Goal: Task Accomplishment & Management: Use online tool/utility

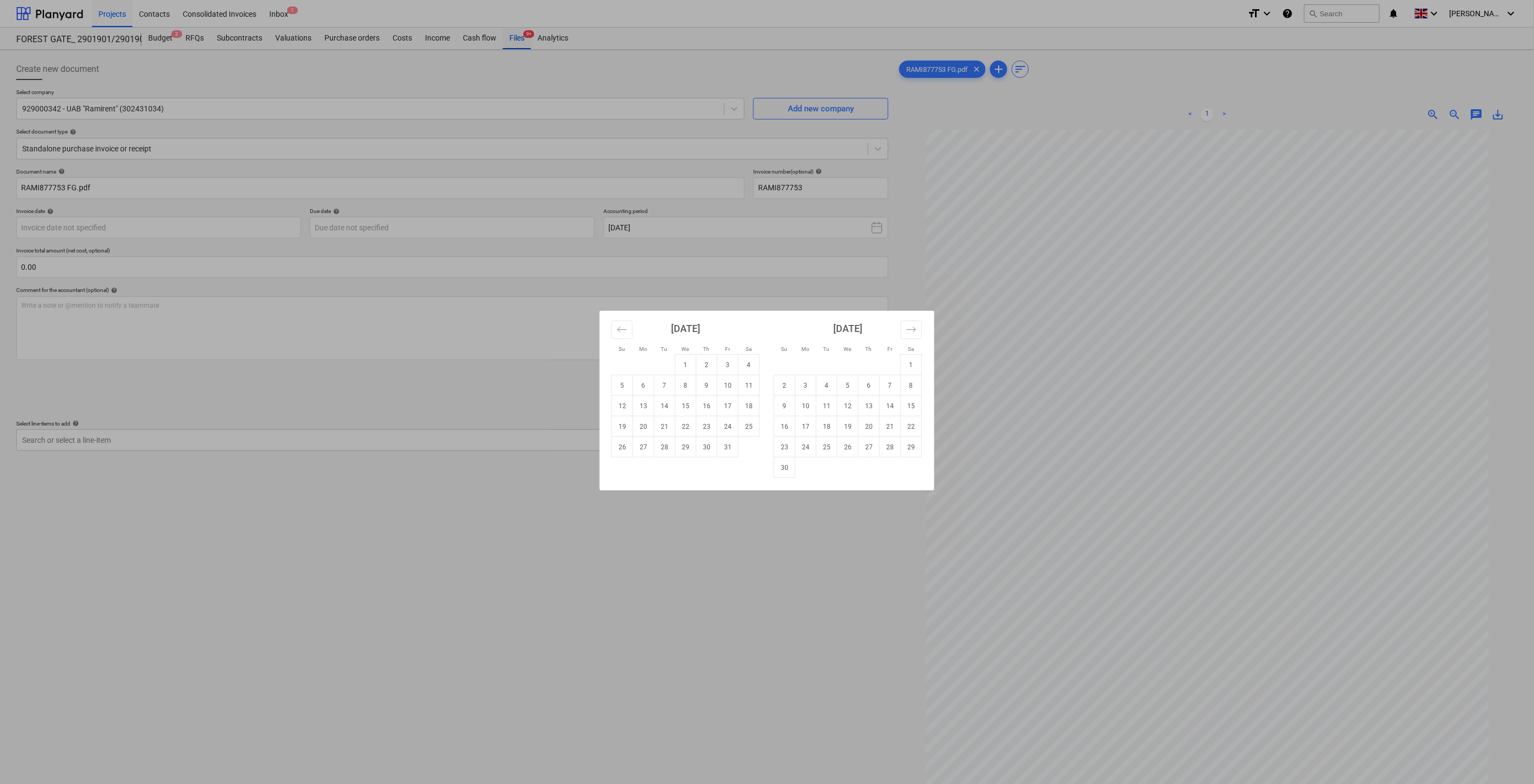
click at [519, 36] on div "Su Mo Tu We Th Fr Sa Su Mo Tu We Th Fr Sa [DATE] 1 2 3 4 5 6 7 8 9 10 11 12 13 …" at bounding box center [767, 392] width 1534 height 784
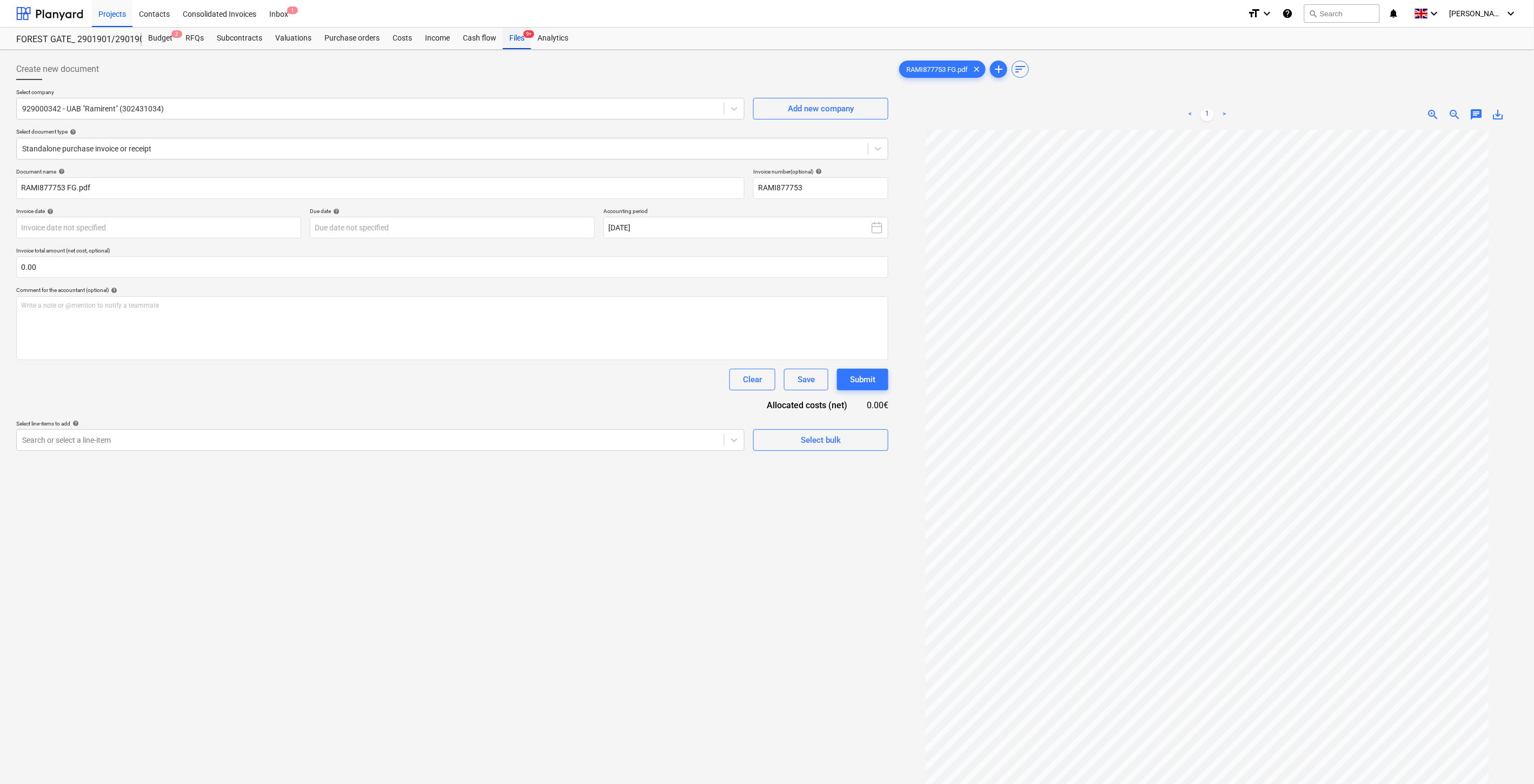
click at [520, 37] on div "Files 9+" at bounding box center [516, 39] width 28 height 22
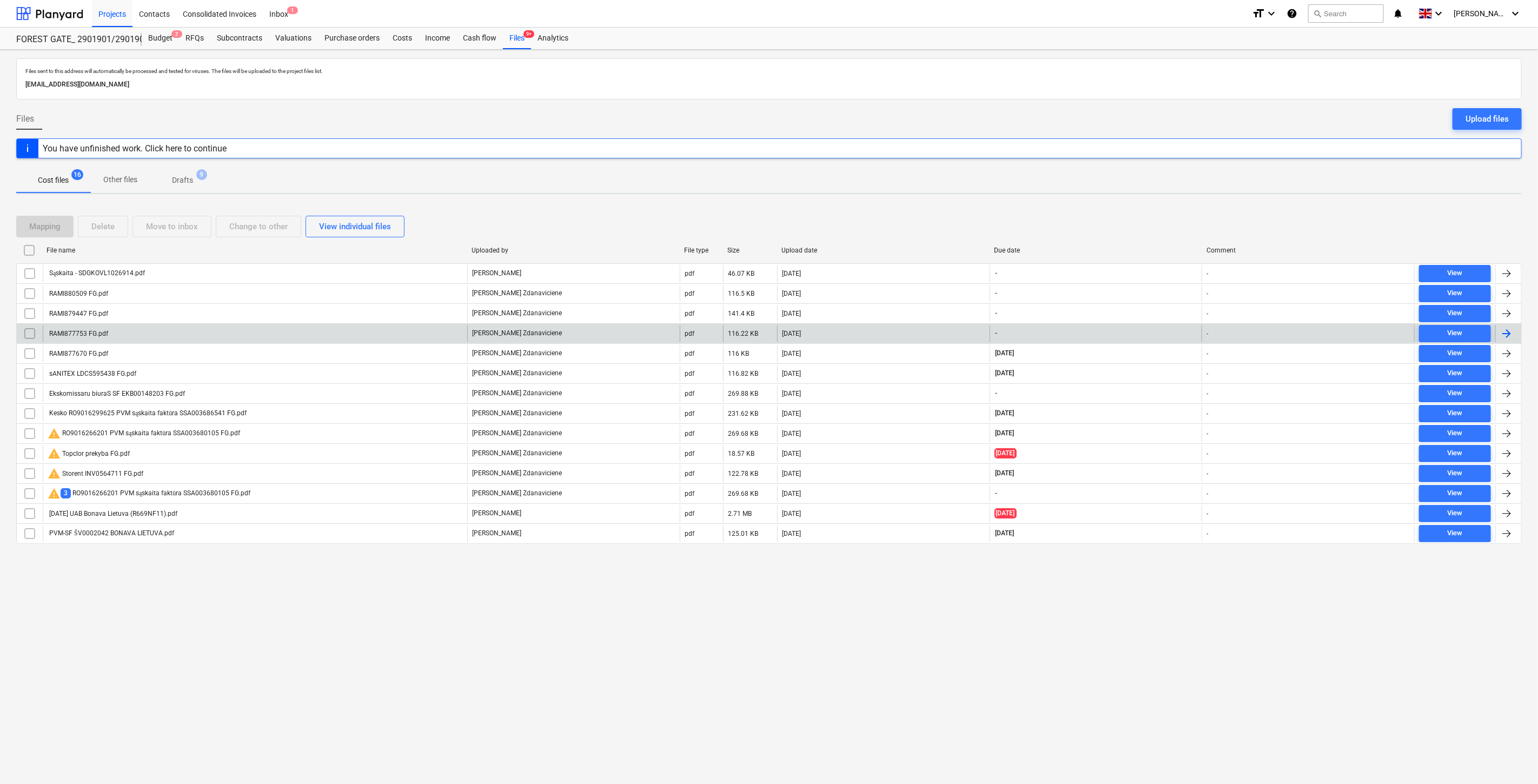
click at [851, 332] on div "[DATE]" at bounding box center [883, 333] width 213 height 17
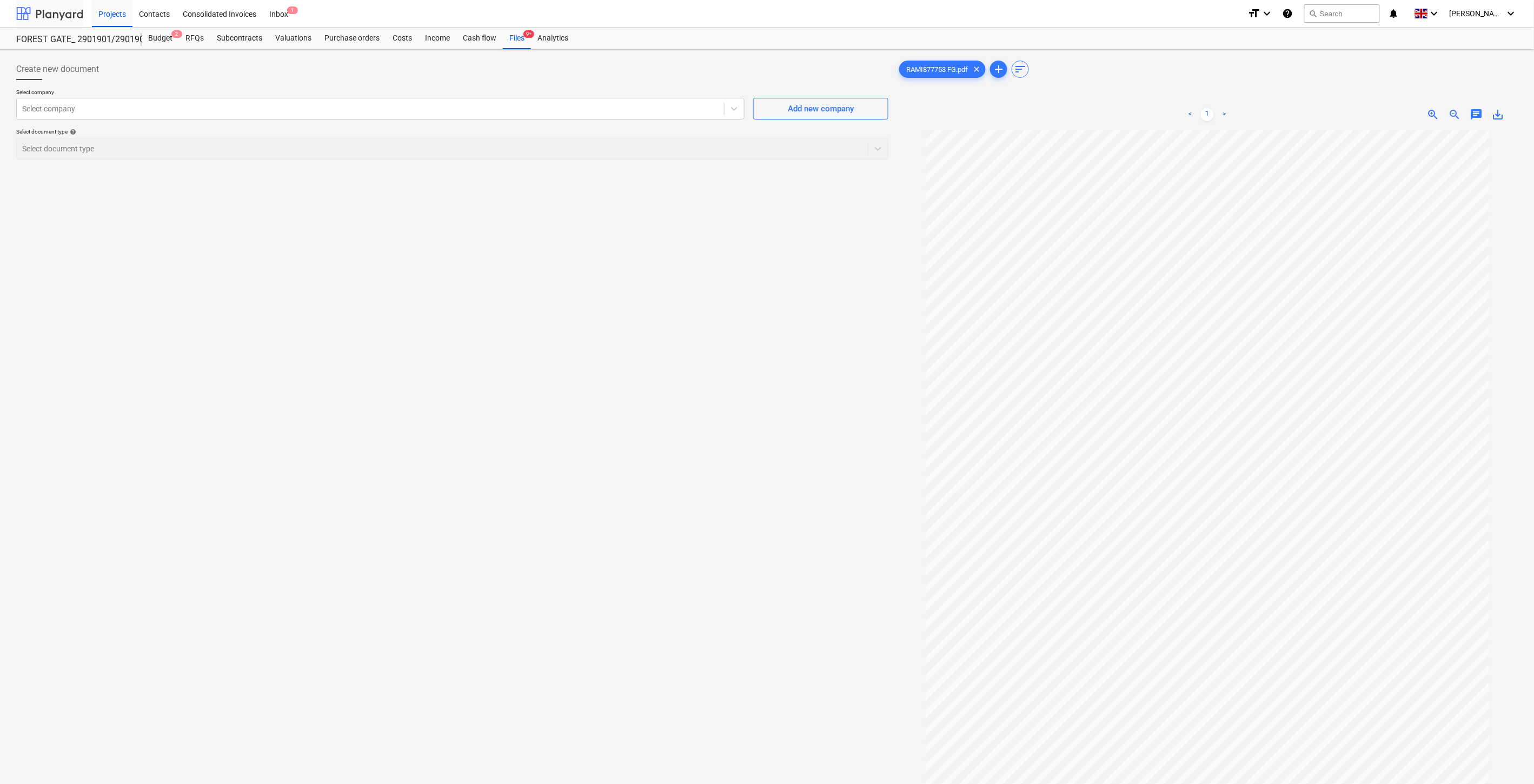
click at [61, 15] on div at bounding box center [49, 13] width 67 height 27
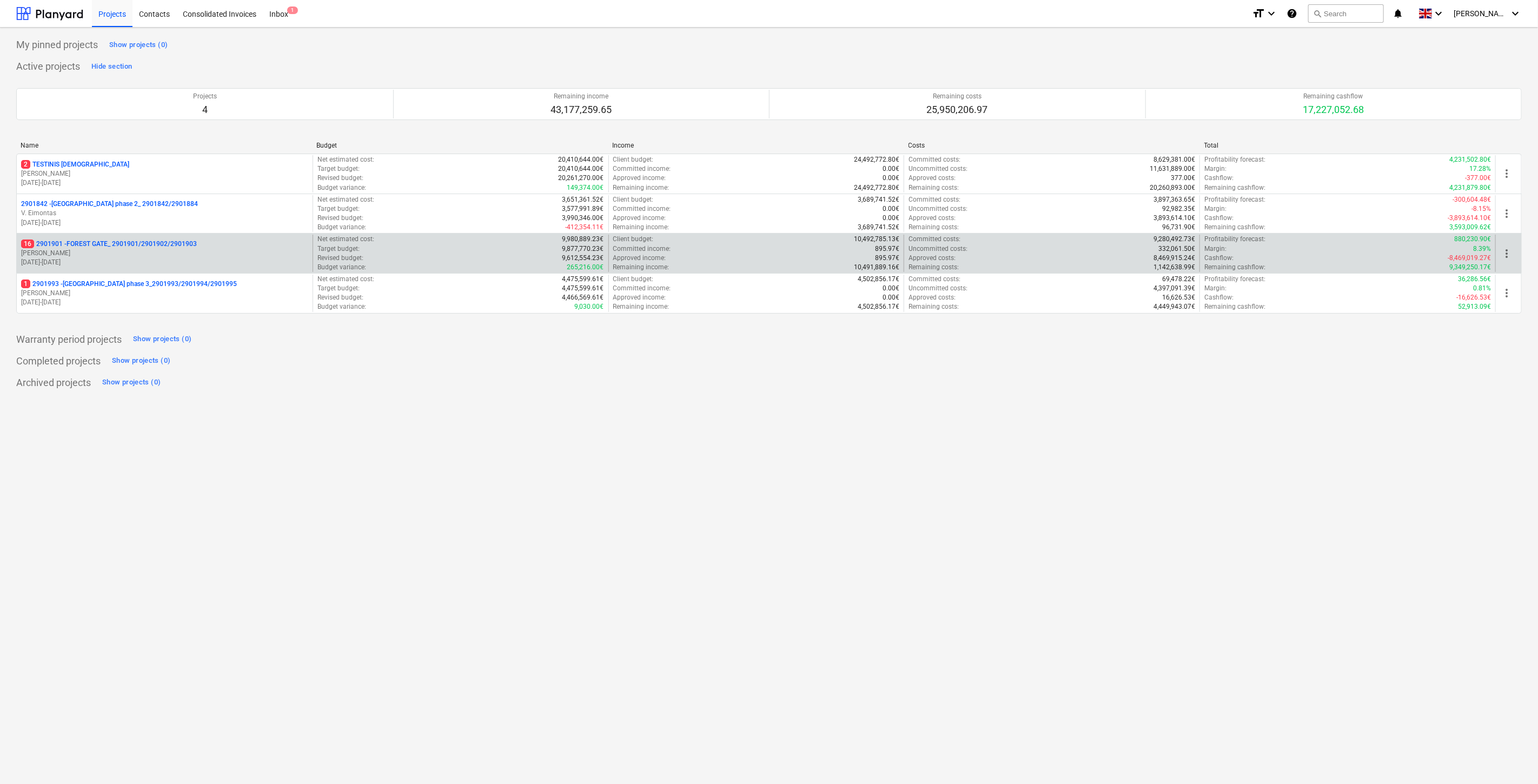
click at [150, 254] on p "[PERSON_NAME]" at bounding box center [164, 254] width 287 height 9
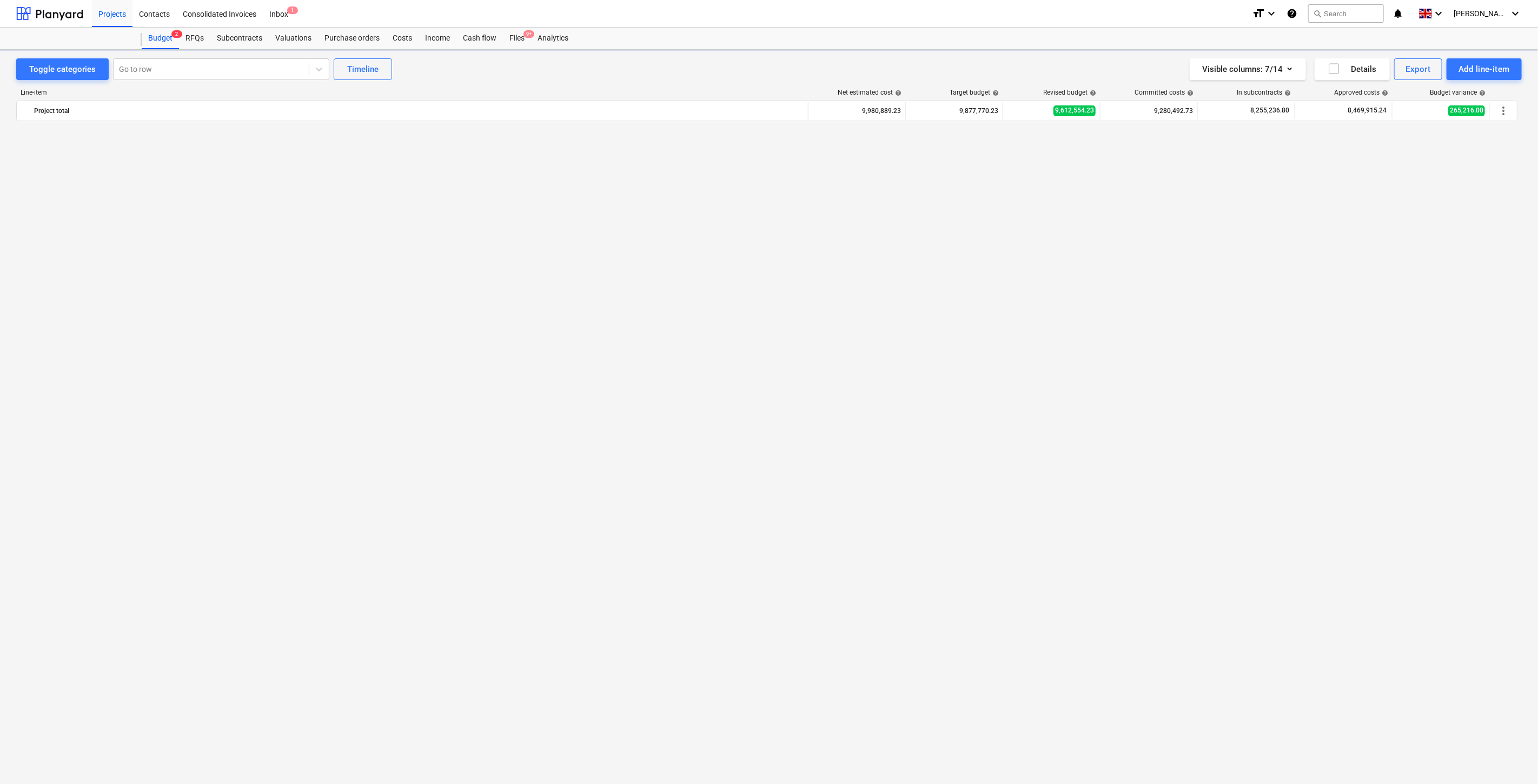
scroll to position [3900, 0]
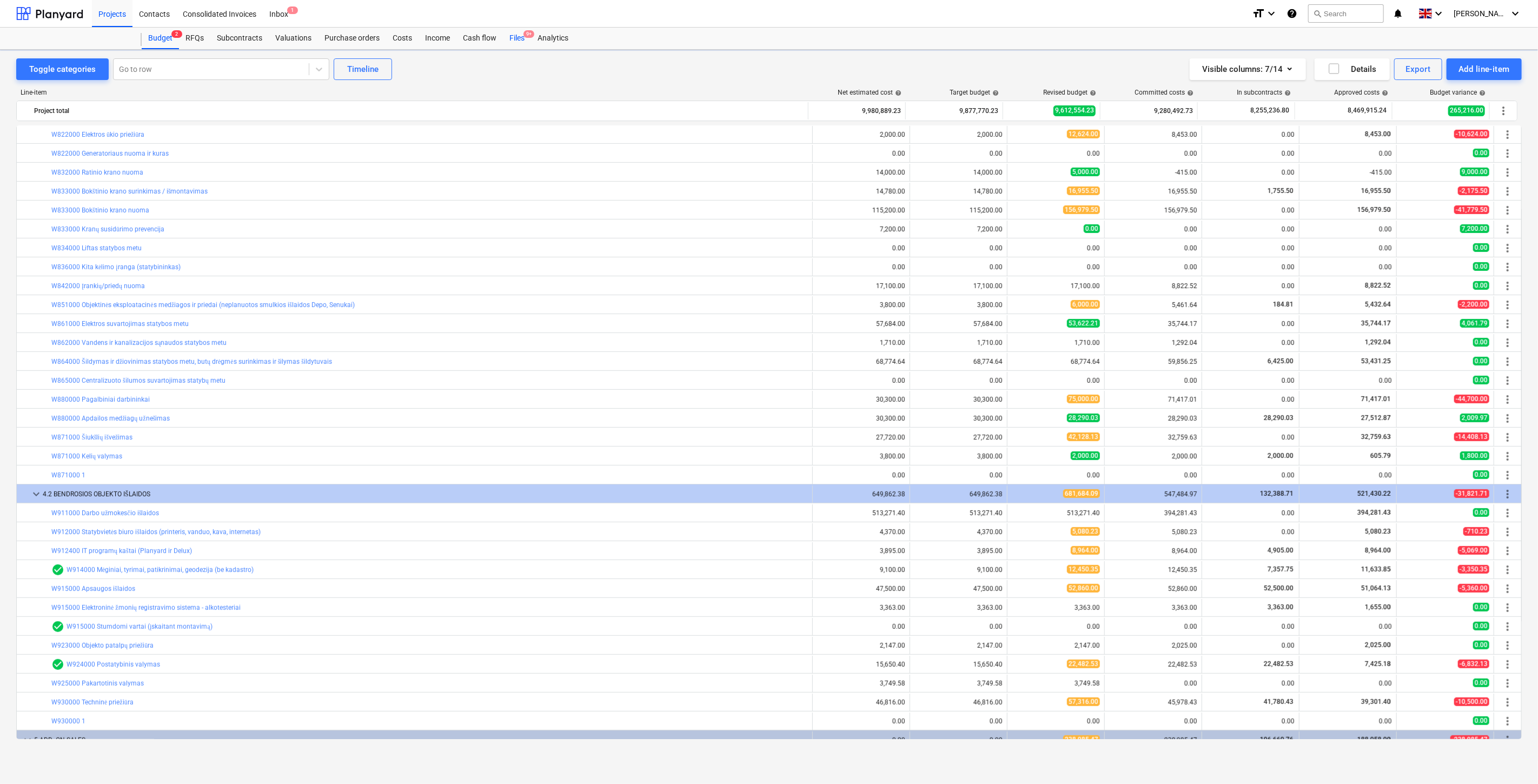
click at [514, 39] on div "Files 9+" at bounding box center [517, 39] width 28 height 22
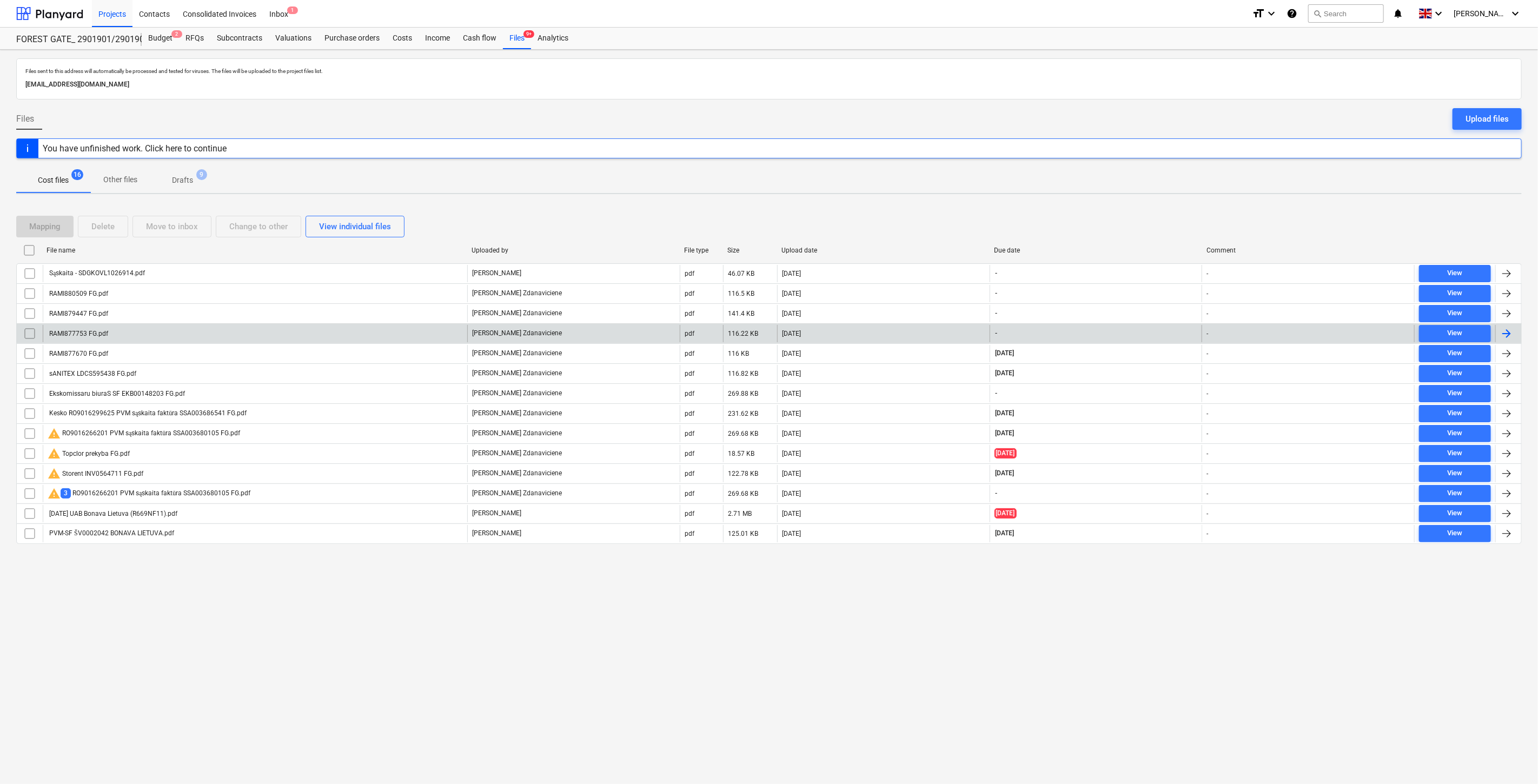
click at [291, 336] on div "RAMI877753 FG.pdf" at bounding box center [254, 333] width 425 height 17
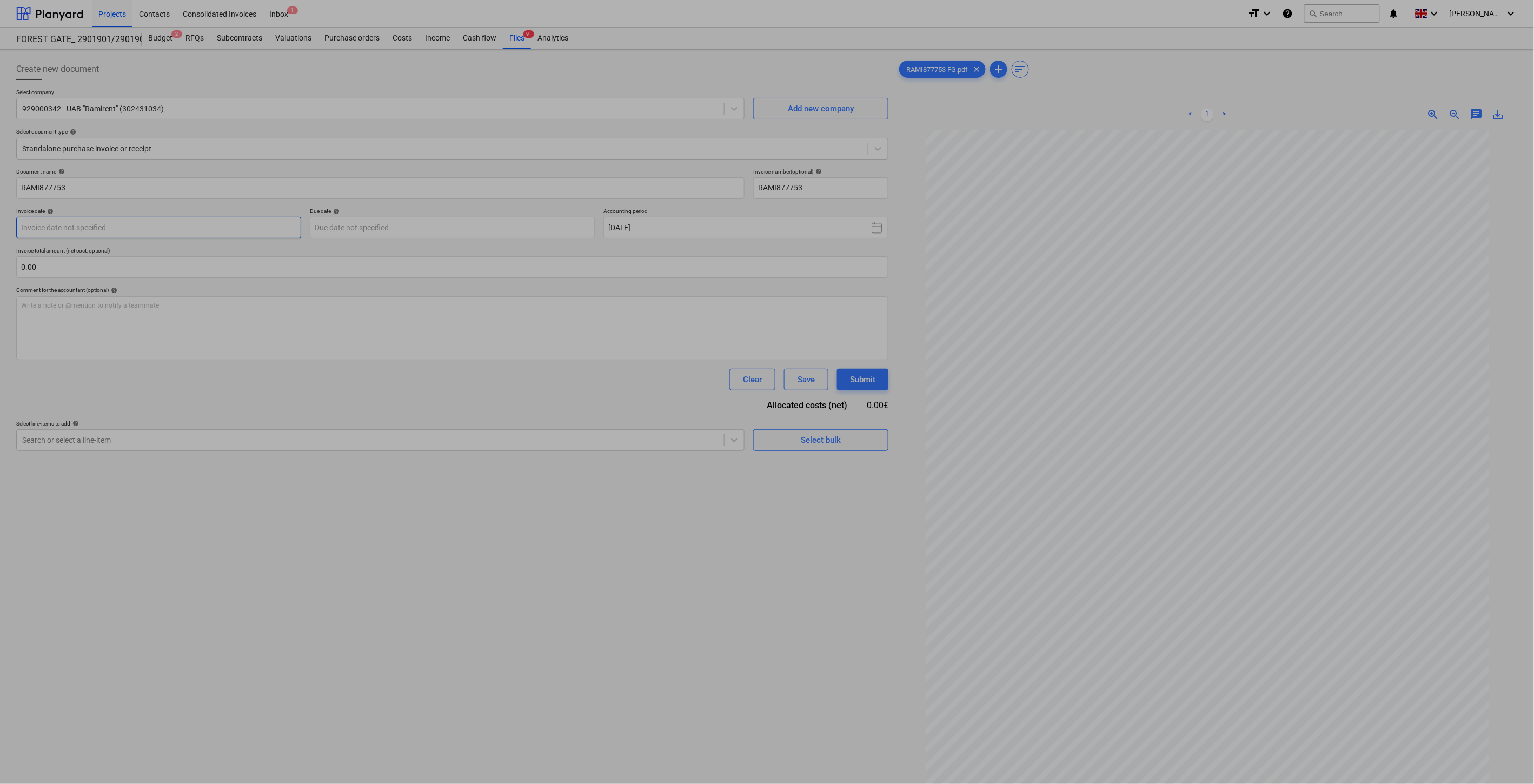
click at [237, 231] on body "Projects Contacts Consolidated Invoices Inbox 1 format_size keyboard_arrow_down…" at bounding box center [767, 392] width 1534 height 784
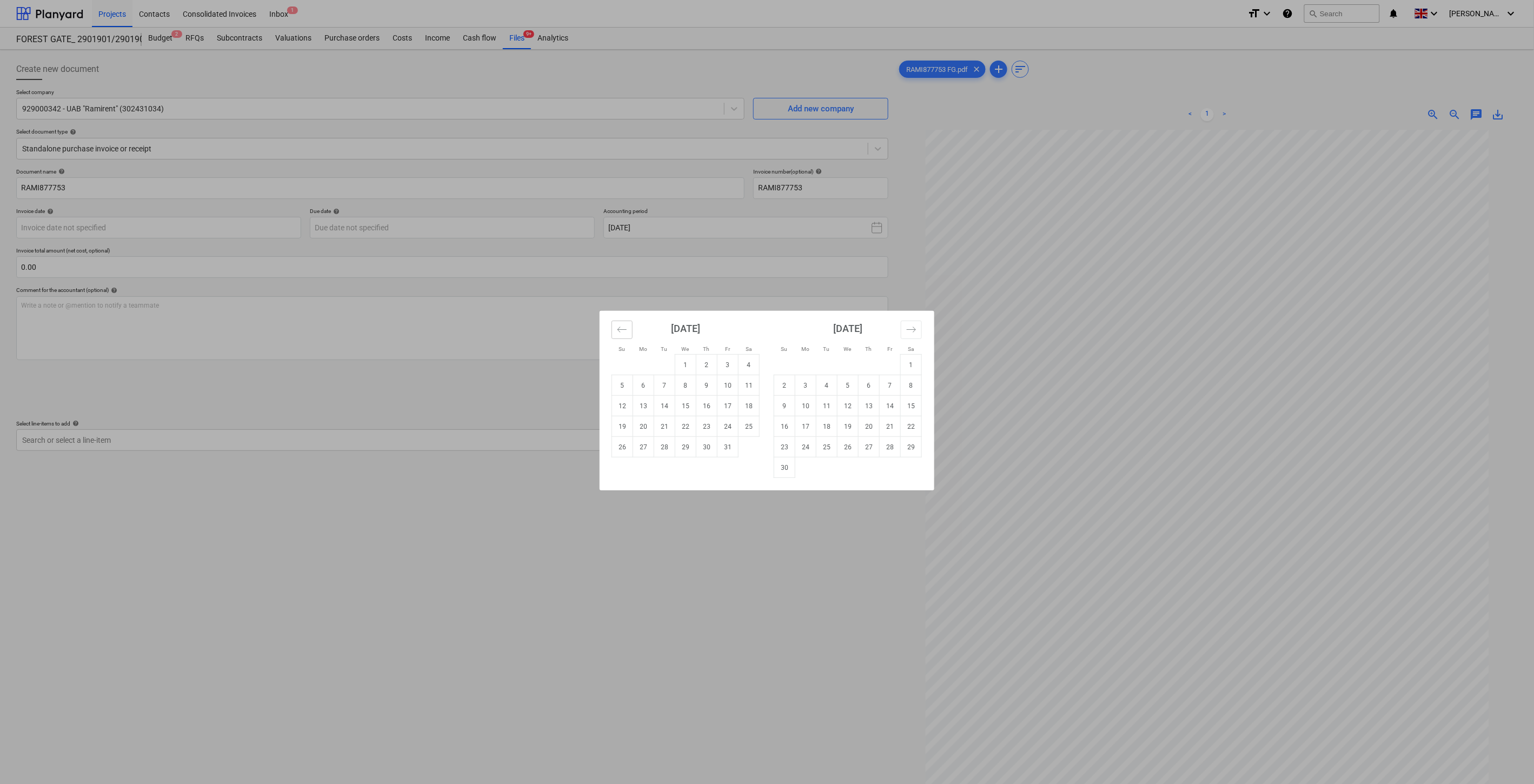
click at [624, 330] on icon "Move backward to switch to the previous month." at bounding box center [622, 329] width 9 height 5
click at [668, 452] on td "30" at bounding box center [664, 447] width 21 height 21
type input "[DATE]"
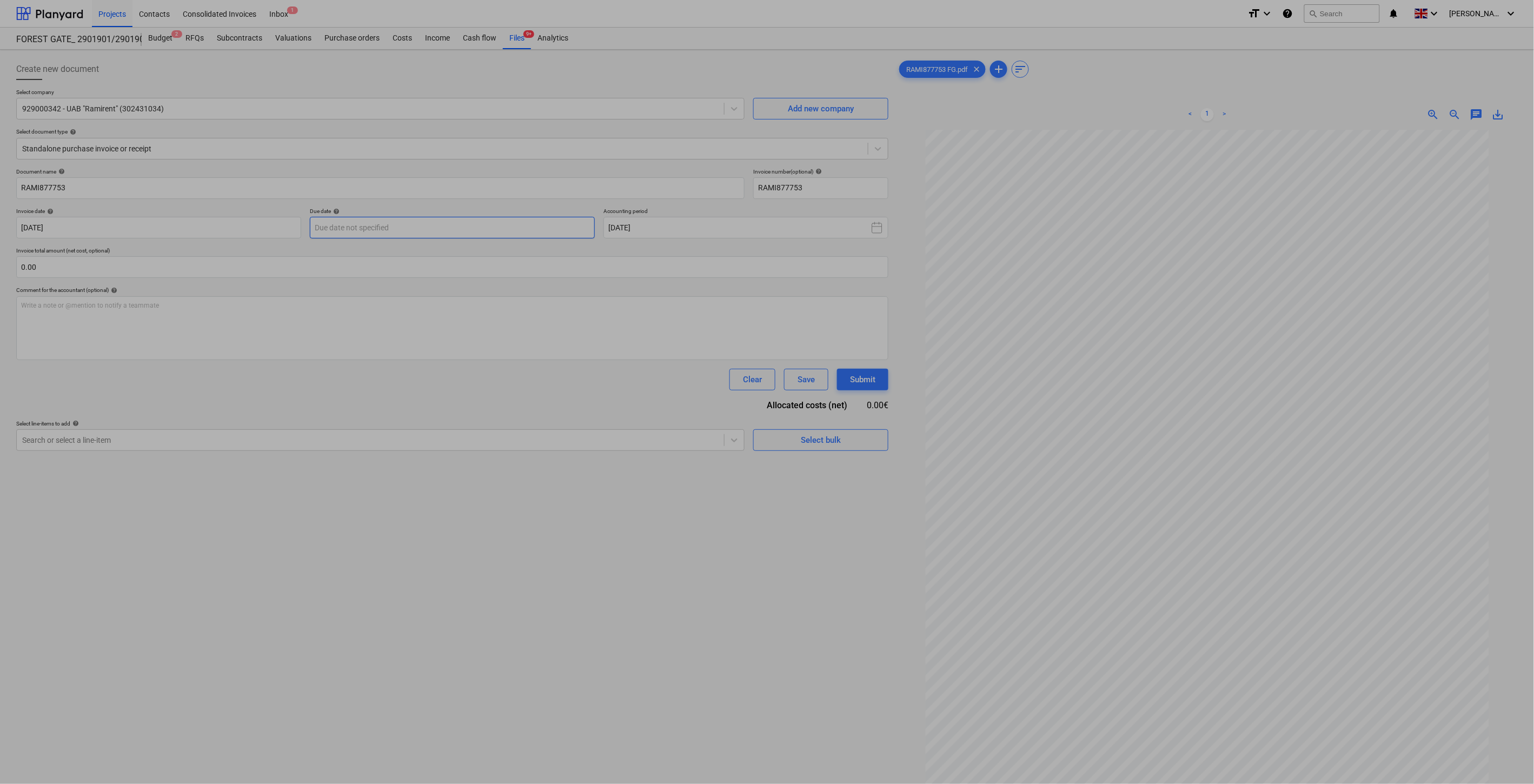
click at [564, 227] on body "Projects Contacts Consolidated Invoices Inbox 1 format_size keyboard_arrow_down…" at bounding box center [767, 392] width 1534 height 784
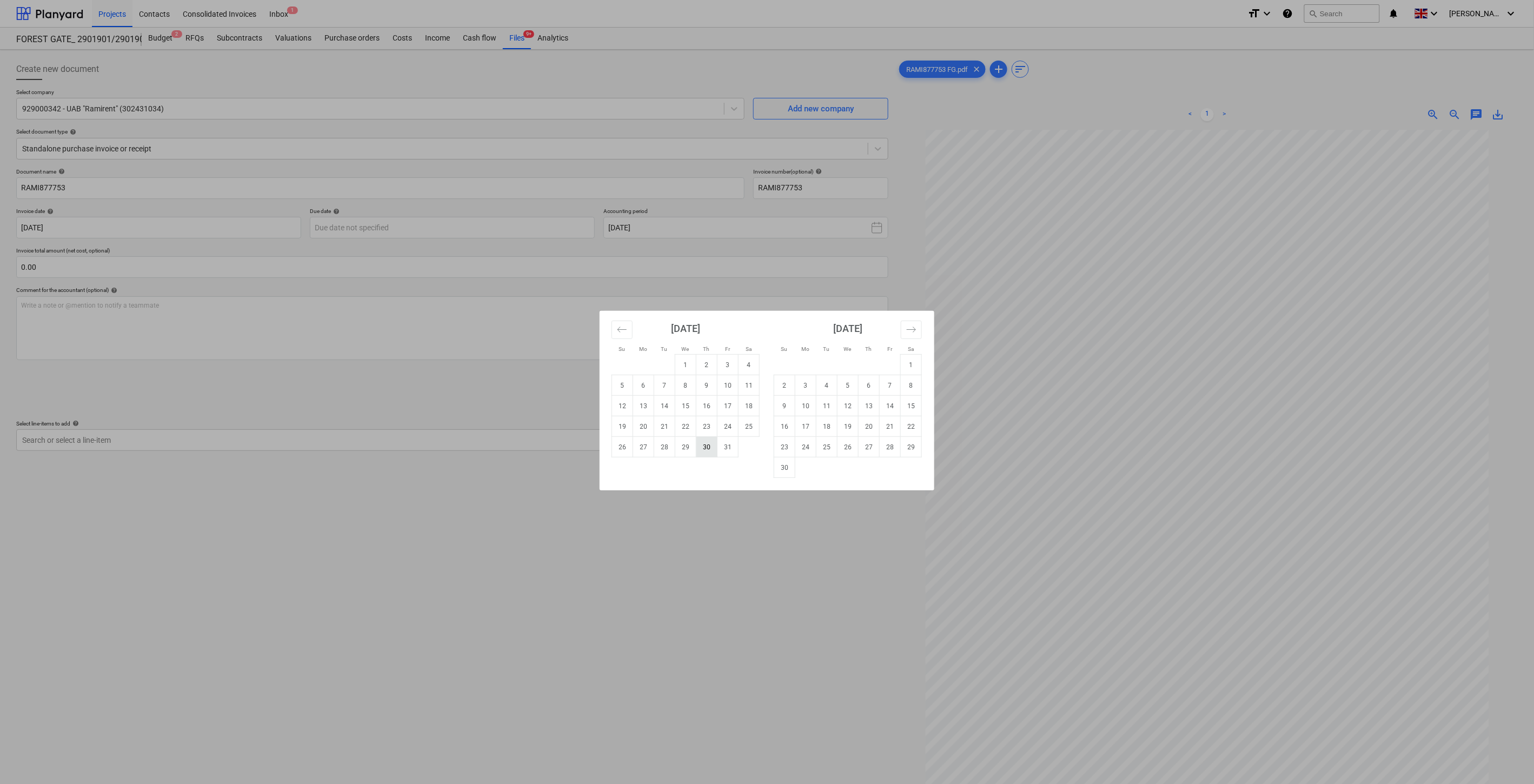
click at [707, 447] on td "30" at bounding box center [707, 447] width 21 height 21
type input "[DATE]"
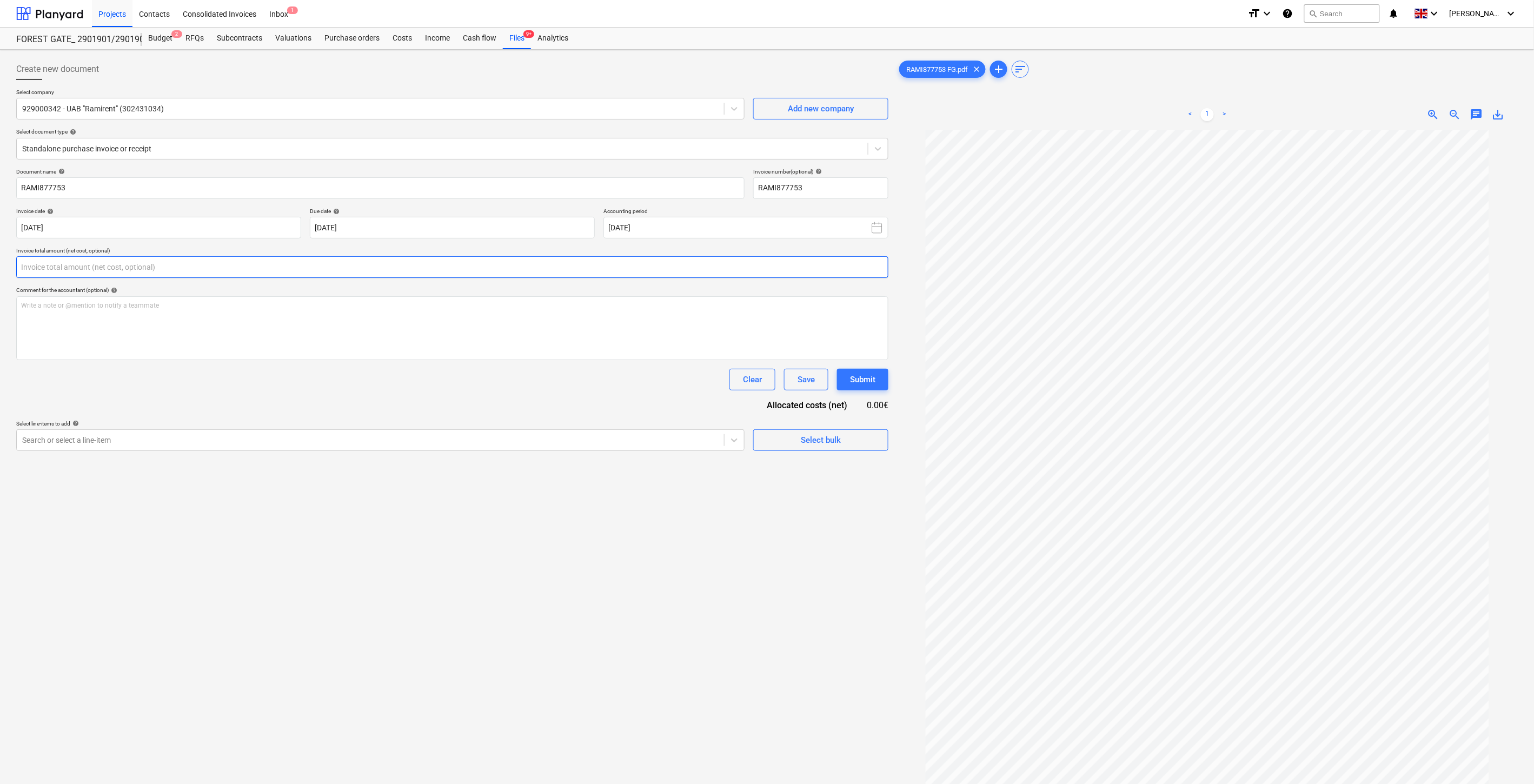
click at [333, 268] on input "text" at bounding box center [452, 268] width 872 height 22
type input "š"
type input "62.69"
click at [326, 478] on div "Search or select a line-item" at bounding box center [380, 467] width 728 height 22
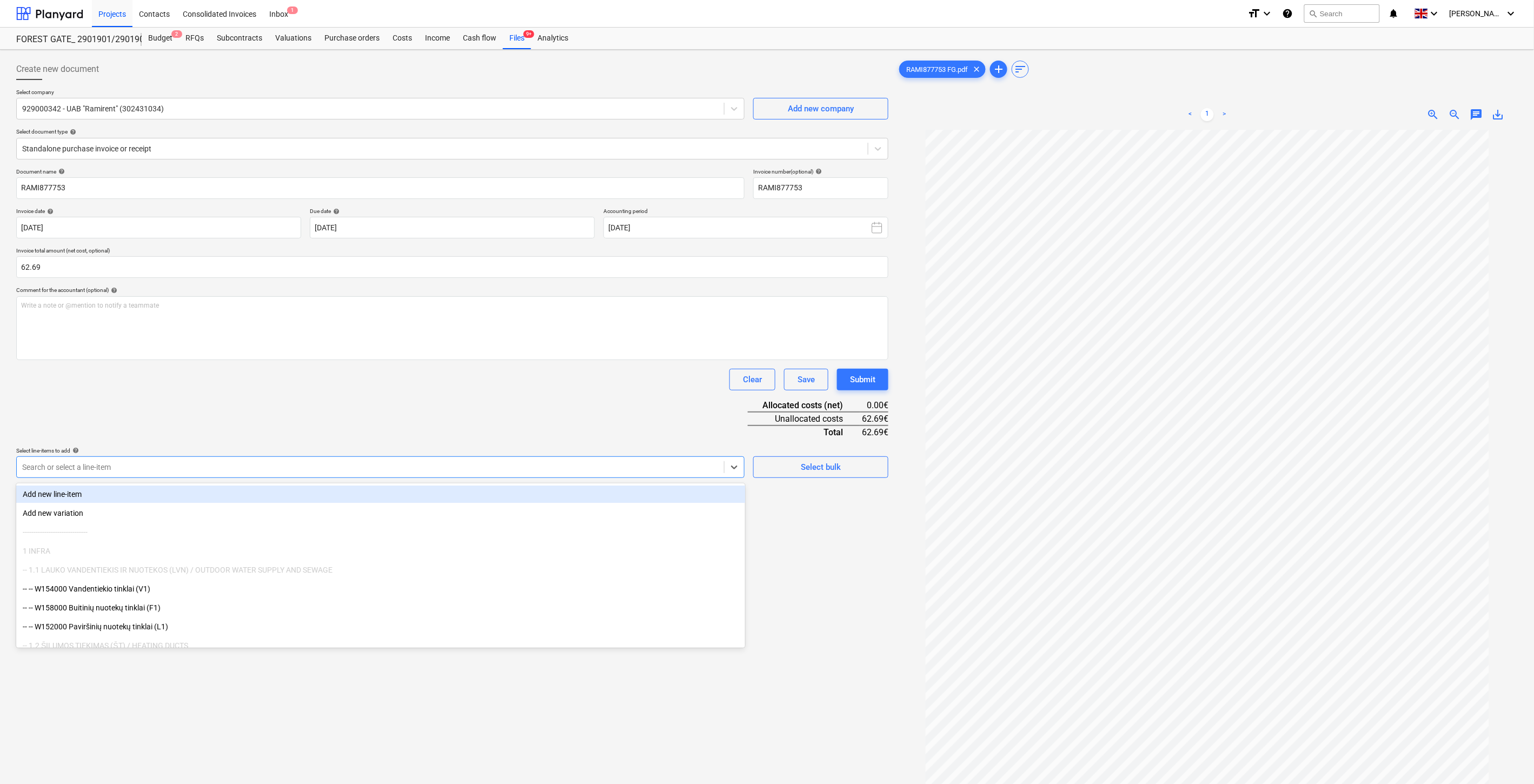
type input "%"
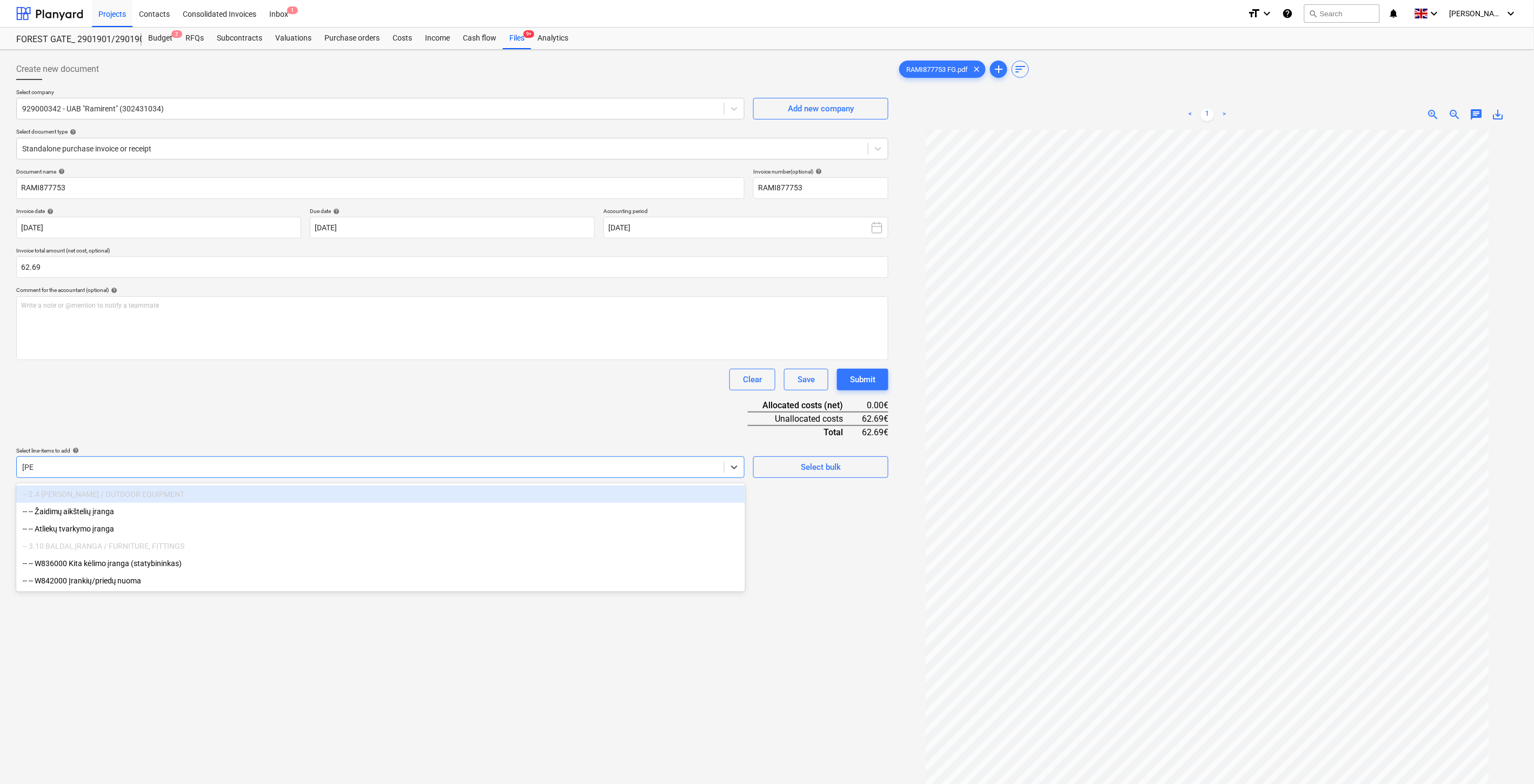
type input "Įran"
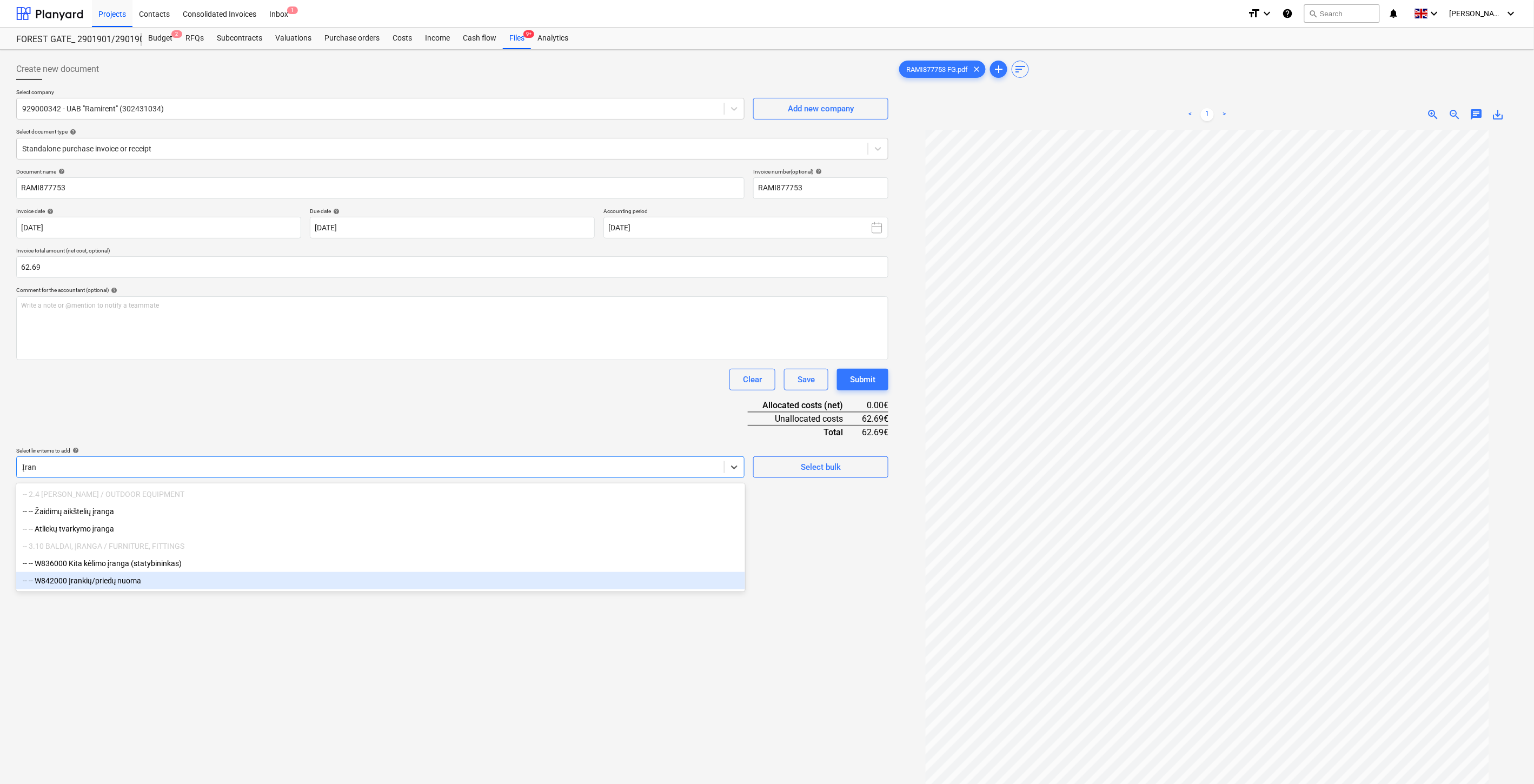
click at [152, 581] on div "-- -- W842000 Įrankių/priedų nuoma" at bounding box center [380, 581] width 729 height 17
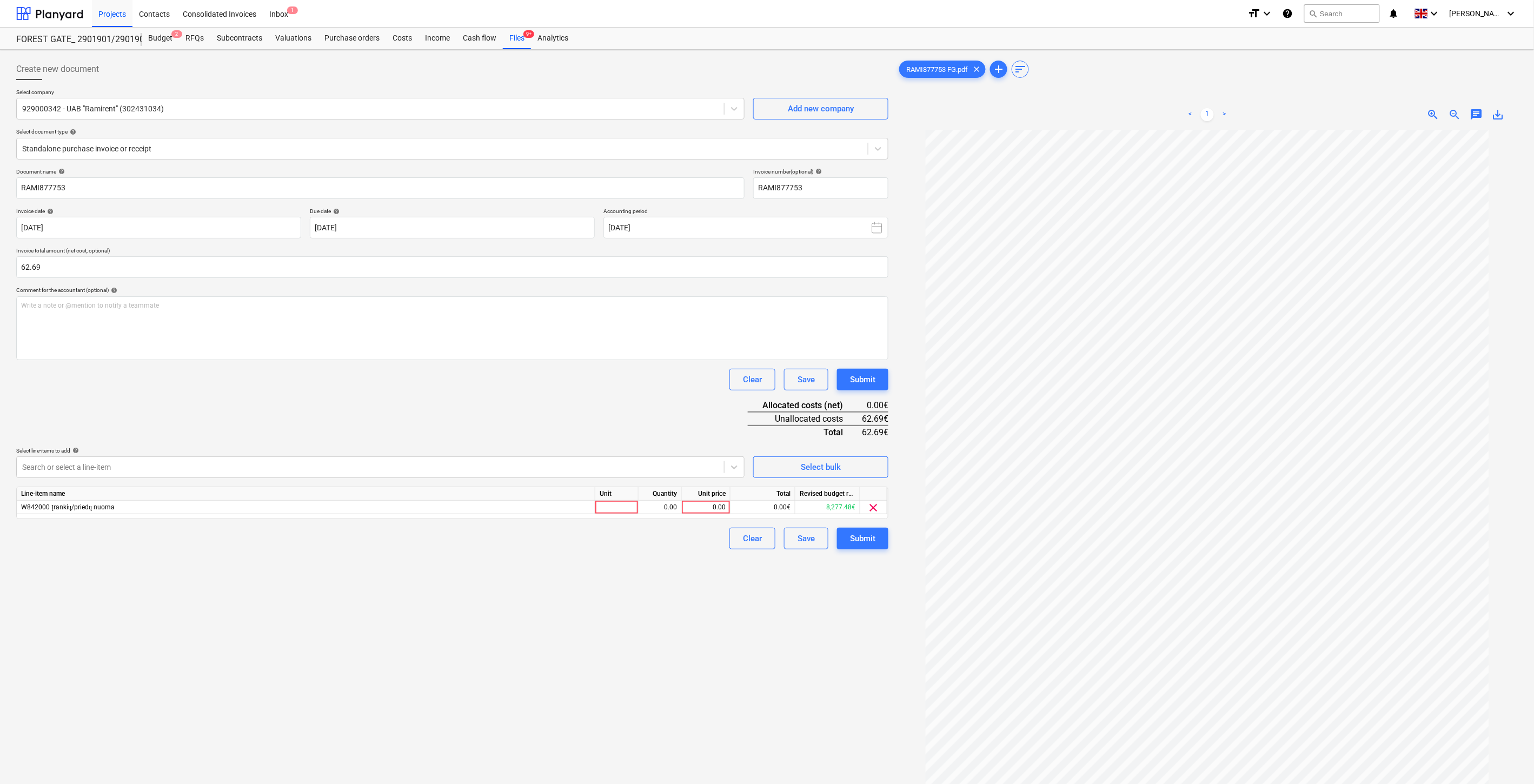
click at [192, 649] on div "Create new document Select company 929000342 - UAB "Ramirent" (302431034) Add n…" at bounding box center [452, 471] width 881 height 834
click at [622, 502] on div at bounding box center [617, 507] width 43 height 13
type input "ą"
click at [653, 510] on div "0.00" at bounding box center [660, 507] width 34 height 13
click at [712, 512] on div "0.00" at bounding box center [706, 507] width 39 height 13
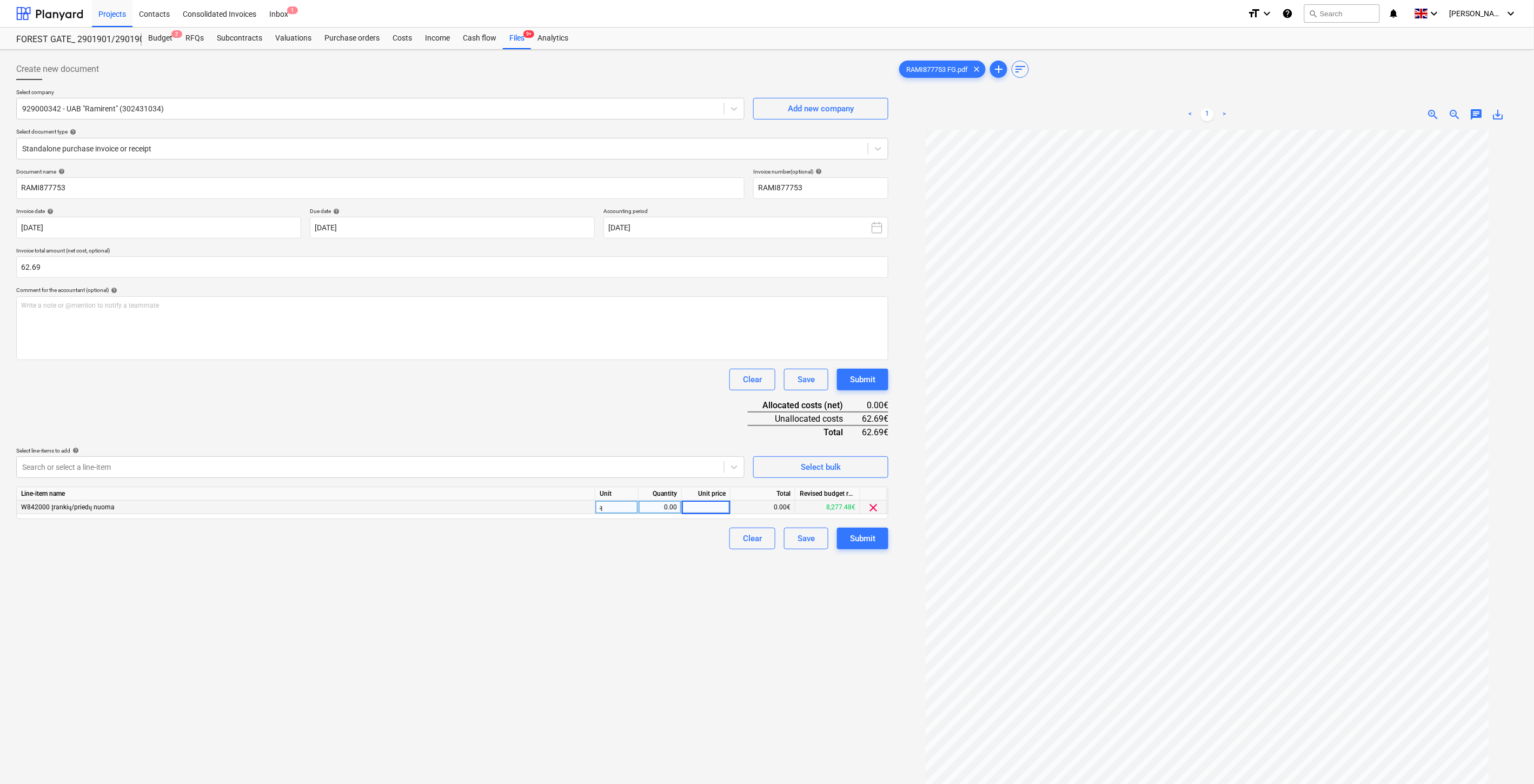
click at [610, 508] on div "ą" at bounding box center [617, 507] width 43 height 13
type input "1"
drag, startPoint x: 652, startPoint y: 509, endPoint x: 706, endPoint y: 510, distance: 54.0
click at [653, 509] on div "0.00" at bounding box center [660, 507] width 34 height 13
click at [706, 510] on div "0.00" at bounding box center [706, 507] width 39 height 13
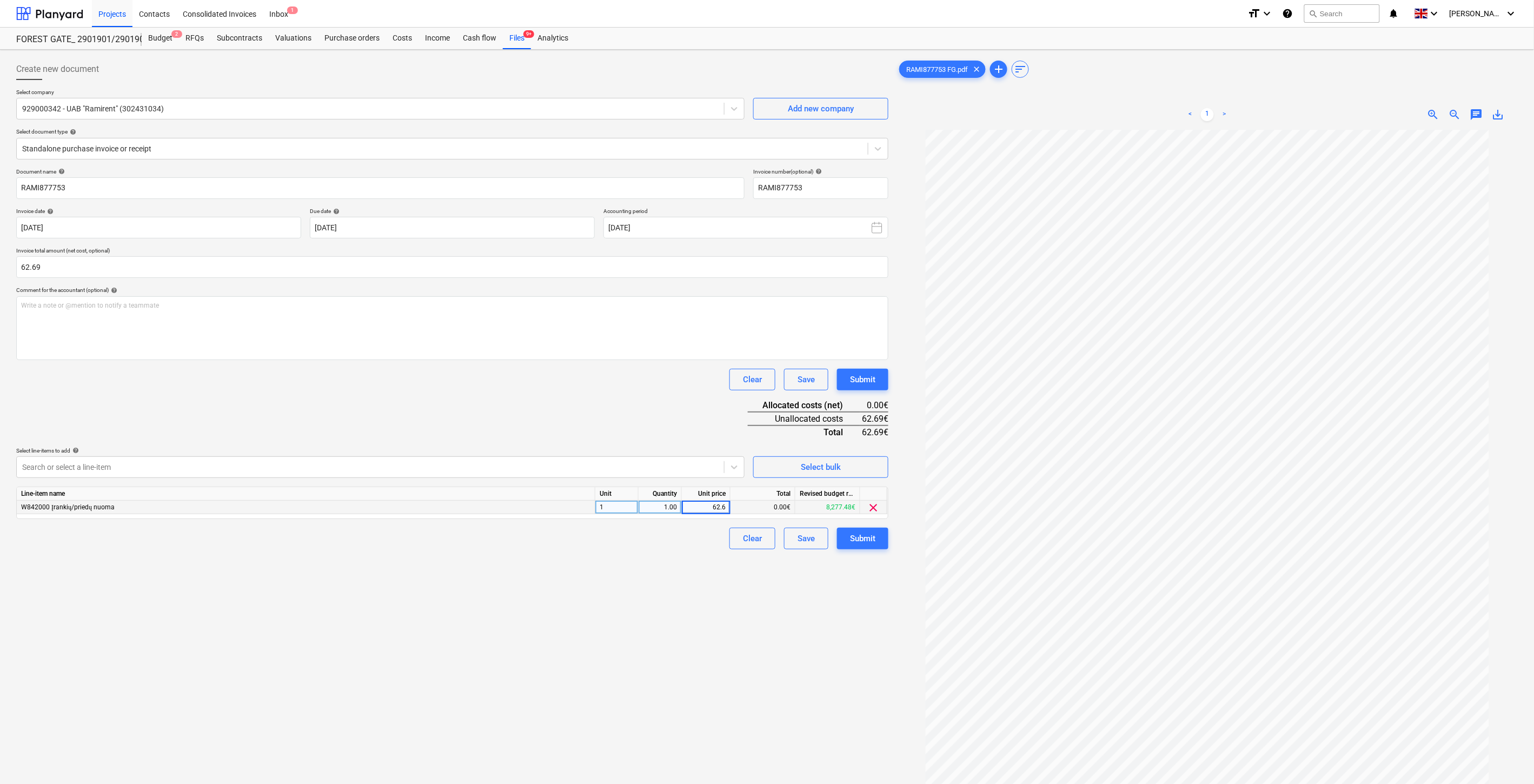
type input "62.69"
click at [663, 406] on div "Document name help RAMI877753 Invoice number (optional) help RAMI877753 Invoice…" at bounding box center [452, 359] width 872 height 381
click at [799, 548] on button "Save" at bounding box center [806, 539] width 44 height 22
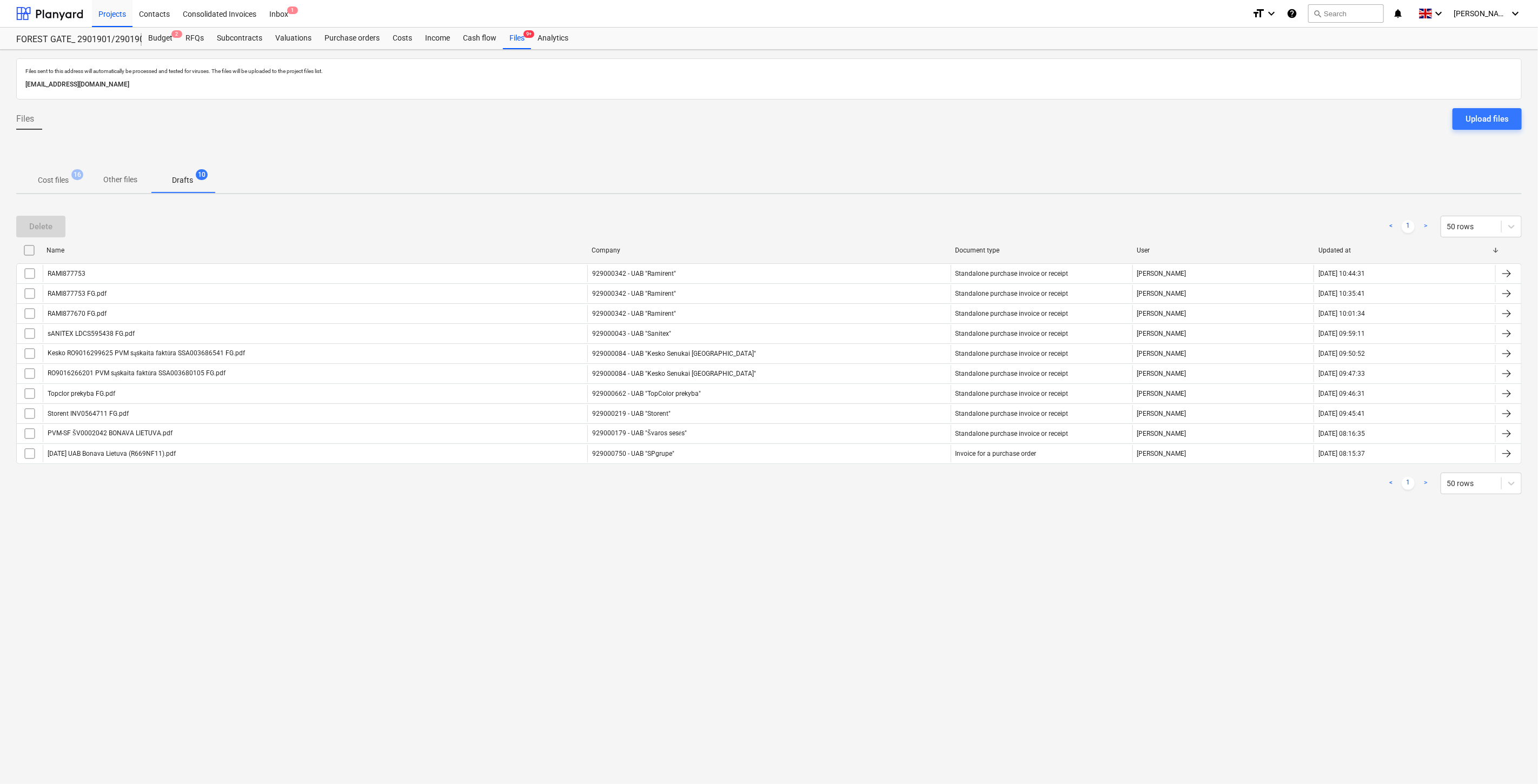
click at [52, 175] on p "Cost files" at bounding box center [53, 180] width 31 height 12
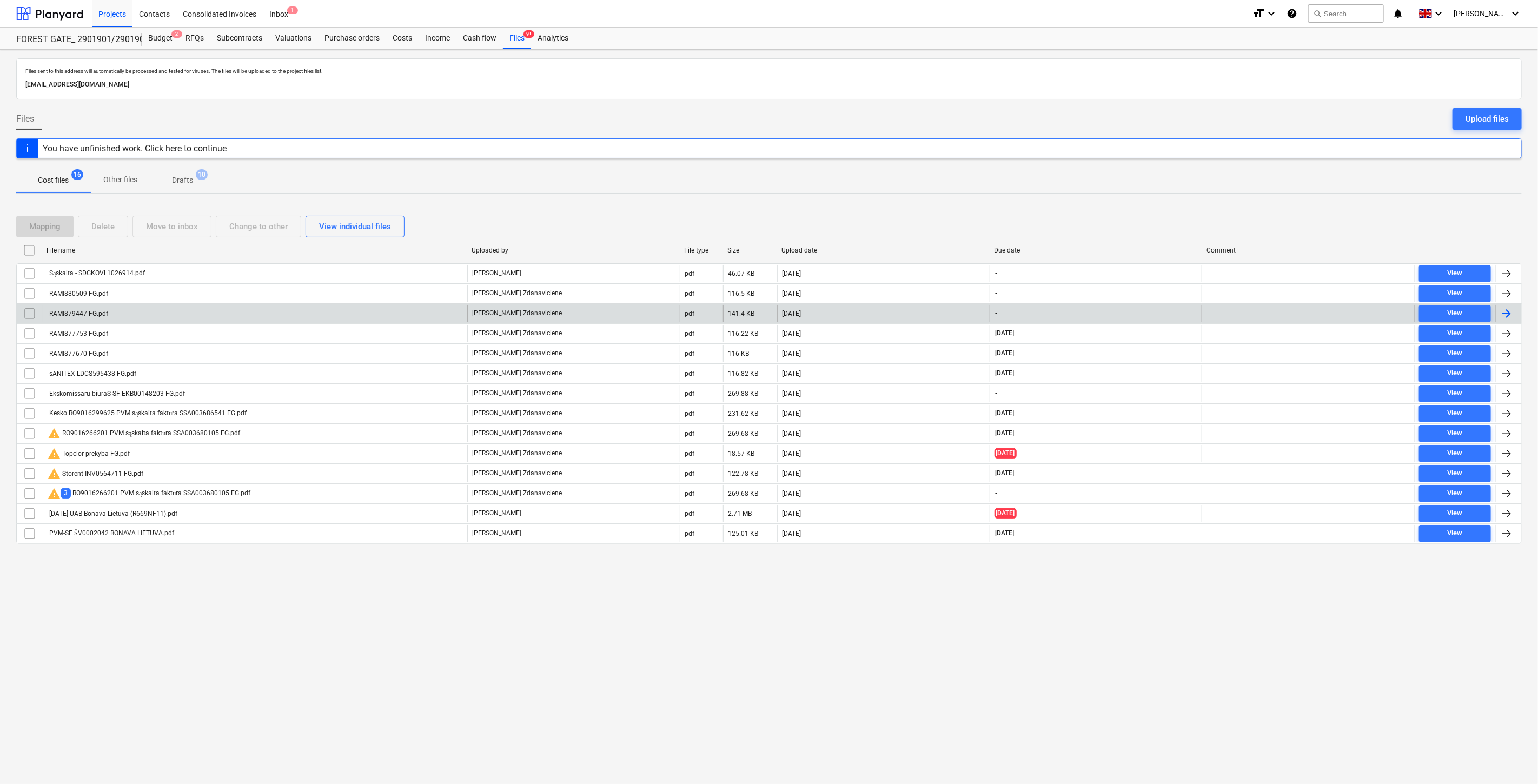
click at [304, 307] on div "RAMI879447 FG.pdf" at bounding box center [254, 313] width 425 height 17
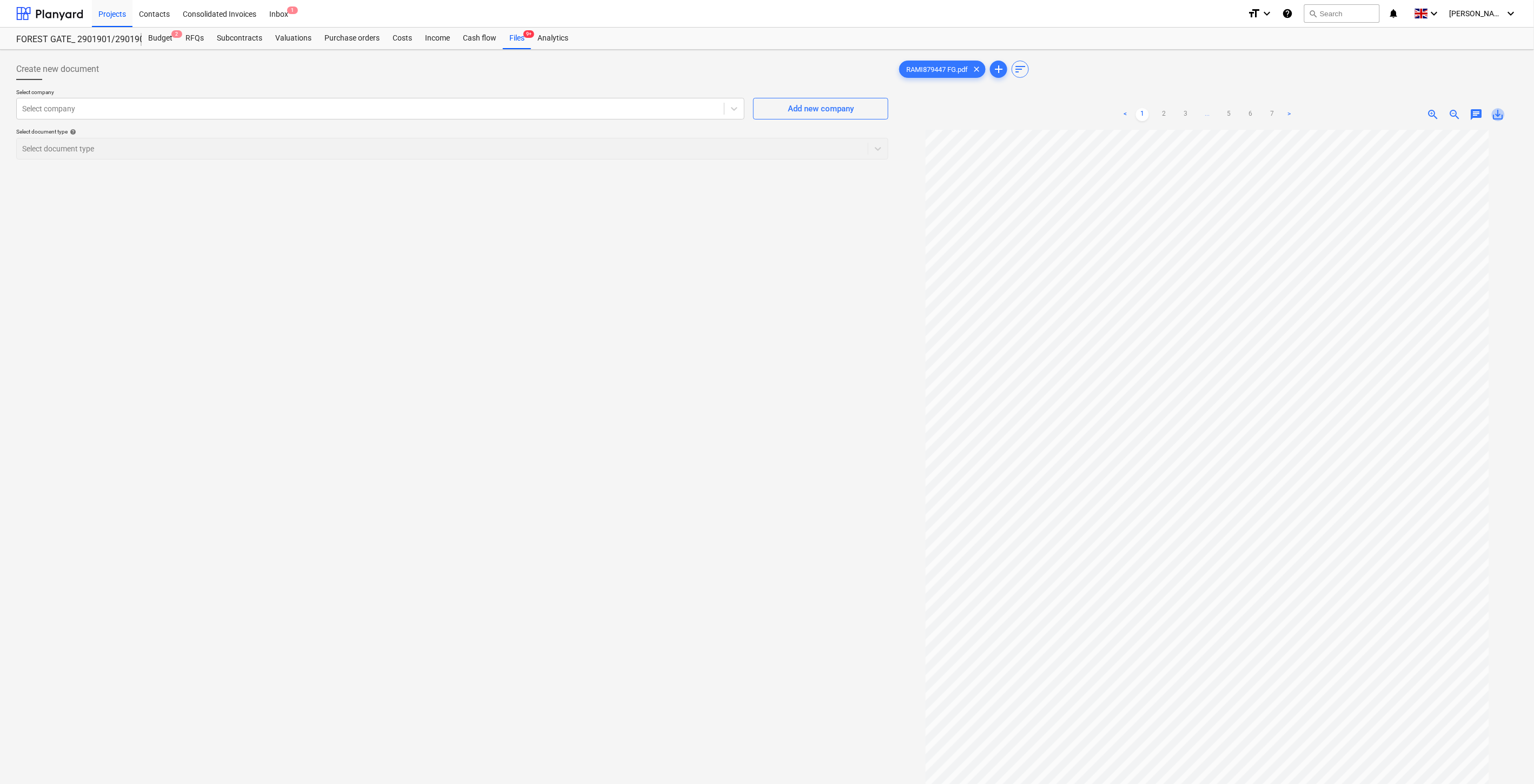
click at [1496, 115] on span "save_alt" at bounding box center [1498, 114] width 13 height 13
click at [46, 7] on div at bounding box center [49, 13] width 67 height 27
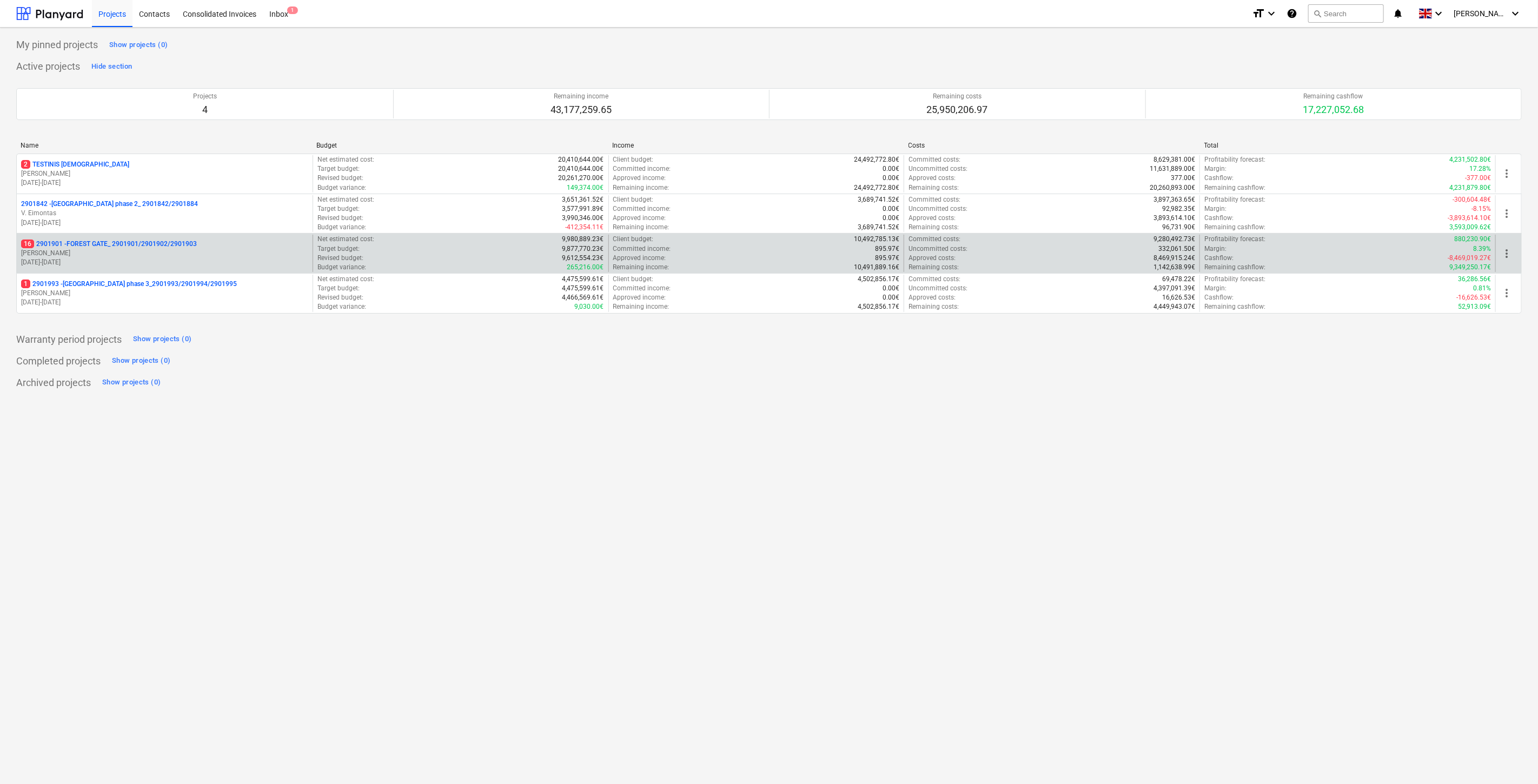
click at [122, 255] on p "[PERSON_NAME]" at bounding box center [164, 254] width 287 height 9
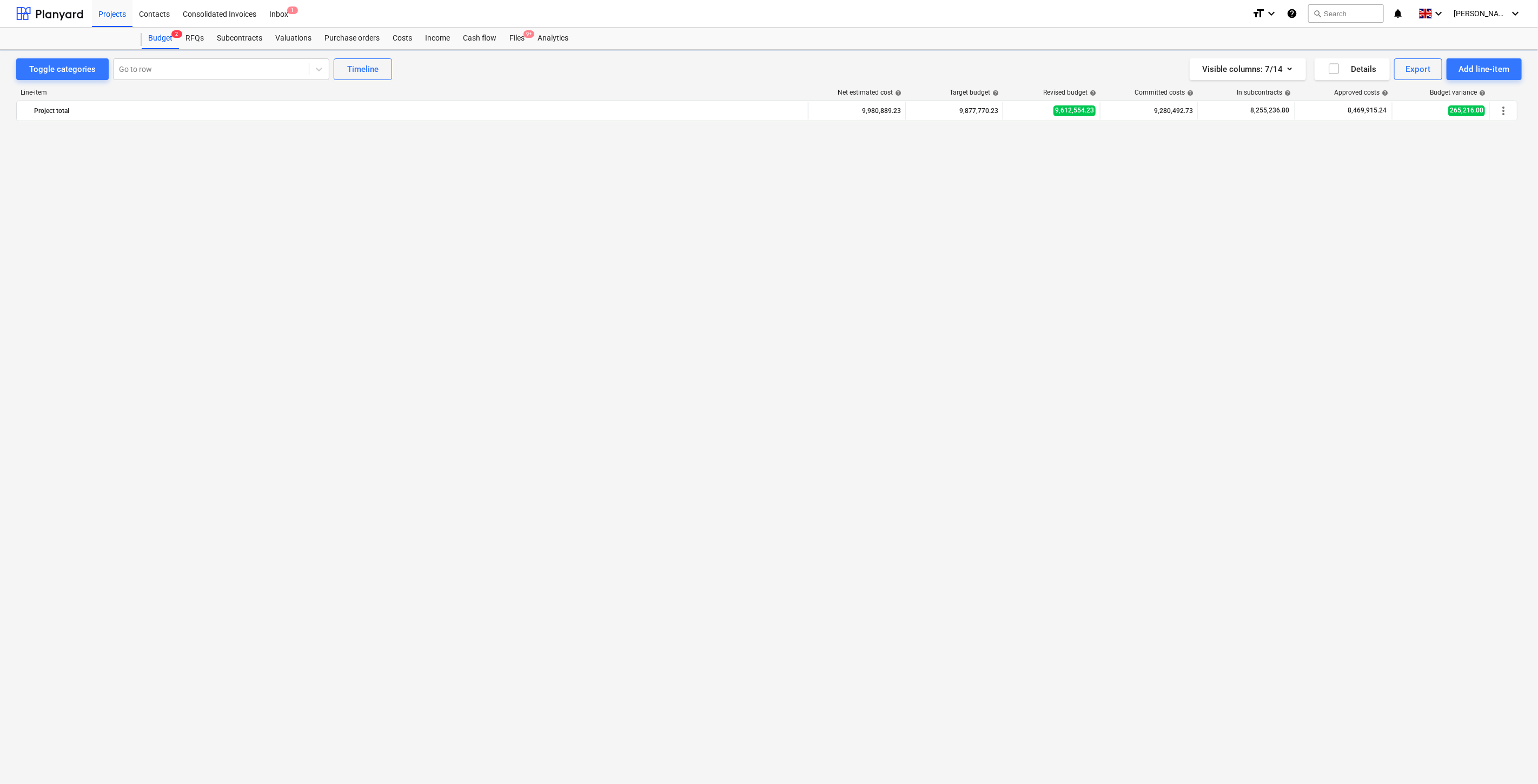
scroll to position [3900, 0]
click at [515, 44] on div "Files 9+" at bounding box center [517, 39] width 28 height 22
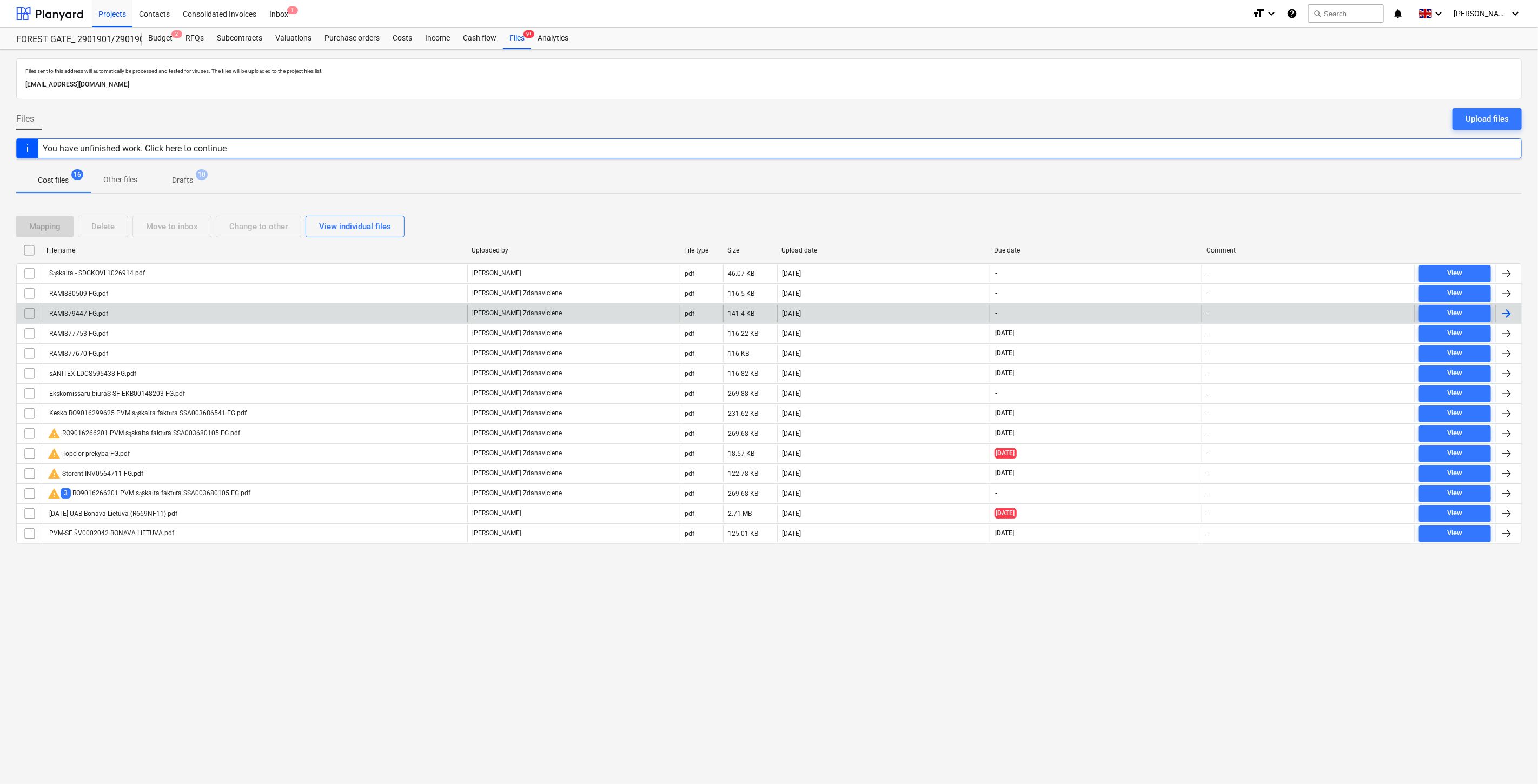
click at [336, 314] on div "RAMI879447 FG.pdf" at bounding box center [254, 313] width 425 height 17
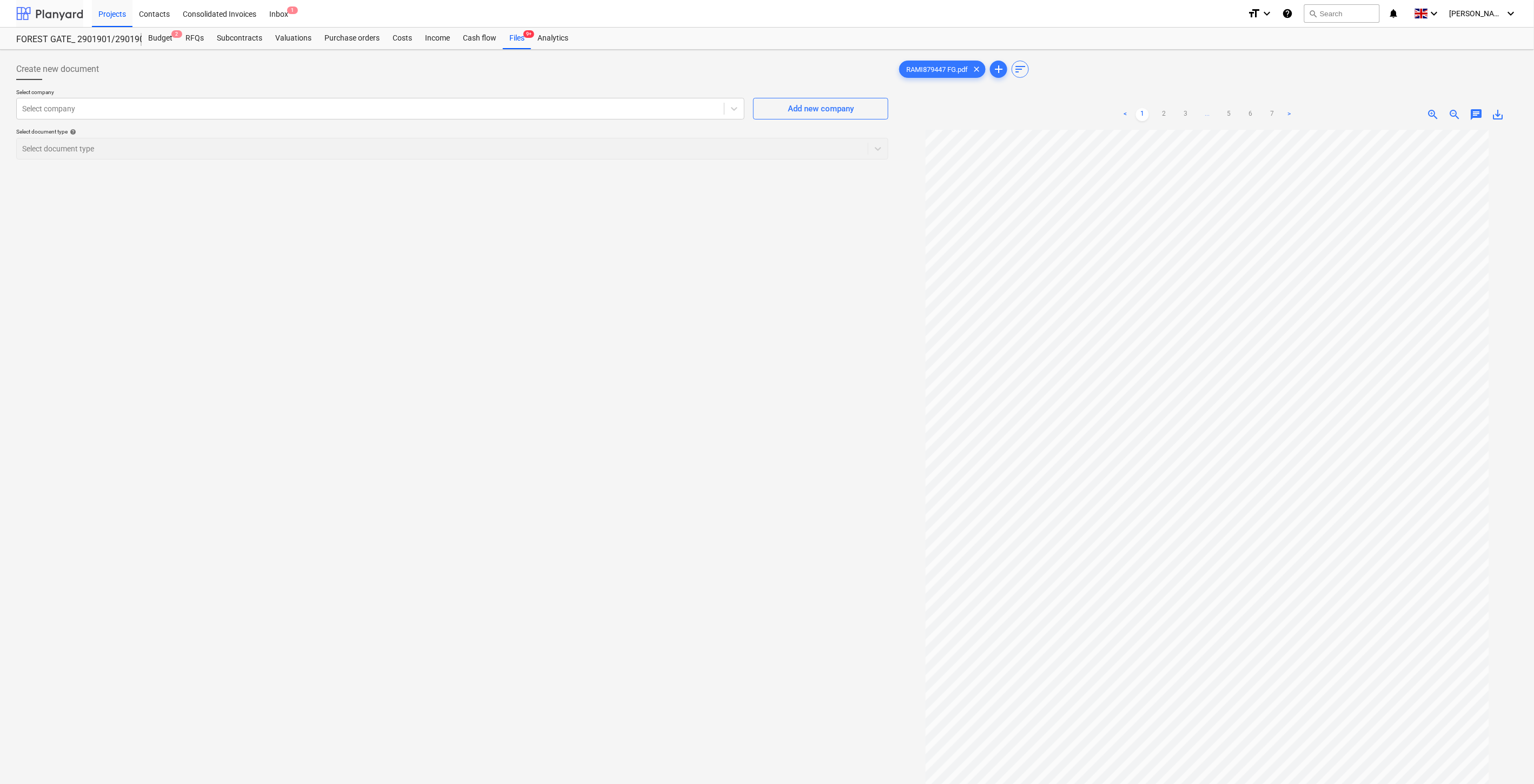
click at [62, 7] on div at bounding box center [49, 13] width 67 height 27
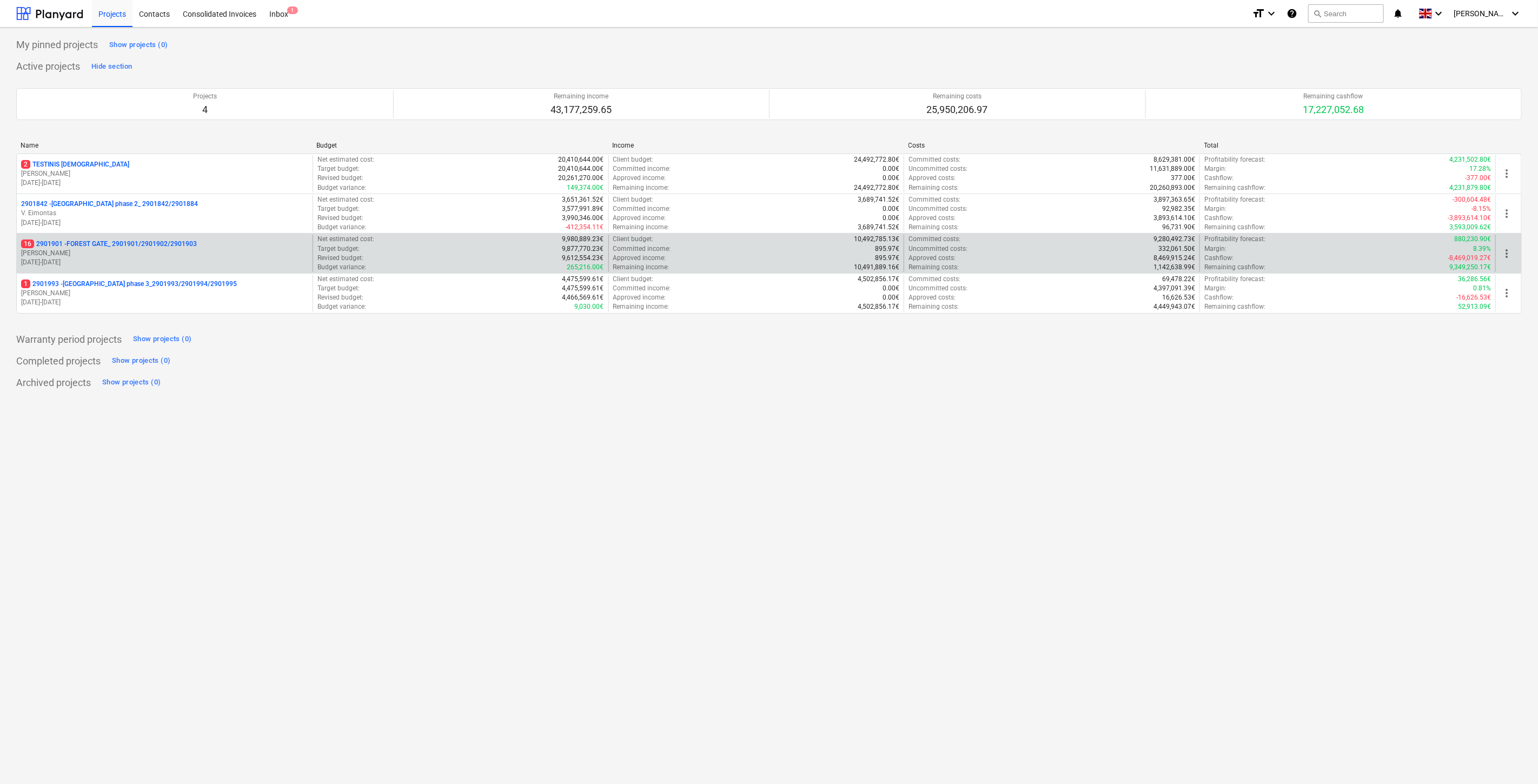
click at [138, 261] on p "[DATE] - [DATE]" at bounding box center [164, 263] width 287 height 9
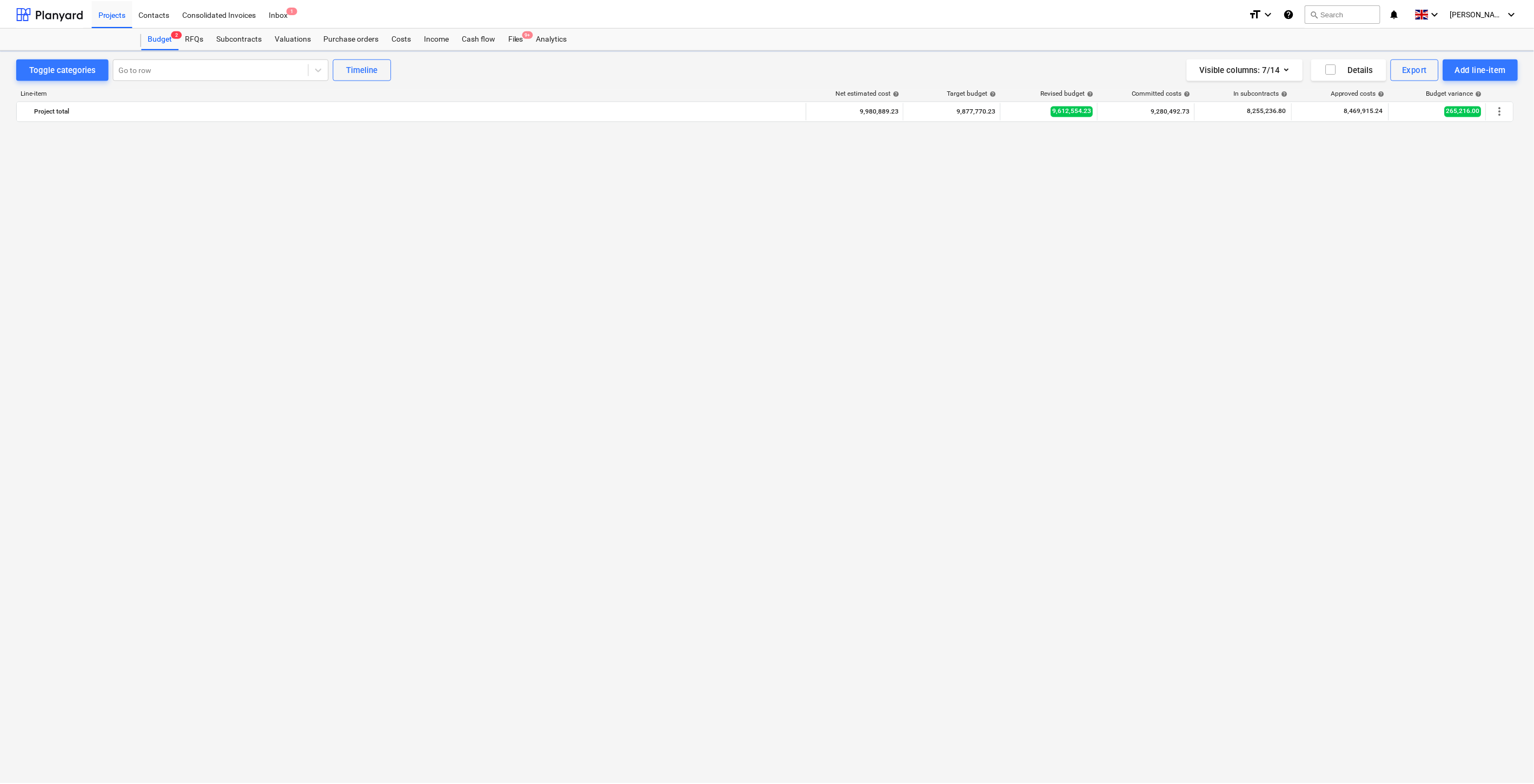
scroll to position [3900, 0]
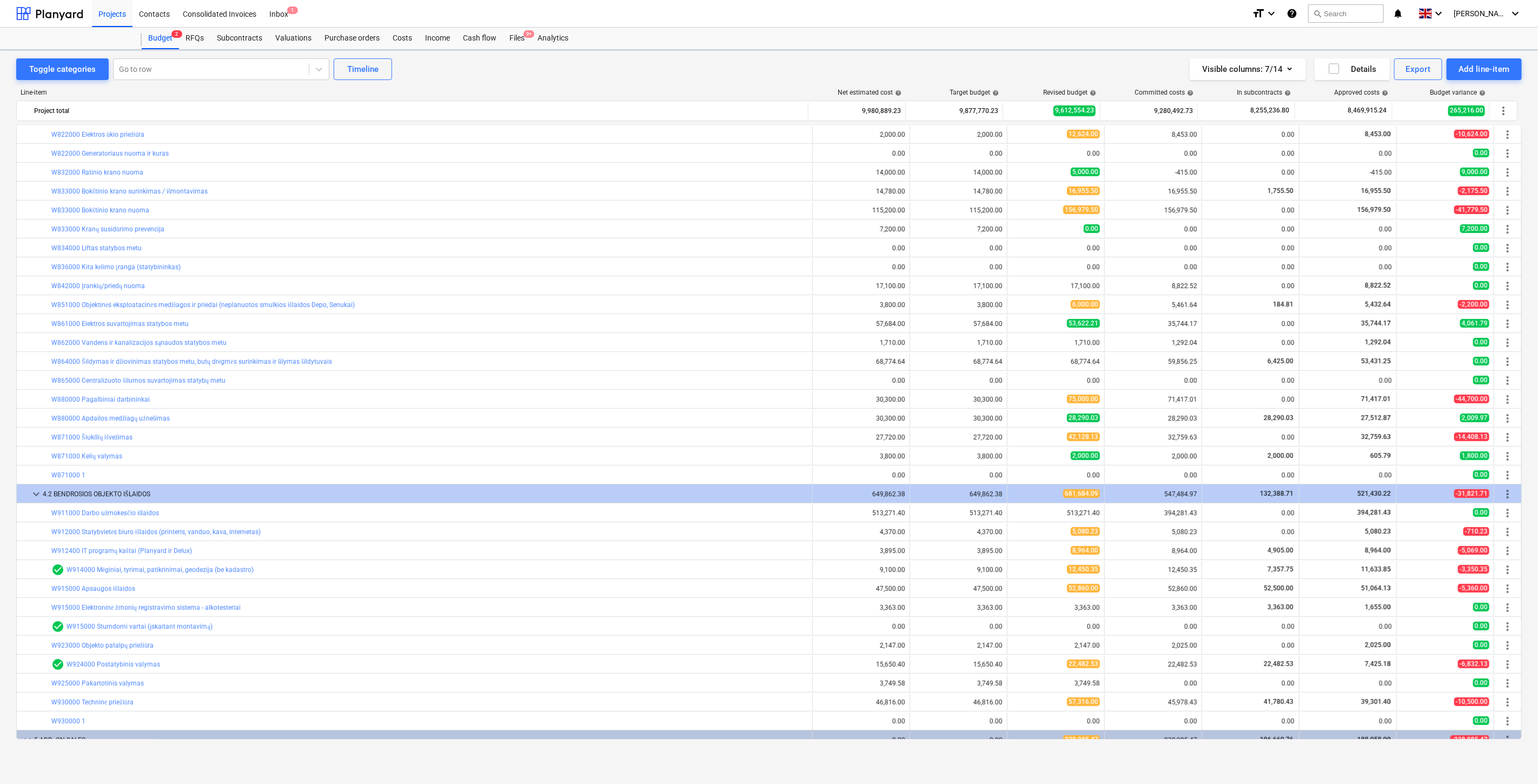
click at [516, 35] on div "Files 9+" at bounding box center [517, 39] width 28 height 22
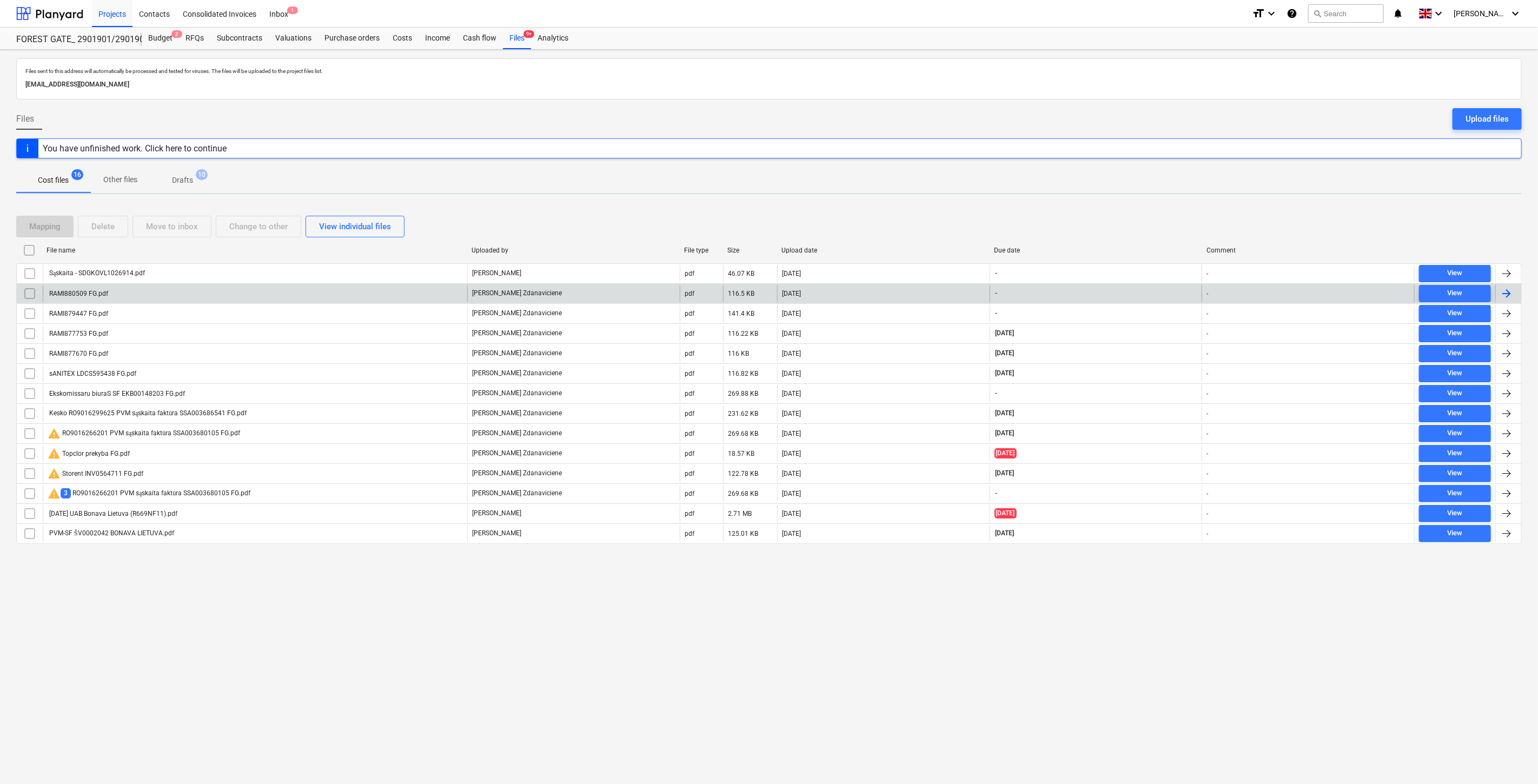
click at [251, 295] on div "RAMI880509 FG.pdf" at bounding box center [254, 294] width 425 height 17
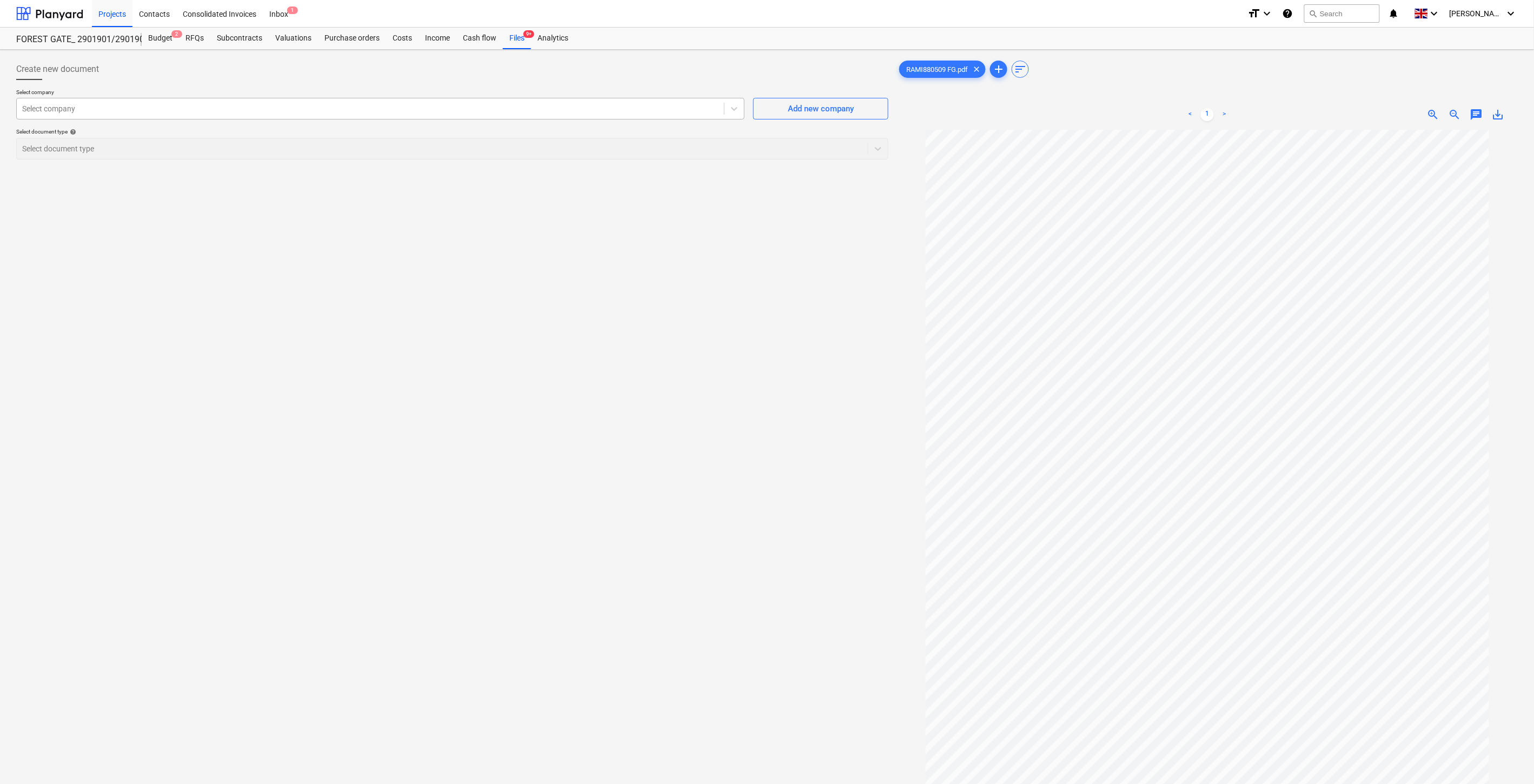
click at [428, 101] on div "Select company" at bounding box center [370, 109] width 707 height 15
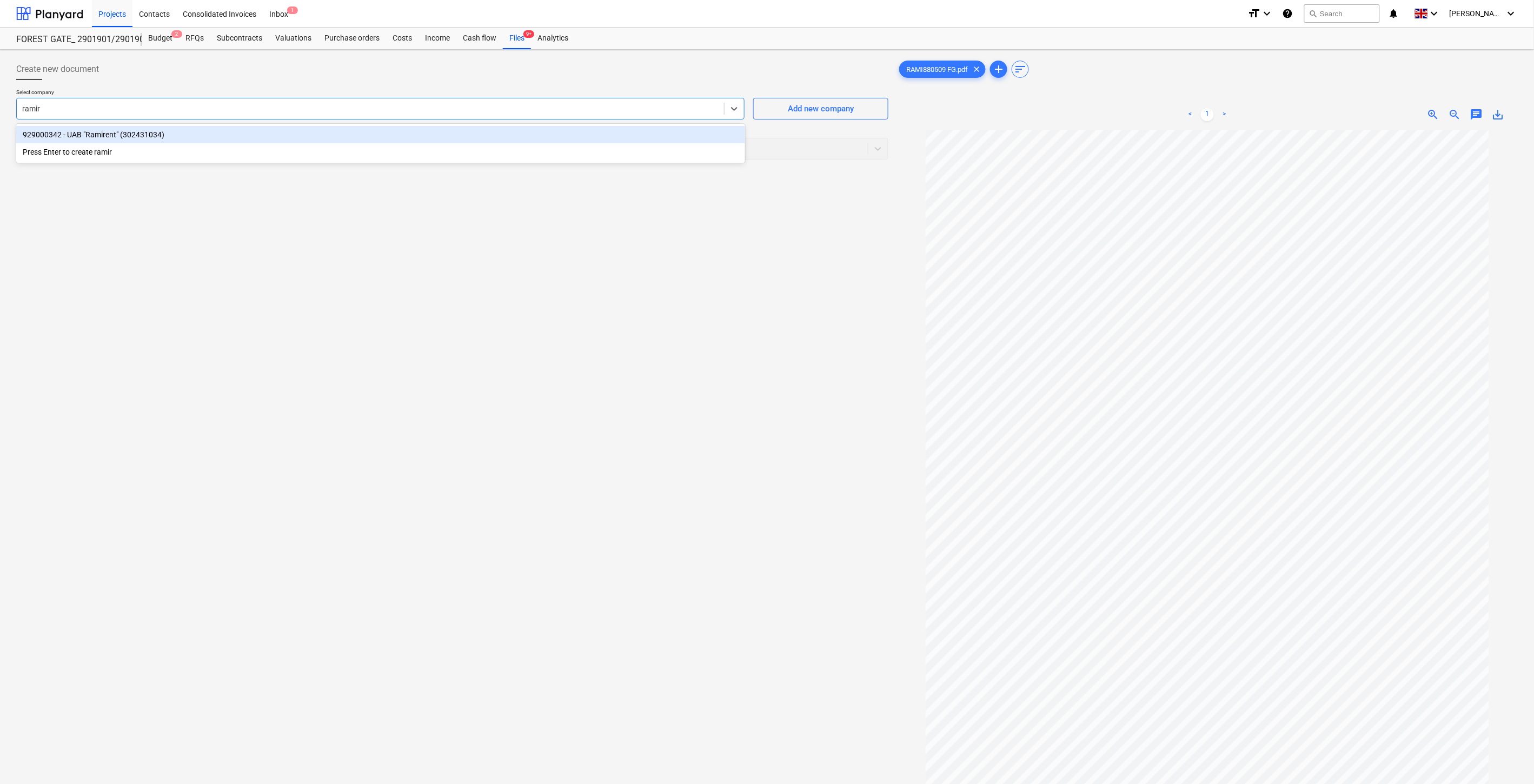
type input "ramire"
click at [451, 134] on div "929000342 - UAB "Ramirent" (302431034)" at bounding box center [380, 135] width 729 height 17
click at [422, 138] on div "Select document type" at bounding box center [452, 148] width 872 height 22
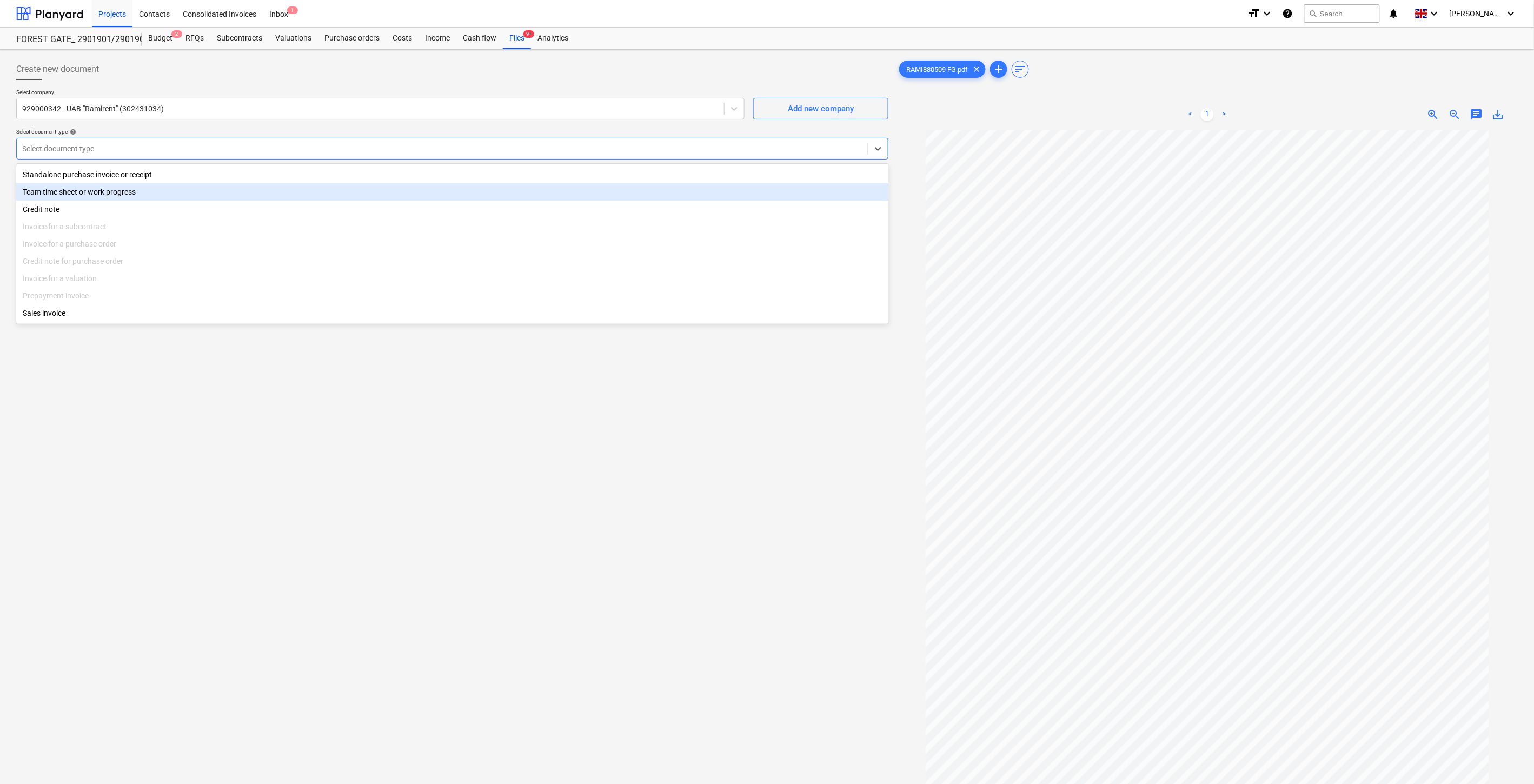
click at [268, 174] on div "Standalone purchase invoice or receipt" at bounding box center [452, 175] width 873 height 17
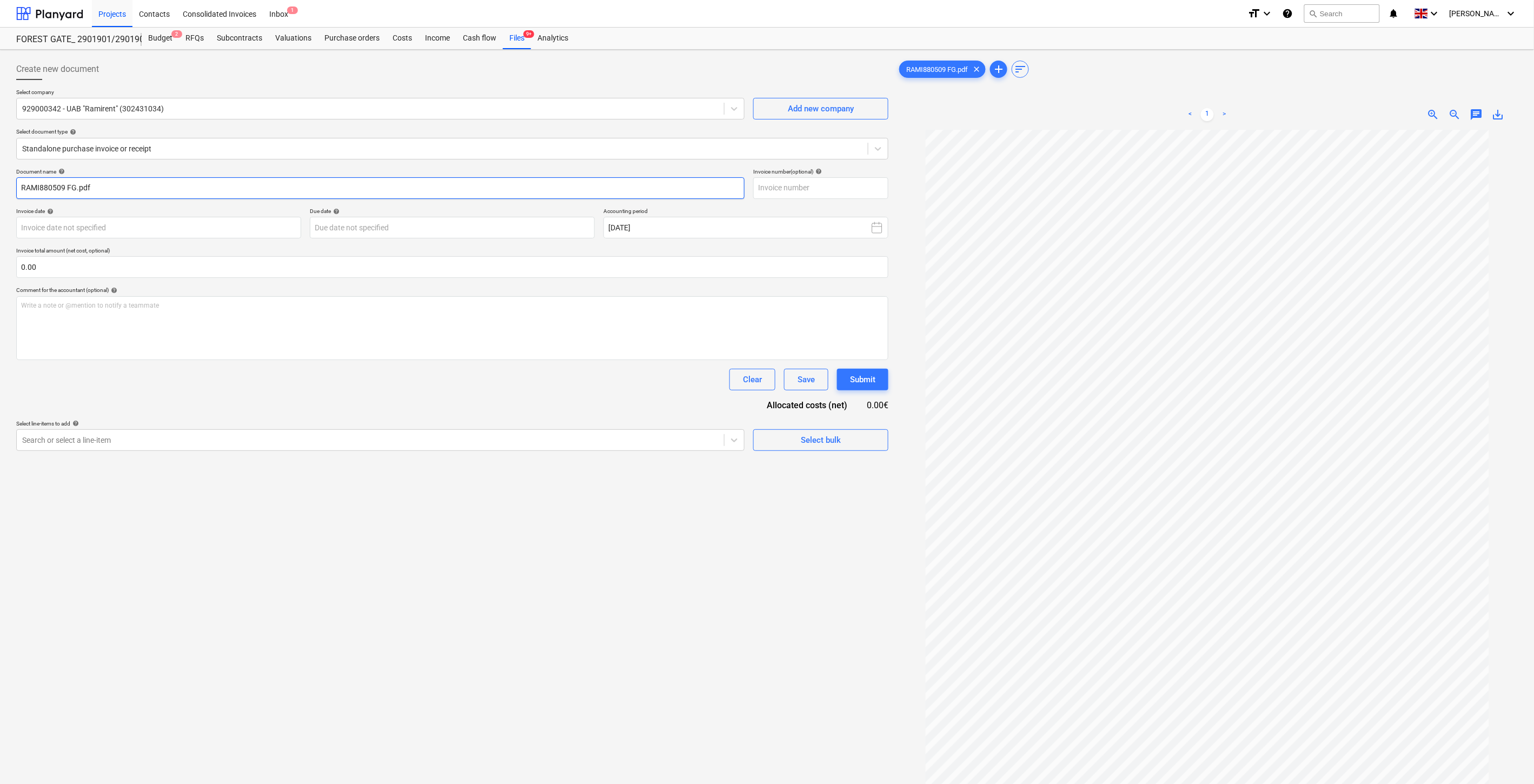
drag, startPoint x: 64, startPoint y: 186, endPoint x: 292, endPoint y: 189, distance: 228.0
click at [3, 187] on div "Create new document Select company 929000342 - UAB "Ramirent" (302431034) Add n…" at bounding box center [767, 471] width 1534 height 843
click at [847, 182] on input "text" at bounding box center [820, 188] width 135 height 22
paste input "RAMI880509"
type input "RAMI880509"
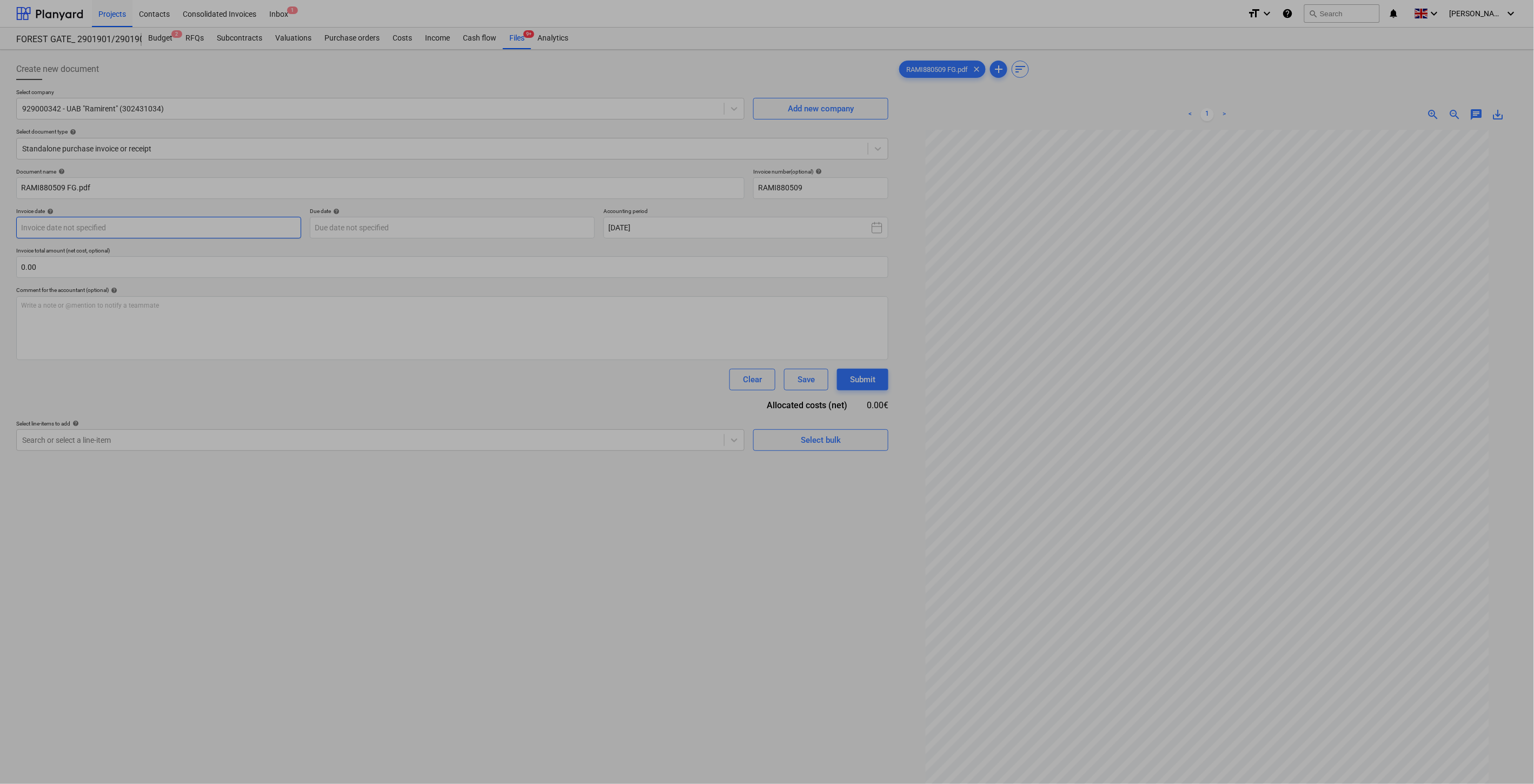
click at [229, 224] on body "Projects Contacts Consolidated Invoices Inbox 1 format_size keyboard_arrow_down…" at bounding box center [767, 392] width 1534 height 784
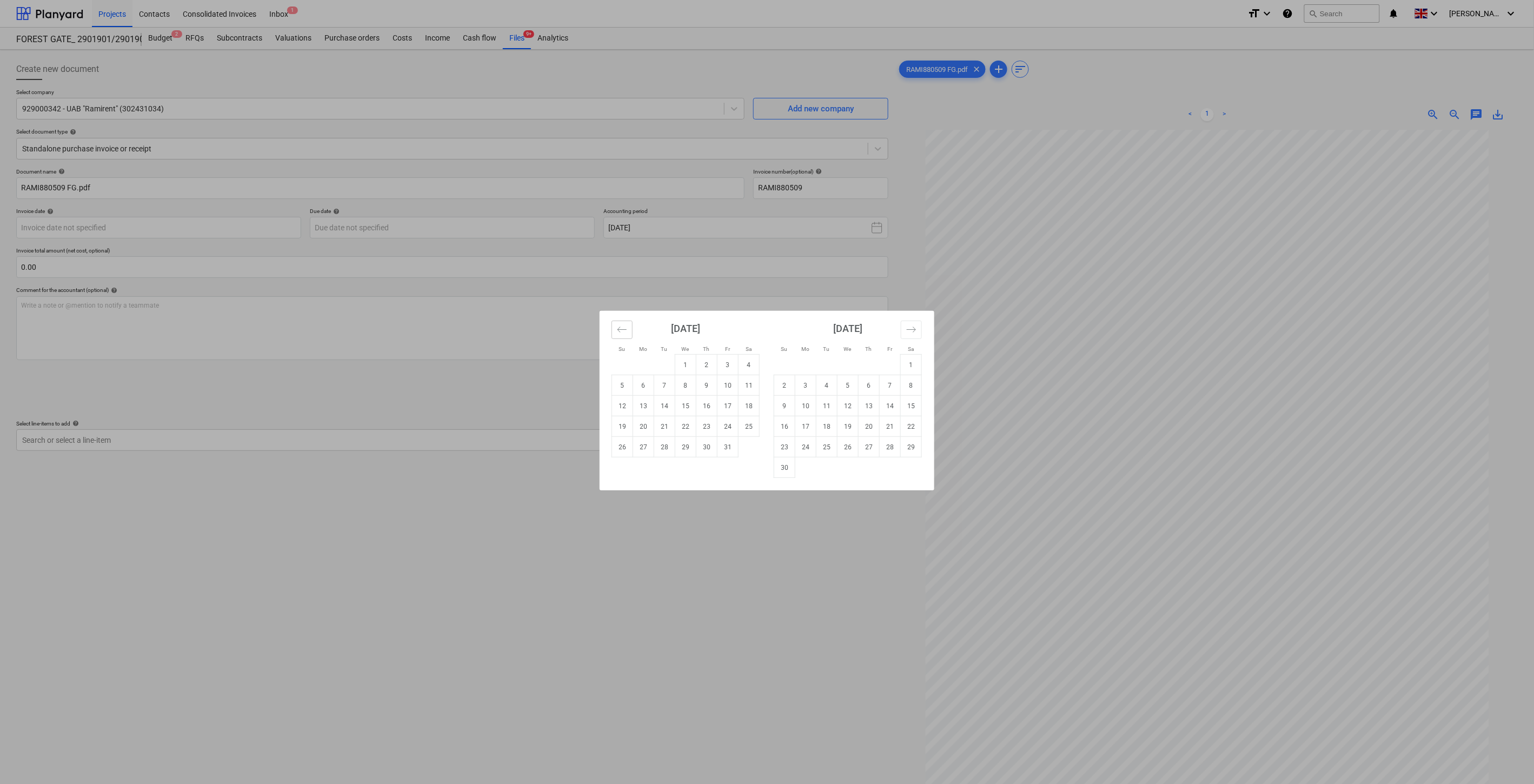
click at [613, 326] on button "Move backward to switch to the previous month." at bounding box center [622, 330] width 21 height 19
click at [666, 445] on td "30" at bounding box center [664, 447] width 21 height 21
type input "[DATE]"
click at [564, 224] on body "Projects Contacts Consolidated Invoices Inbox 1 format_size keyboard_arrow_down…" at bounding box center [767, 392] width 1534 height 784
click at [704, 449] on td "30" at bounding box center [707, 447] width 21 height 21
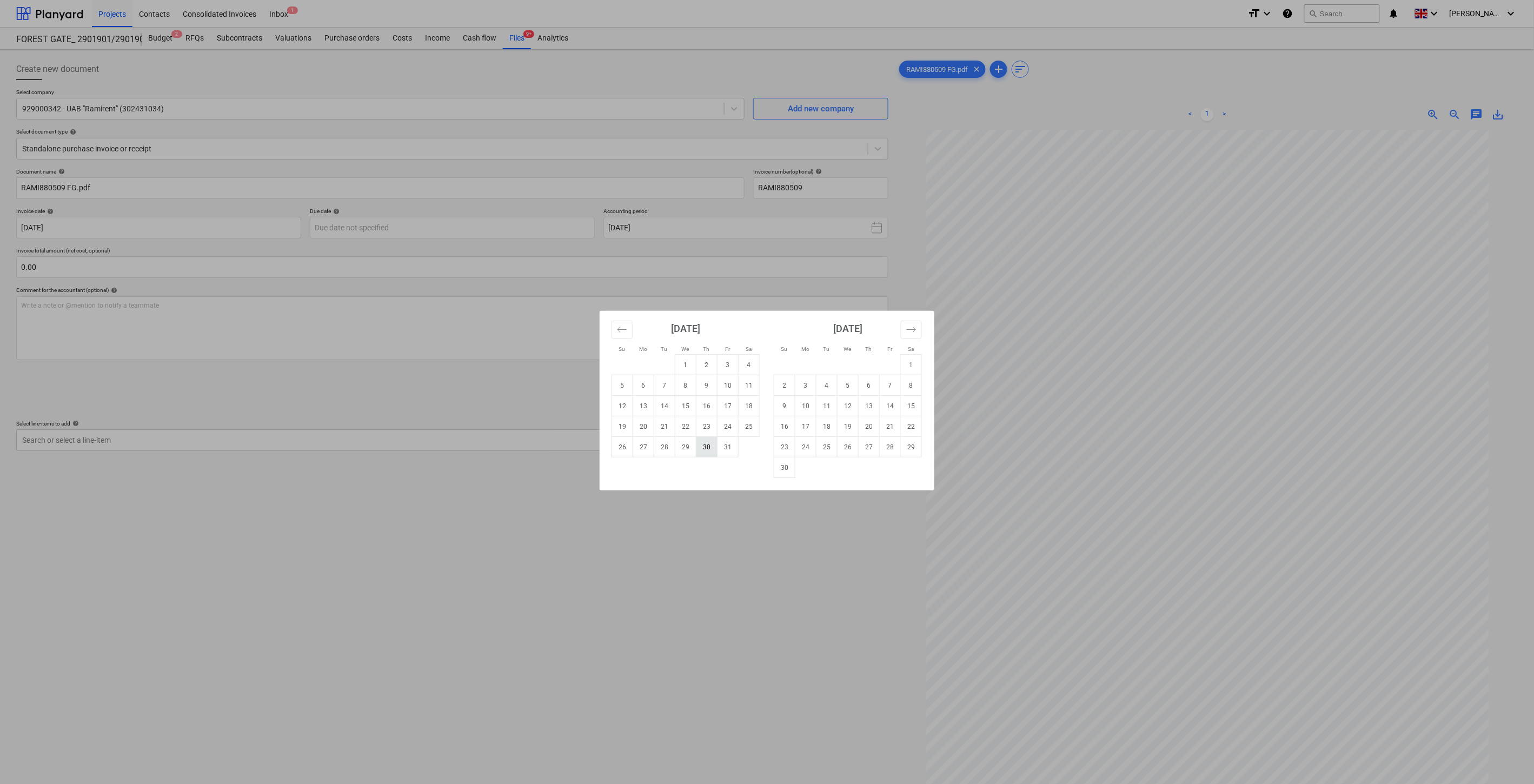
type input "[DATE]"
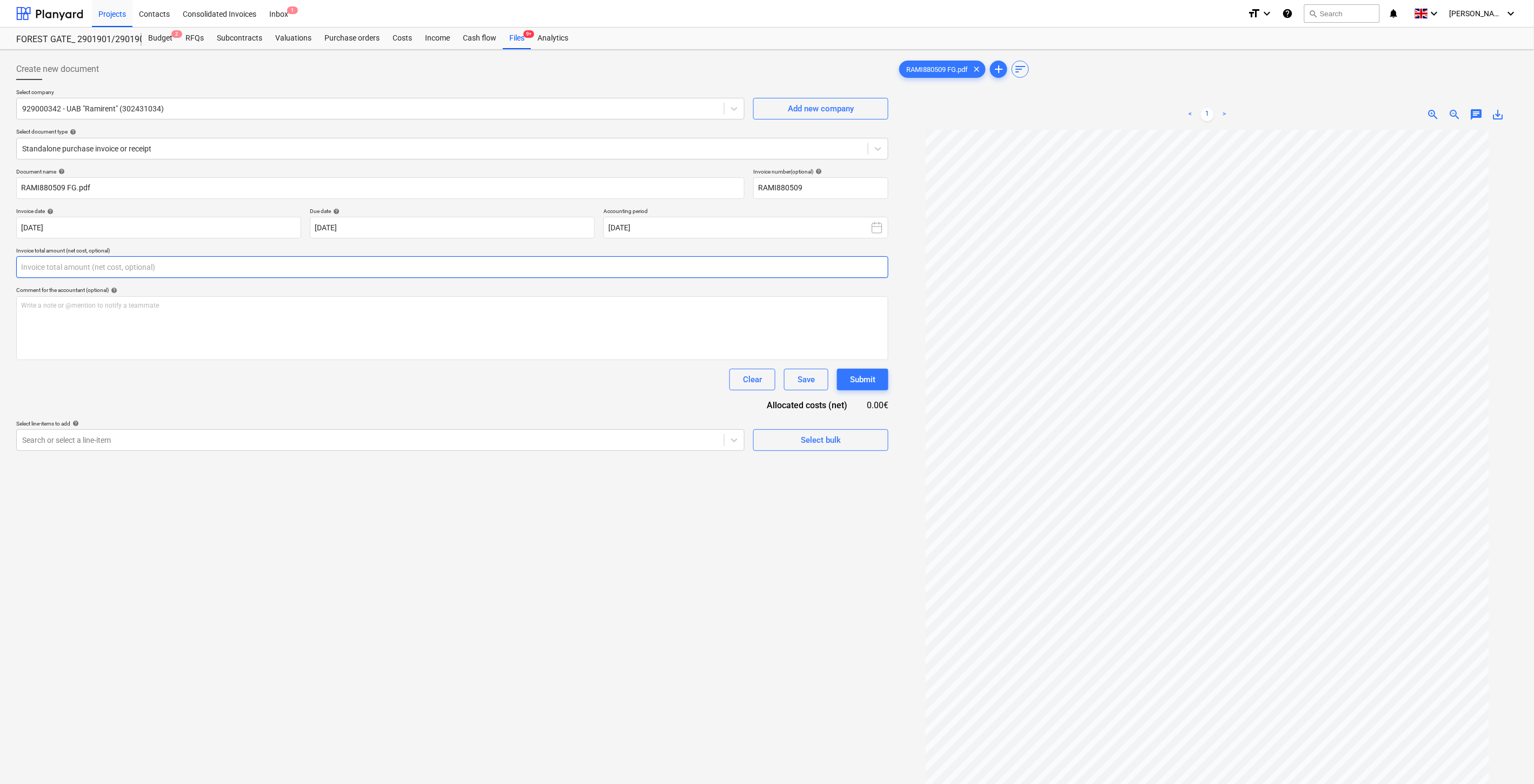
click at [345, 269] on input "text" at bounding box center [452, 268] width 872 height 22
type input "ė"
type input "469.46"
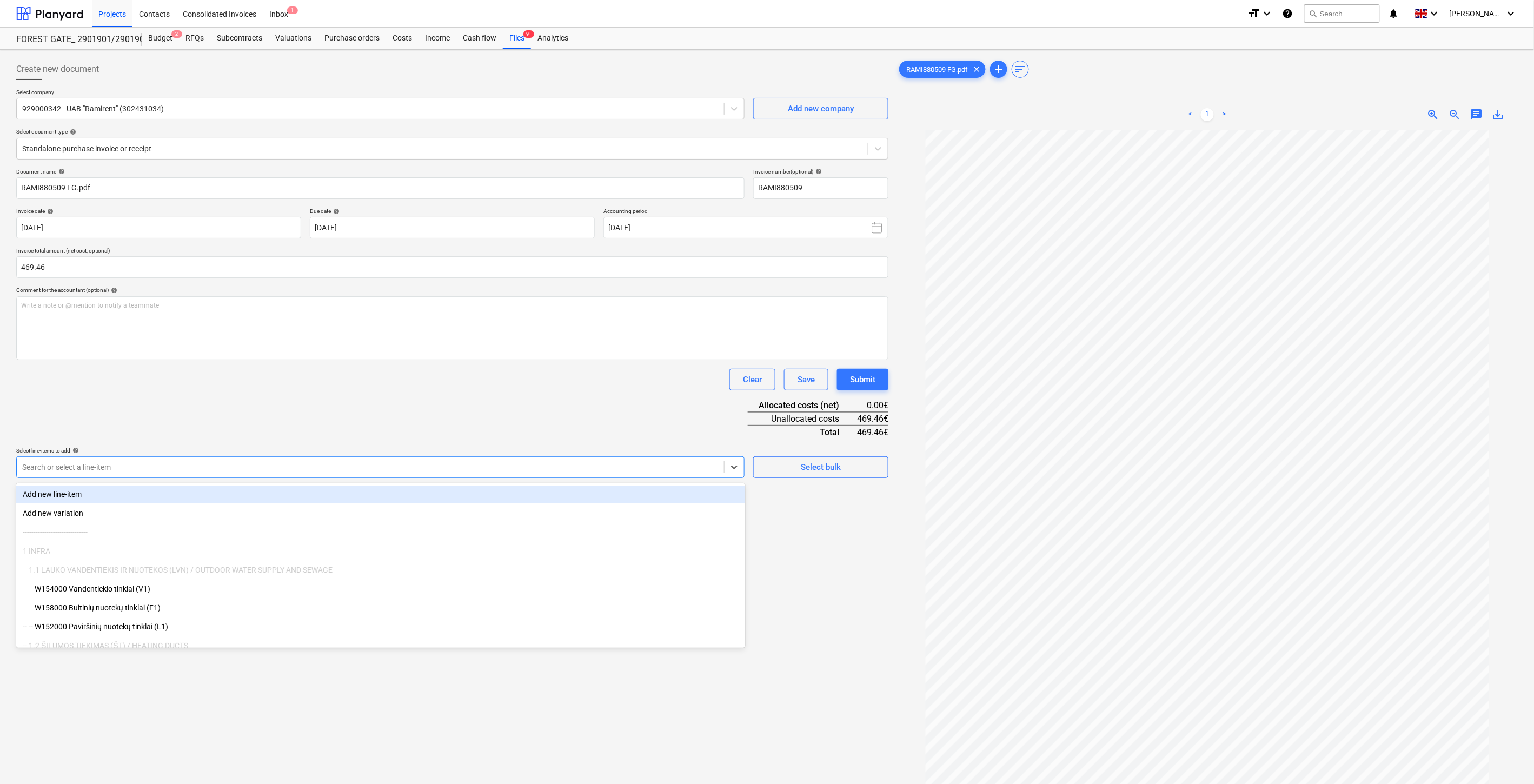
click at [227, 463] on div at bounding box center [370, 467] width 697 height 11
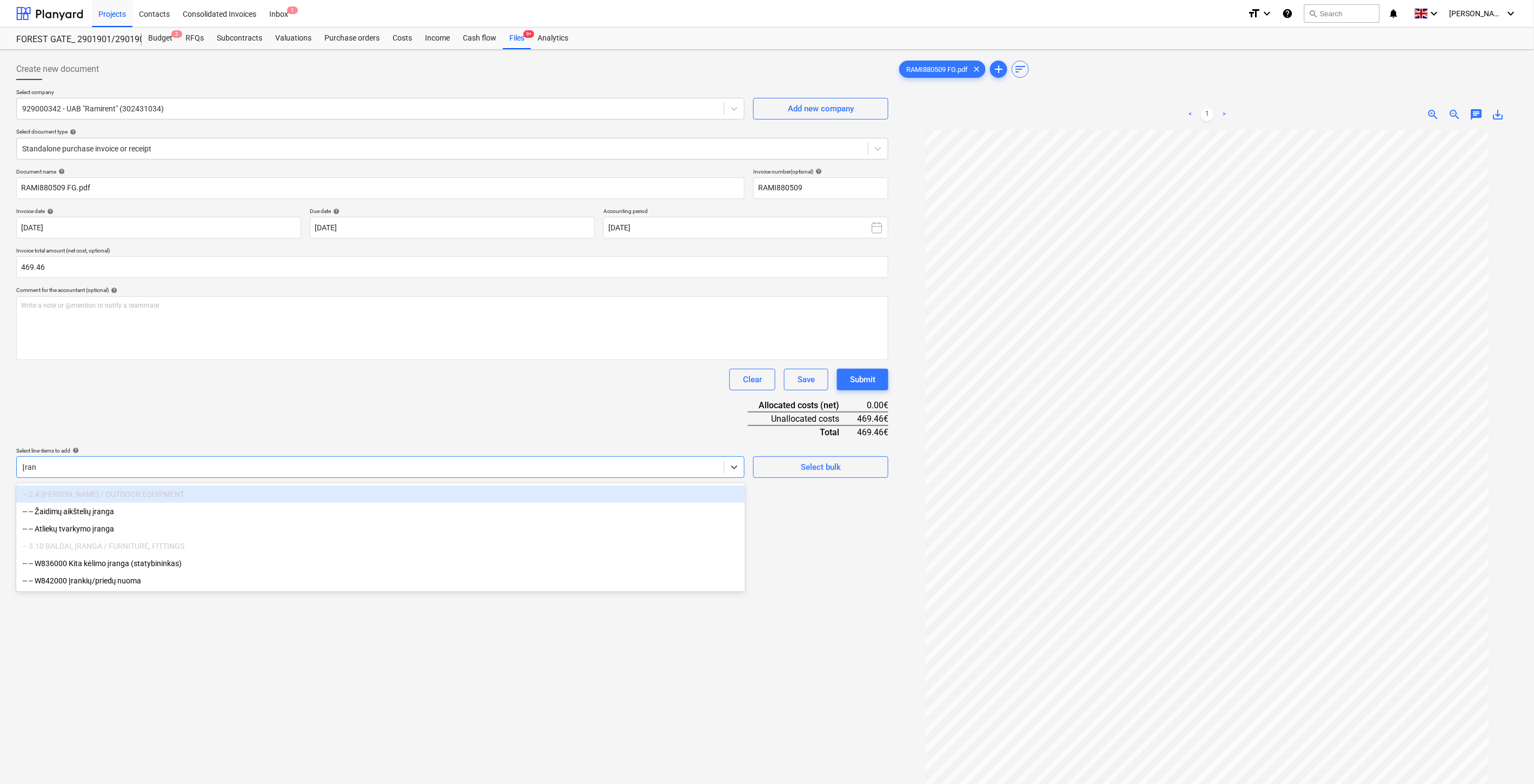
type input "Įrank"
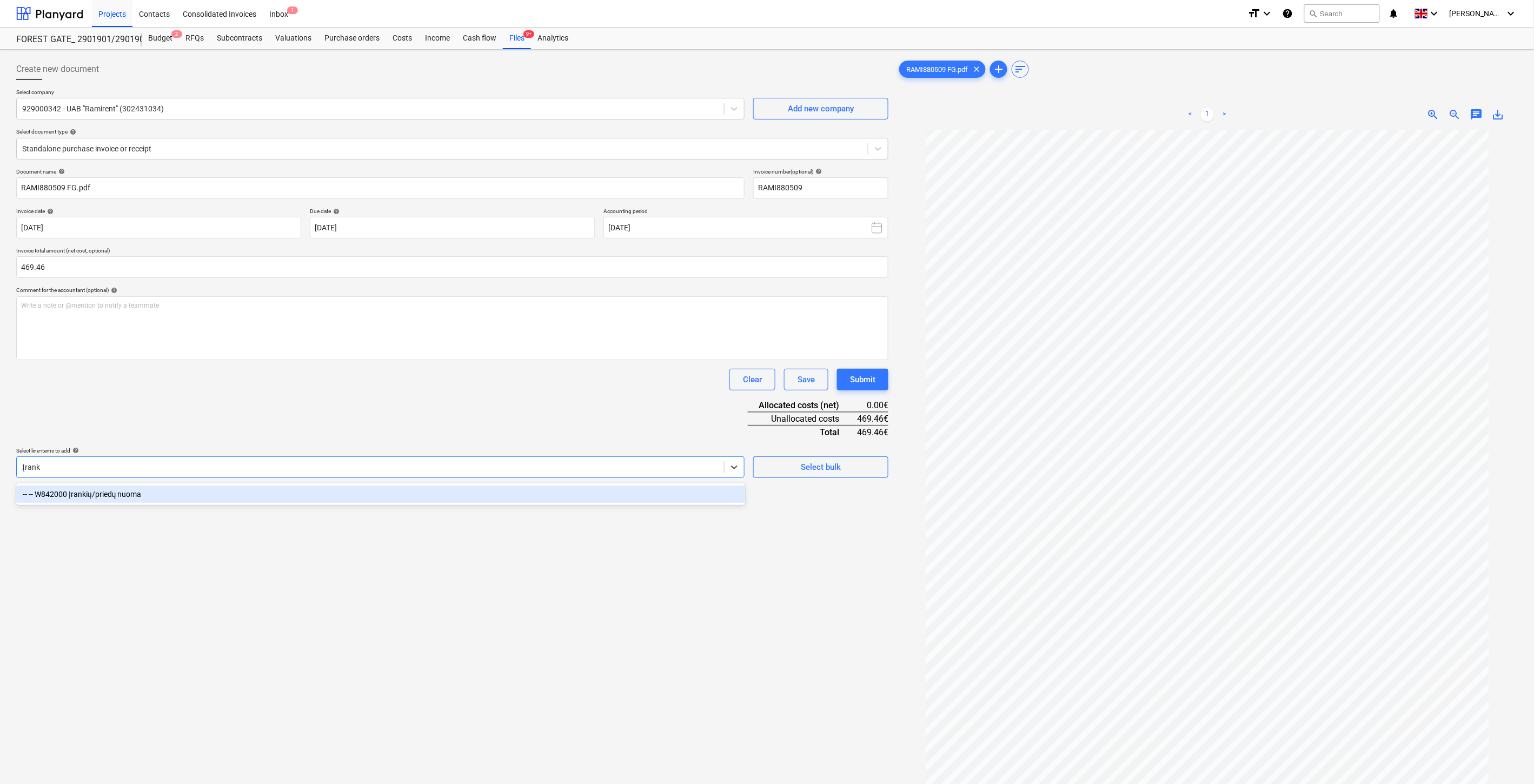
click at [264, 496] on div "-- -- W842000 Įrankių/priedų nuoma" at bounding box center [380, 494] width 729 height 17
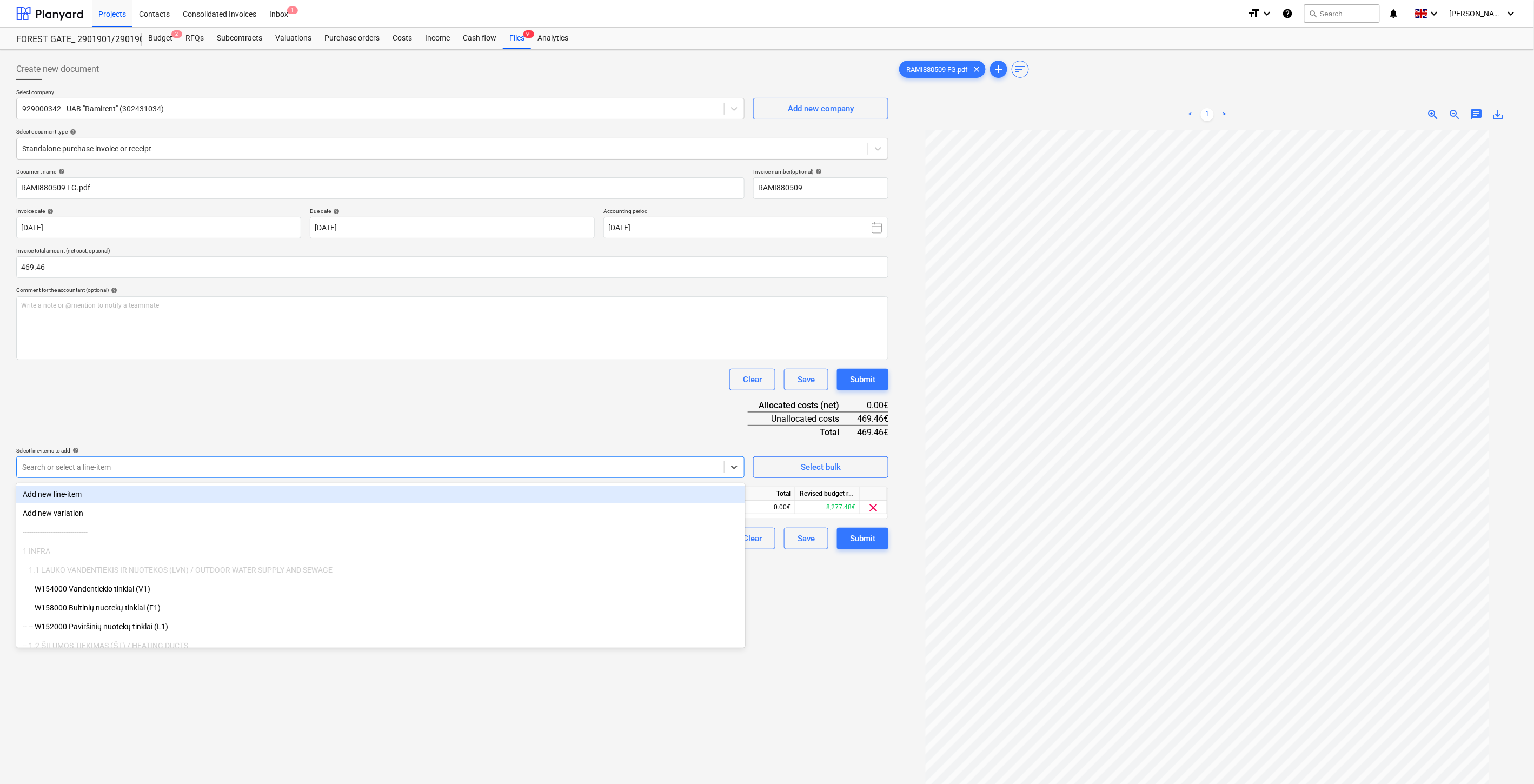
drag, startPoint x: 424, startPoint y: 375, endPoint x: 496, endPoint y: 394, distance: 74.5
click at [426, 375] on div "Clear Save Submit" at bounding box center [452, 380] width 872 height 22
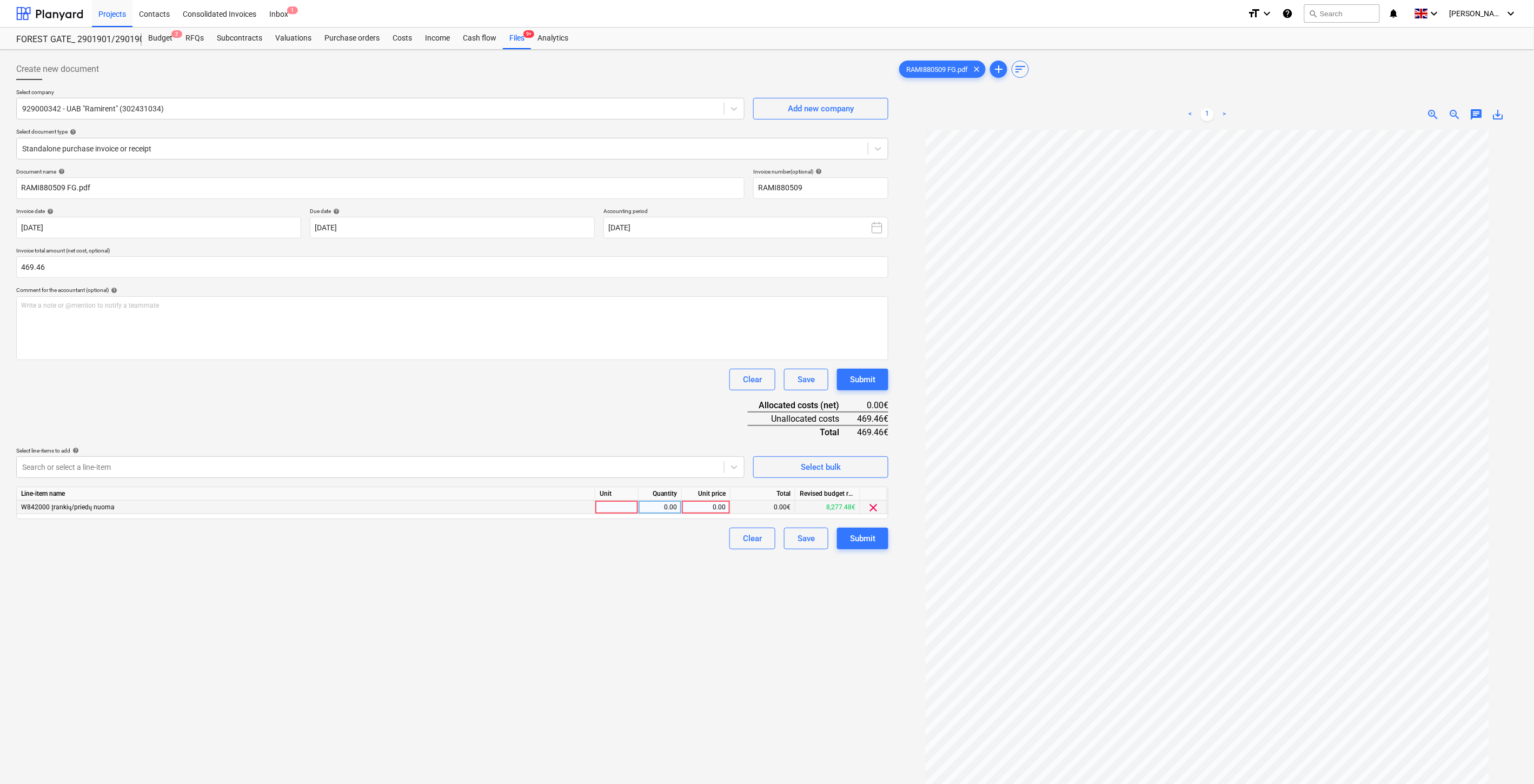
click at [612, 502] on div at bounding box center [617, 507] width 43 height 13
type input "1"
click at [666, 507] on div "0.00" at bounding box center [660, 507] width 34 height 13
click at [711, 506] on div "0.00" at bounding box center [706, 507] width 39 height 13
type input "469.46"
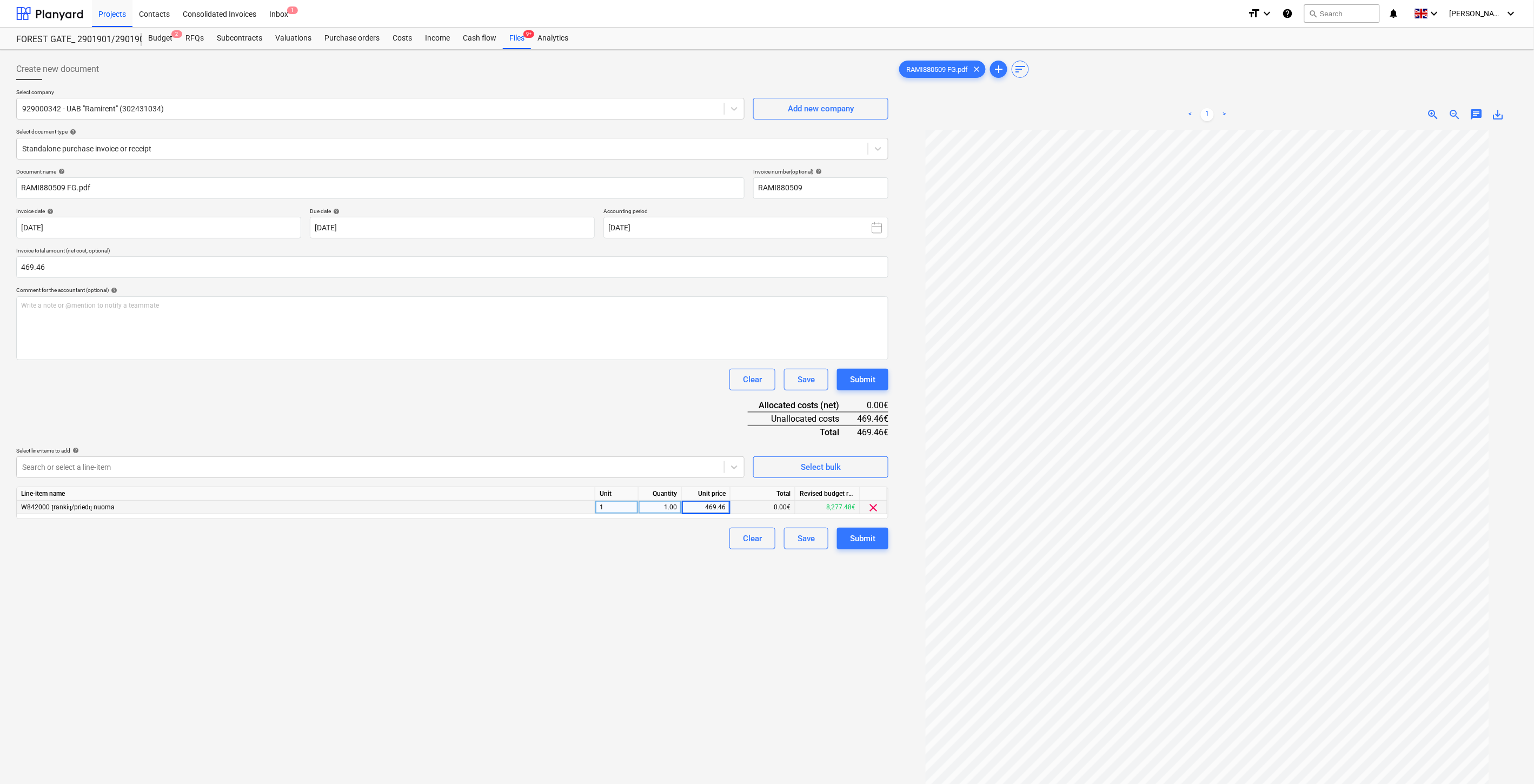
click at [651, 414] on div "Document name help RAMI880509 FG.pdf Invoice number (optional) help RAMI880509 …" at bounding box center [452, 359] width 872 height 381
click at [799, 539] on div "Save" at bounding box center [806, 539] width 17 height 14
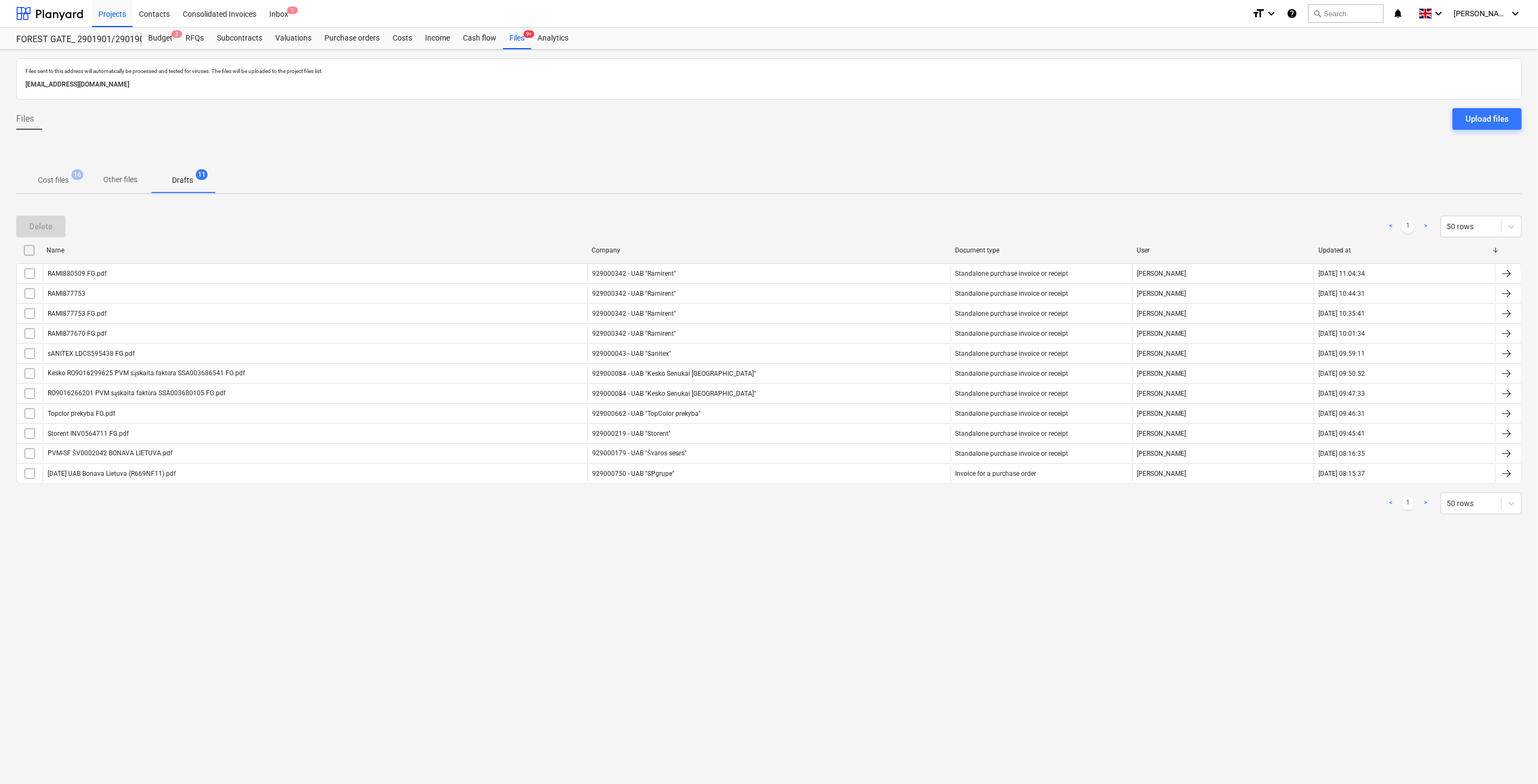
click at [55, 176] on p "Cost files" at bounding box center [53, 180] width 31 height 12
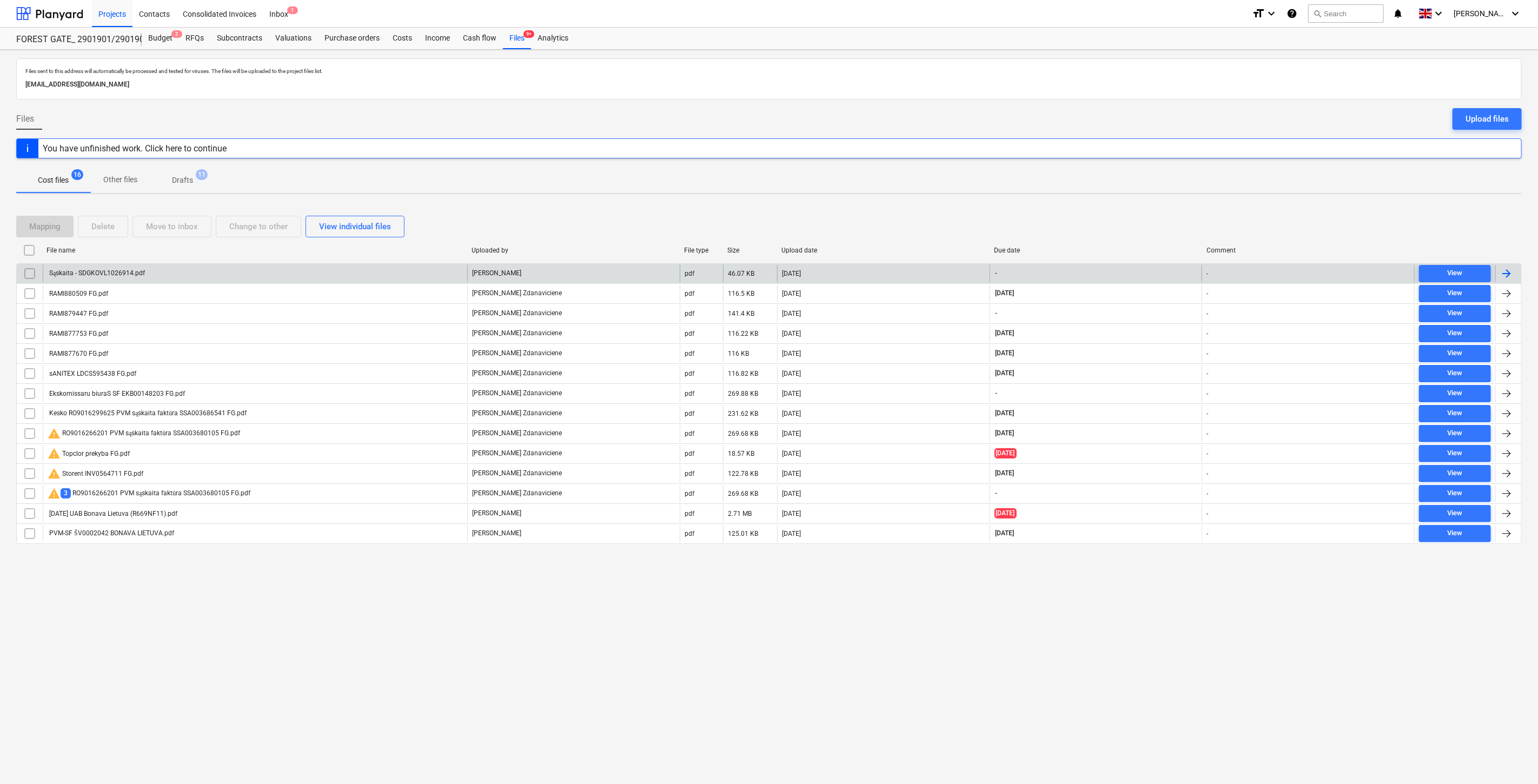
click at [295, 279] on div "Sąskaita - SDGKOVL1026914.pdf" at bounding box center [254, 274] width 425 height 17
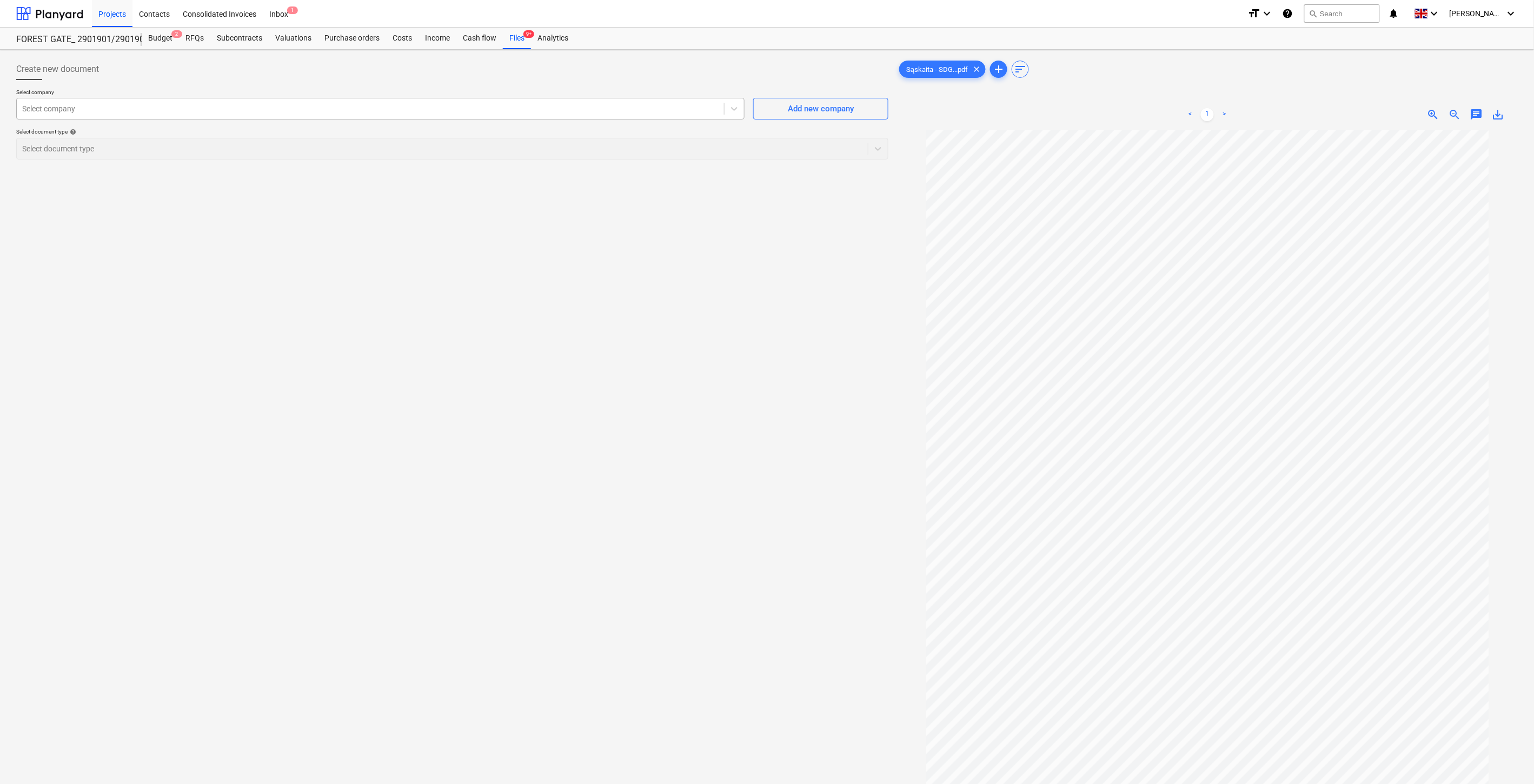
click at [541, 110] on div at bounding box center [370, 109] width 697 height 11
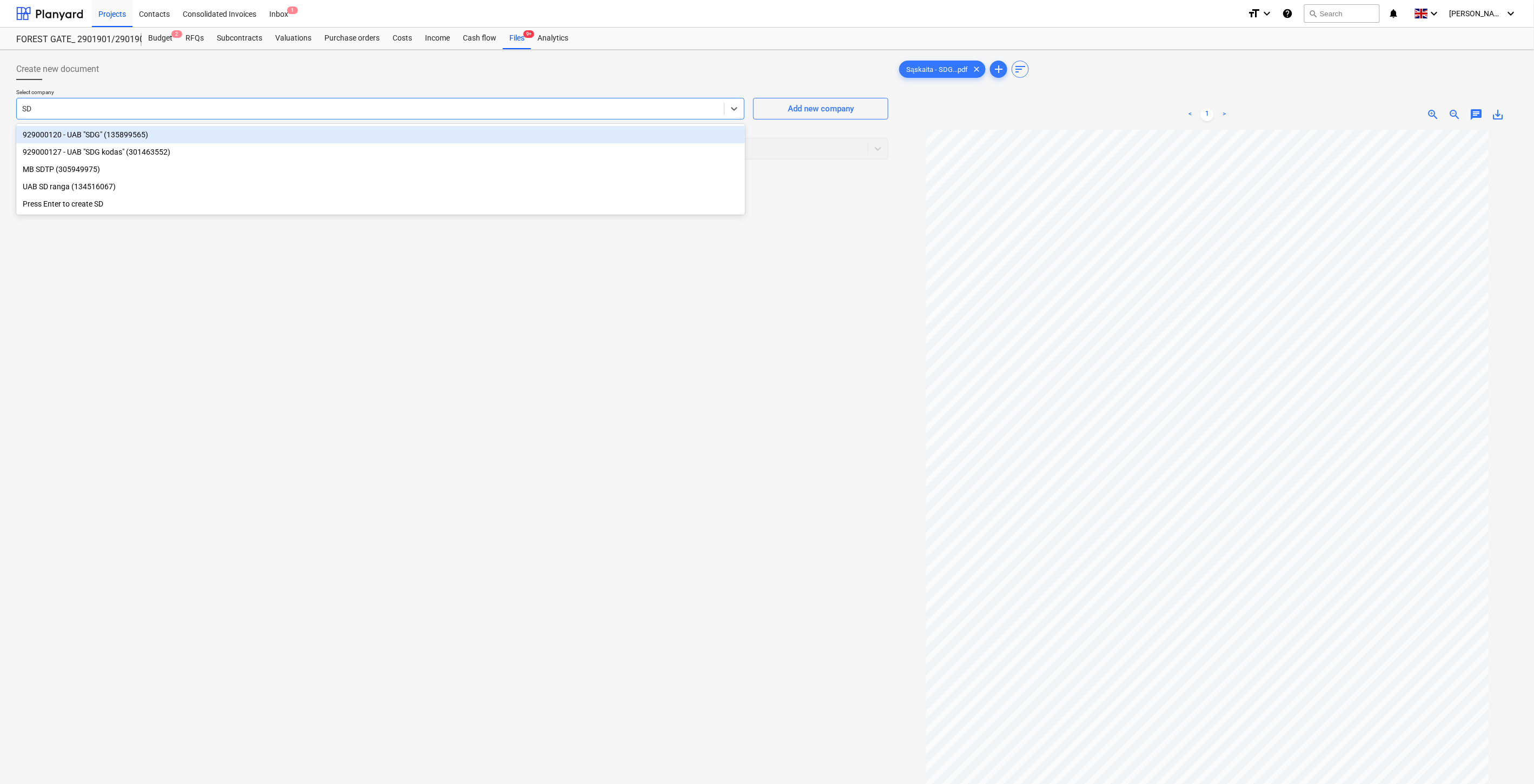
type input "SDG"
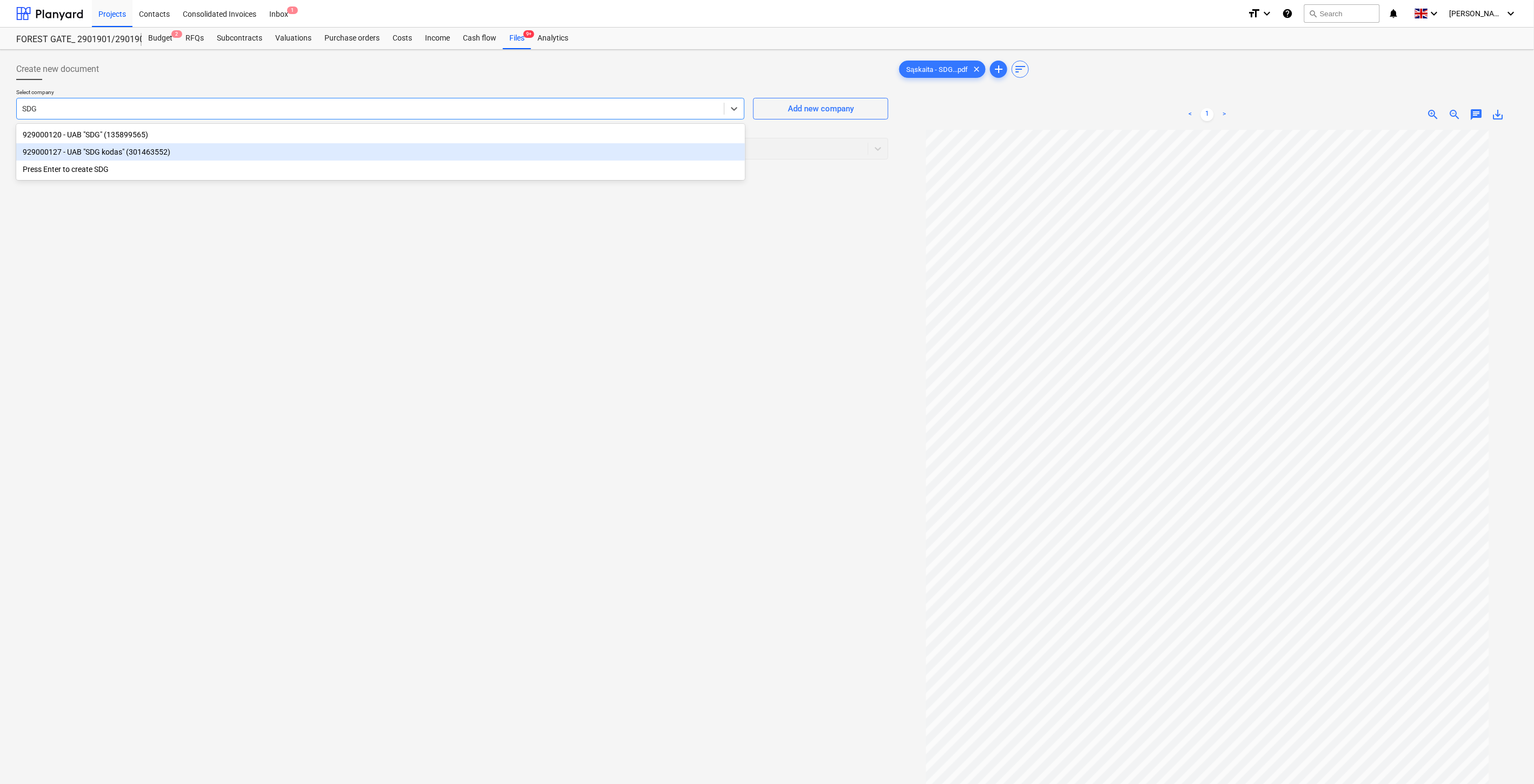
click at [317, 157] on div "929000127 - UAB "SDG kodas" (301463552)" at bounding box center [380, 152] width 729 height 17
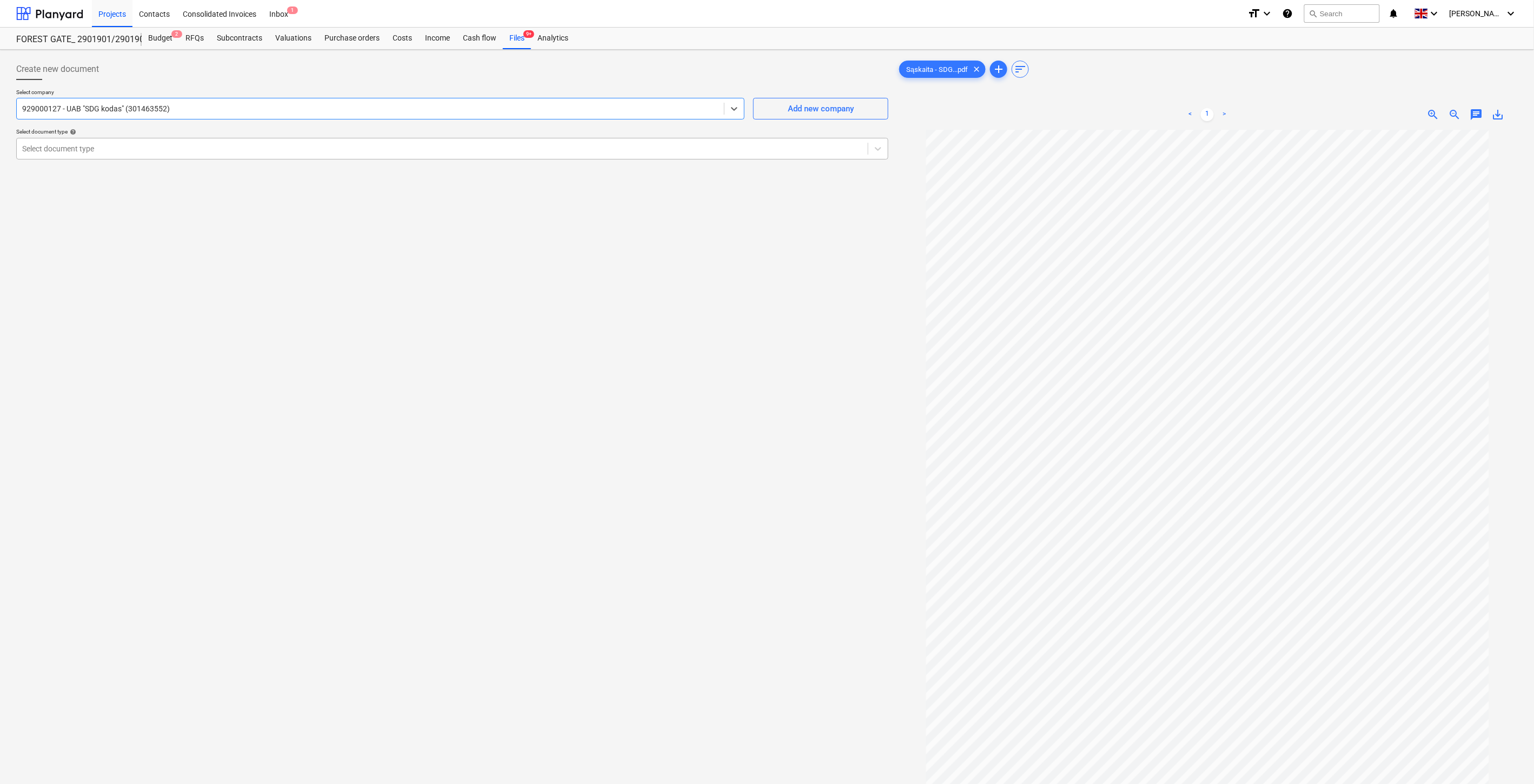
click at [299, 152] on div at bounding box center [442, 148] width 840 height 11
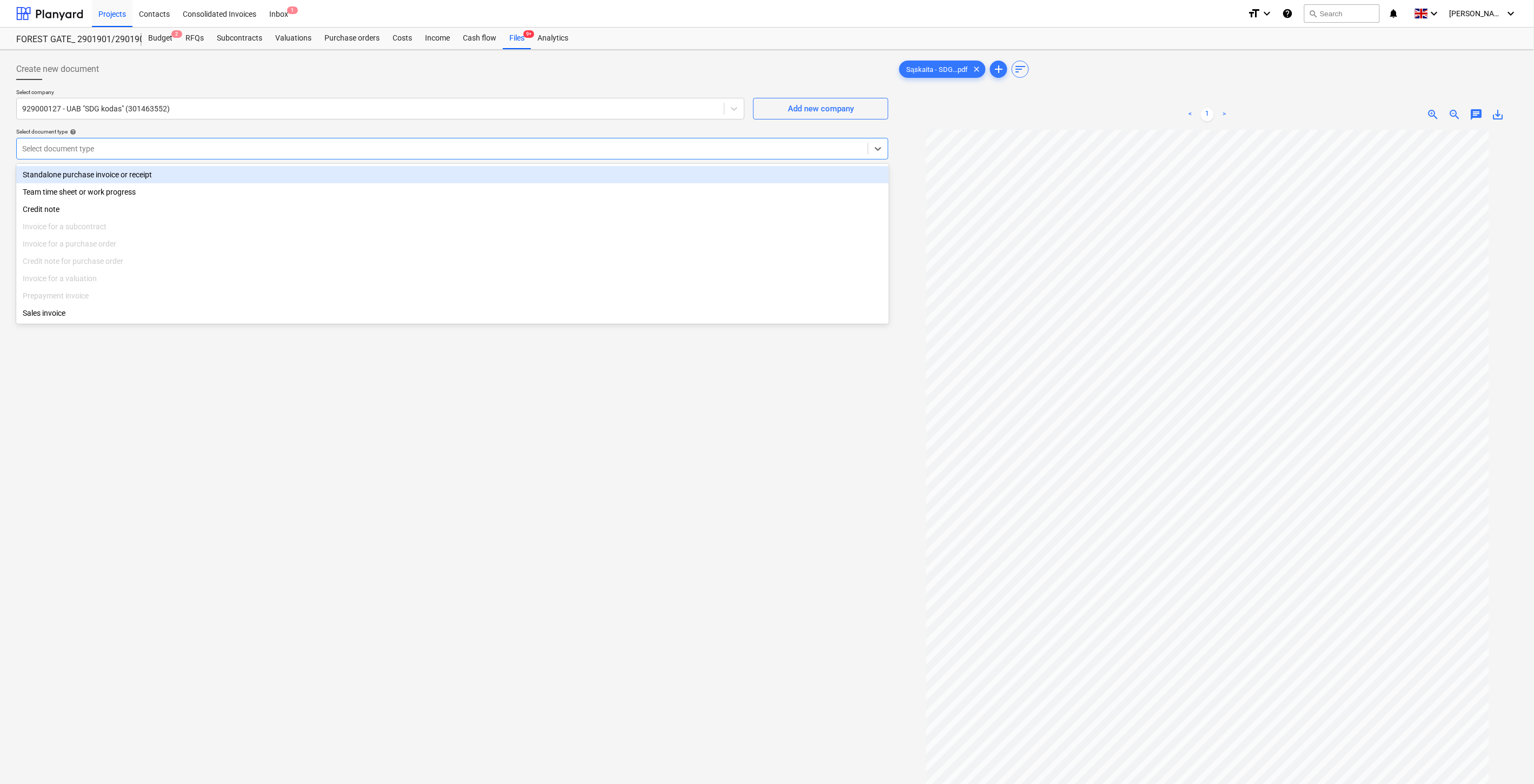
click at [236, 172] on div "Standalone purchase invoice or receipt" at bounding box center [452, 175] width 873 height 17
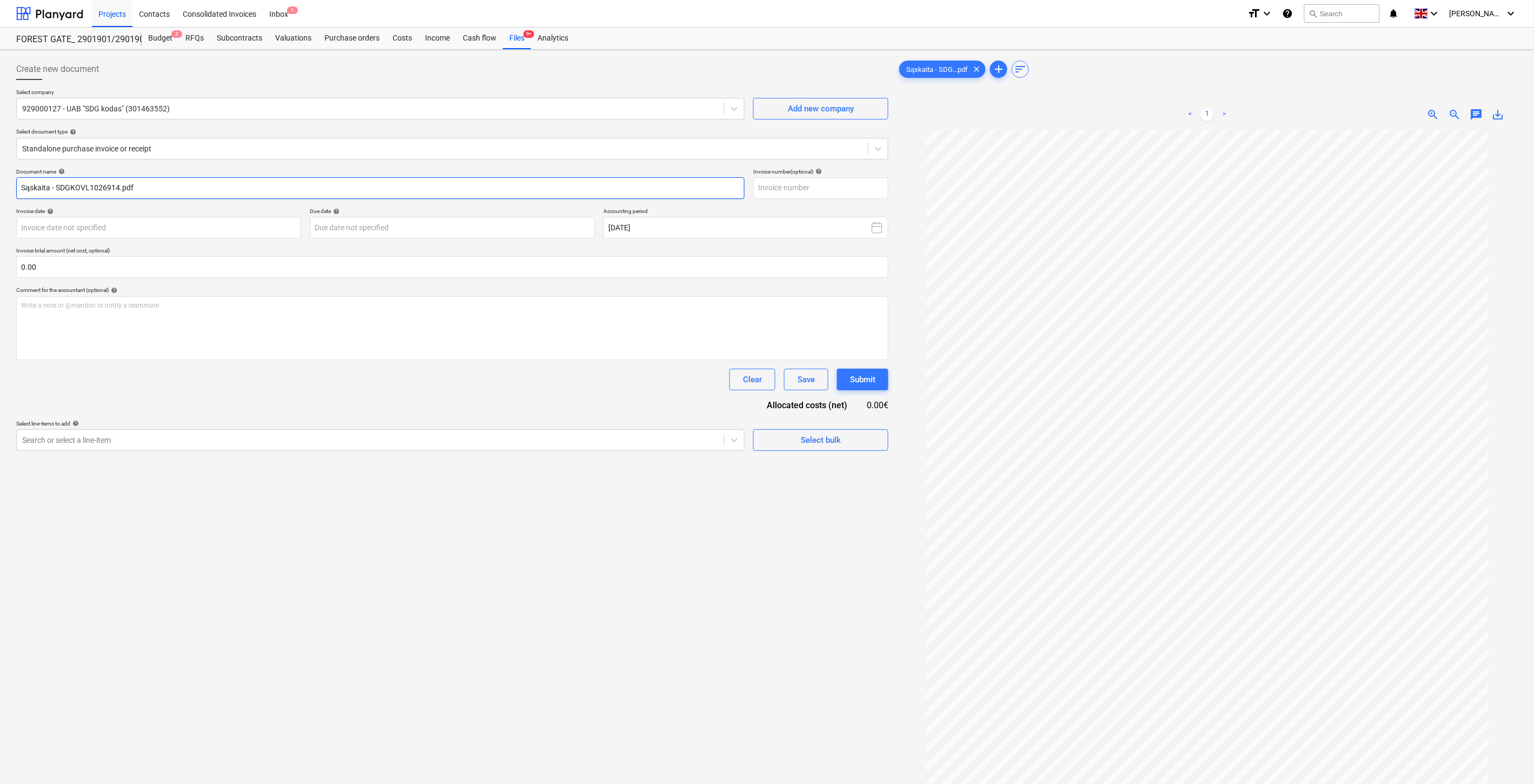
drag, startPoint x: 118, startPoint y: 186, endPoint x: 56, endPoint y: 186, distance: 62.0
click at [56, 186] on input "Sąskaita - SDGKOVL1026914.pdf" at bounding box center [380, 188] width 728 height 22
click at [838, 187] on input "text" at bounding box center [820, 188] width 135 height 22
paste input "SDGKOVL1026914"
type input "SDGKOVL1026914"
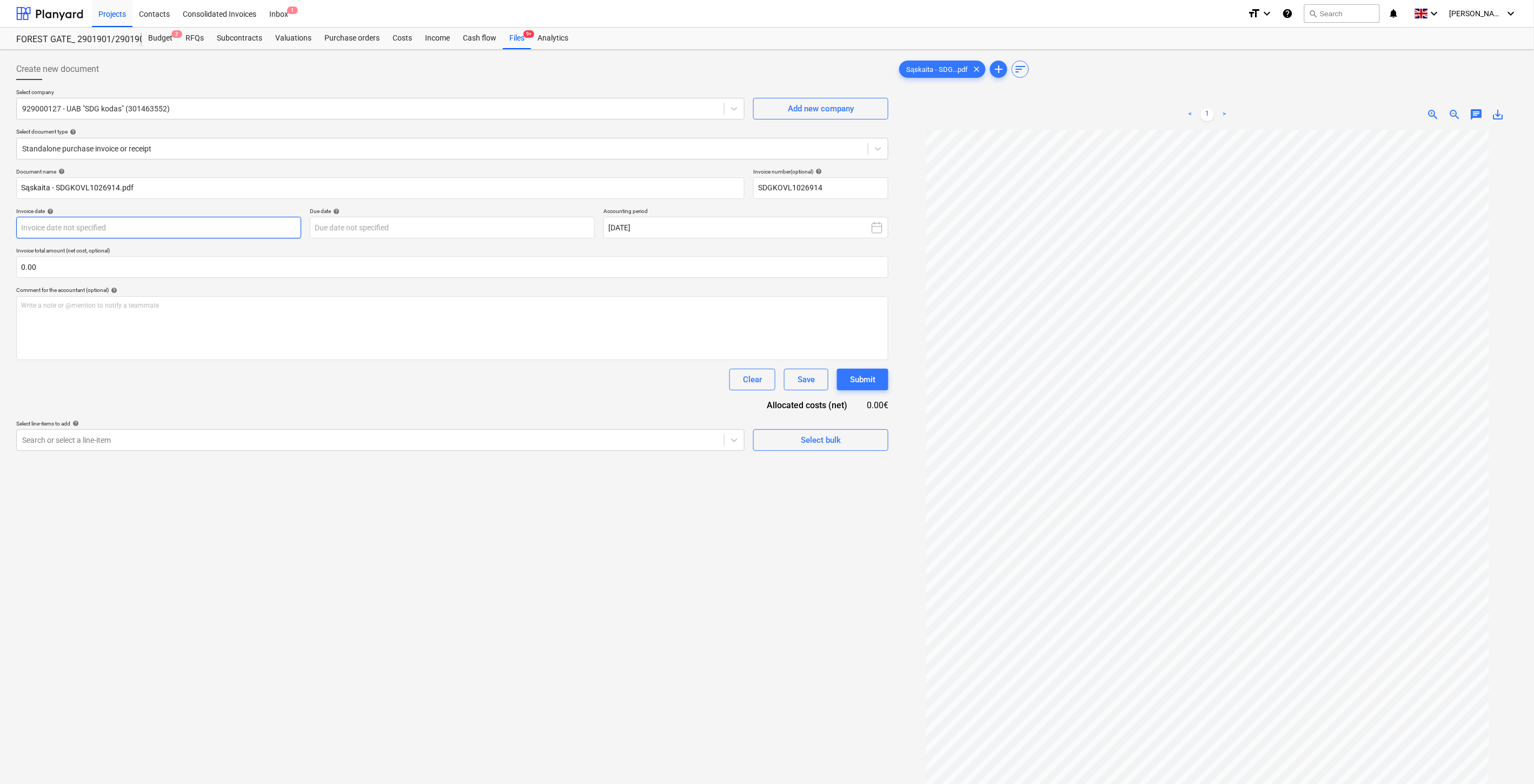
click at [219, 227] on body "Projects Contacts Consolidated Invoices Inbox 1 format_size keyboard_arrow_down…" at bounding box center [767, 392] width 1534 height 784
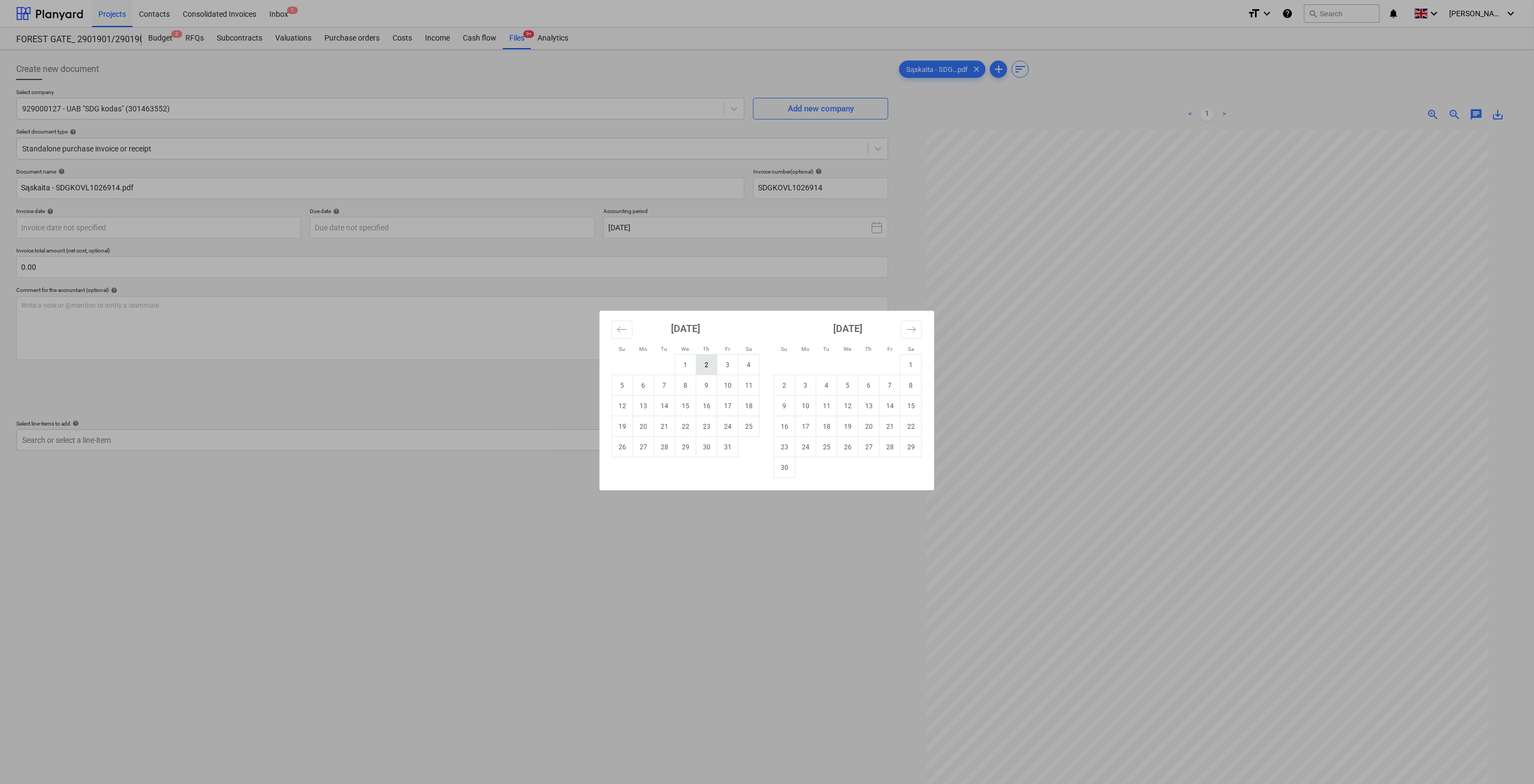
click at [711, 363] on td "2" at bounding box center [707, 365] width 21 height 21
type input "[DATE]"
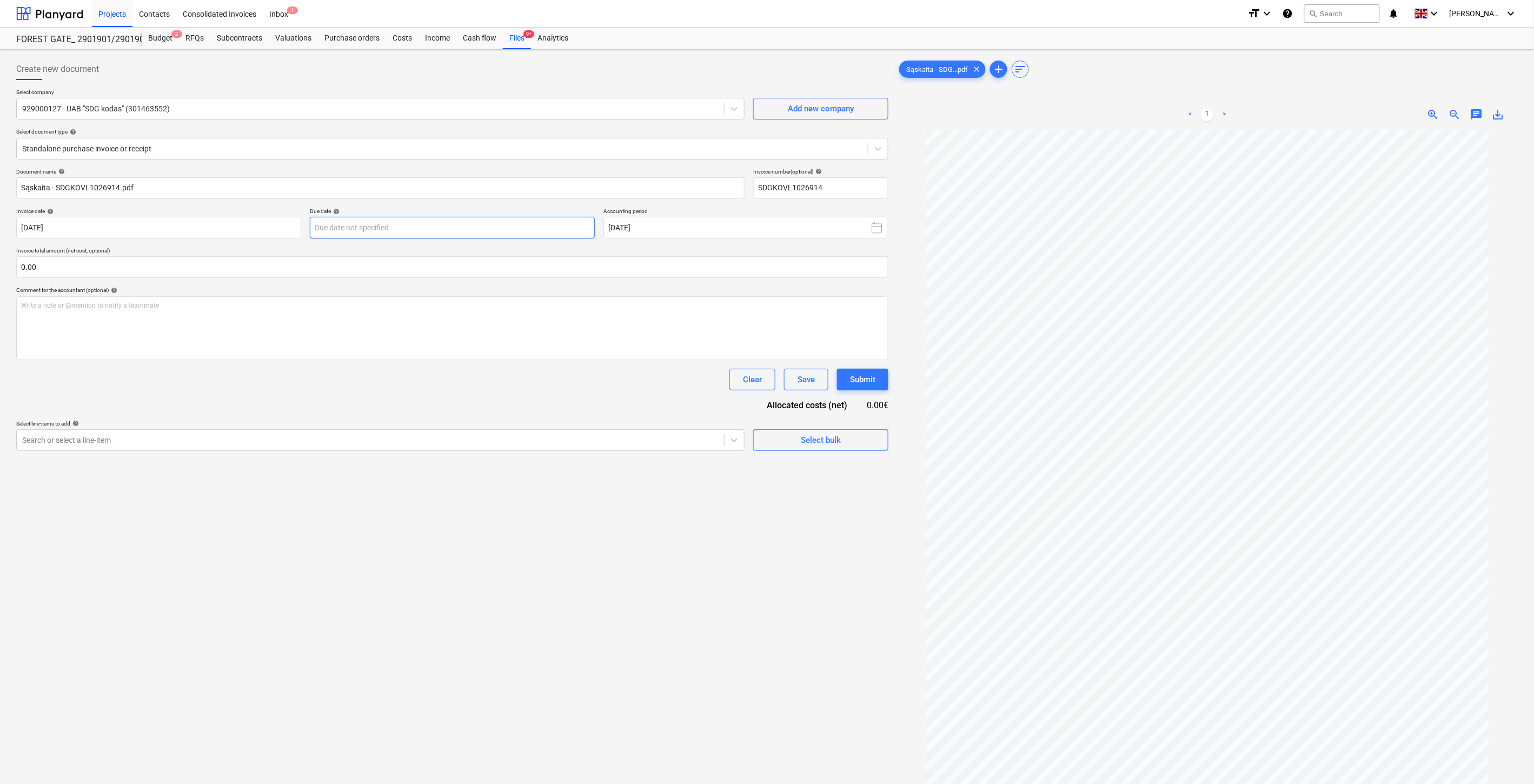
click at [465, 230] on body "Projects Contacts Consolidated Invoices Inbox 1 format_size keyboard_arrow_down…" at bounding box center [767, 392] width 1534 height 784
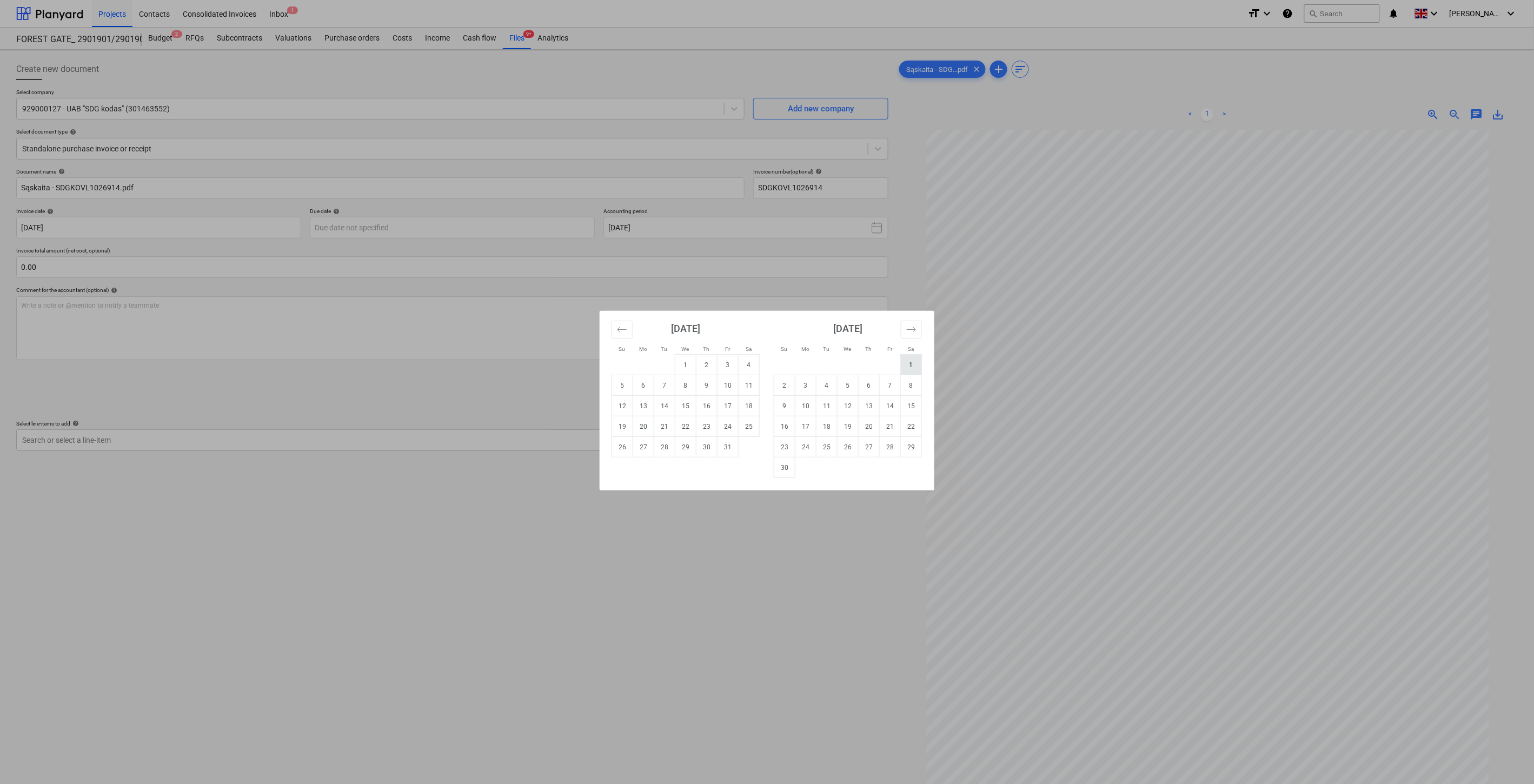
click at [905, 364] on td "1" at bounding box center [911, 365] width 21 height 21
type input "[DATE]"
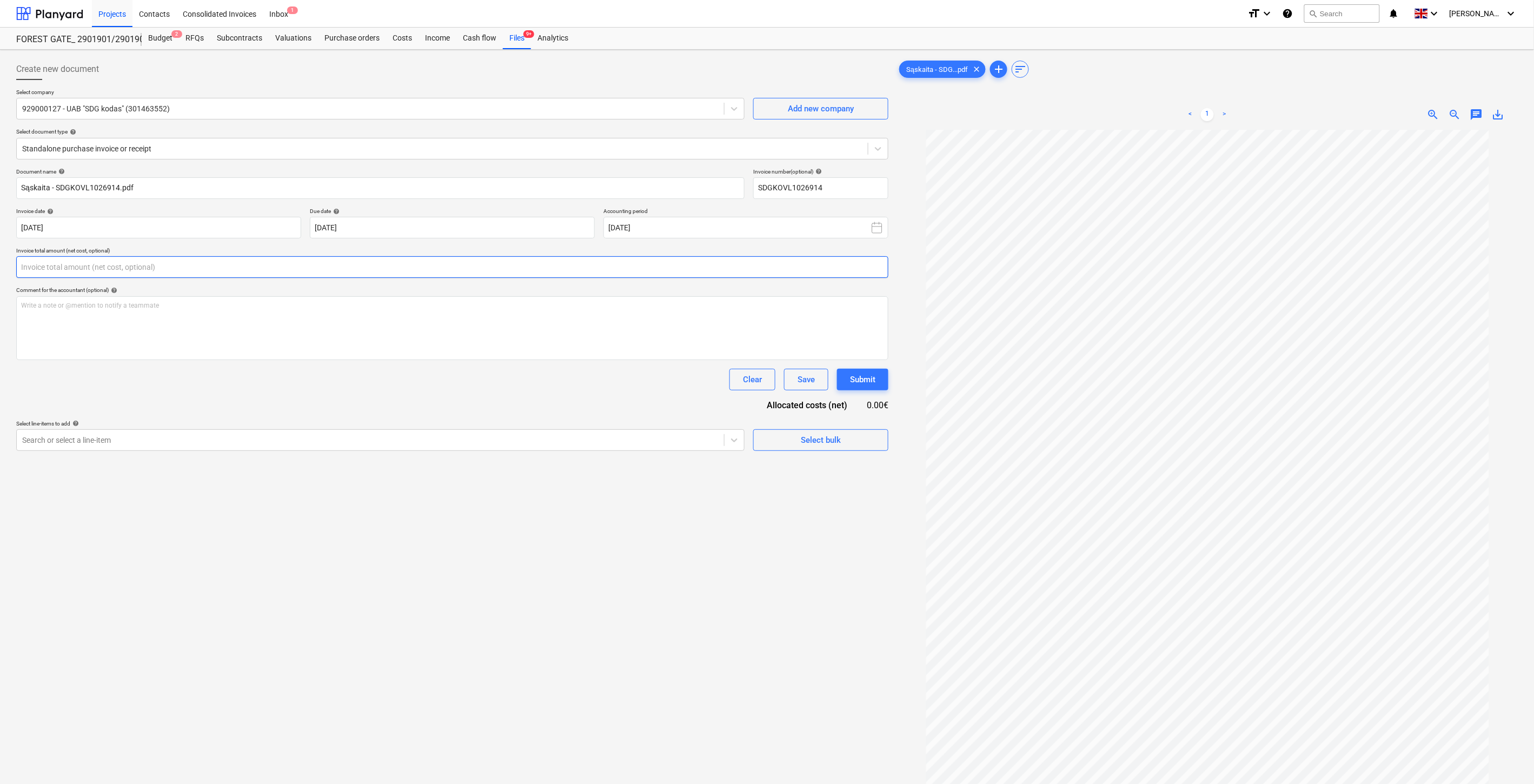
click at [361, 266] on input "text" at bounding box center [452, 268] width 872 height 22
type input "90.95"
click at [299, 466] on div at bounding box center [370, 467] width 697 height 11
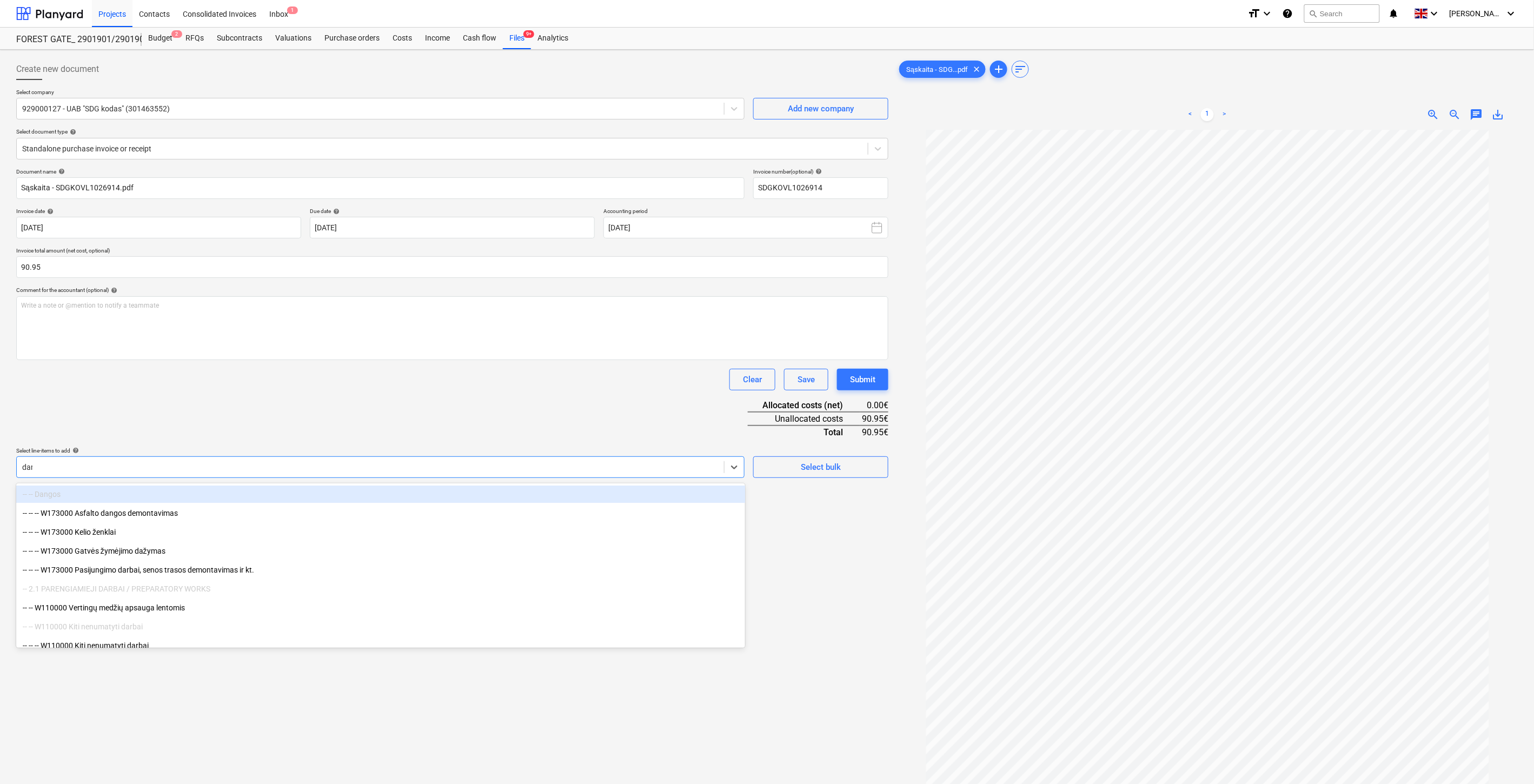
type input "darb"
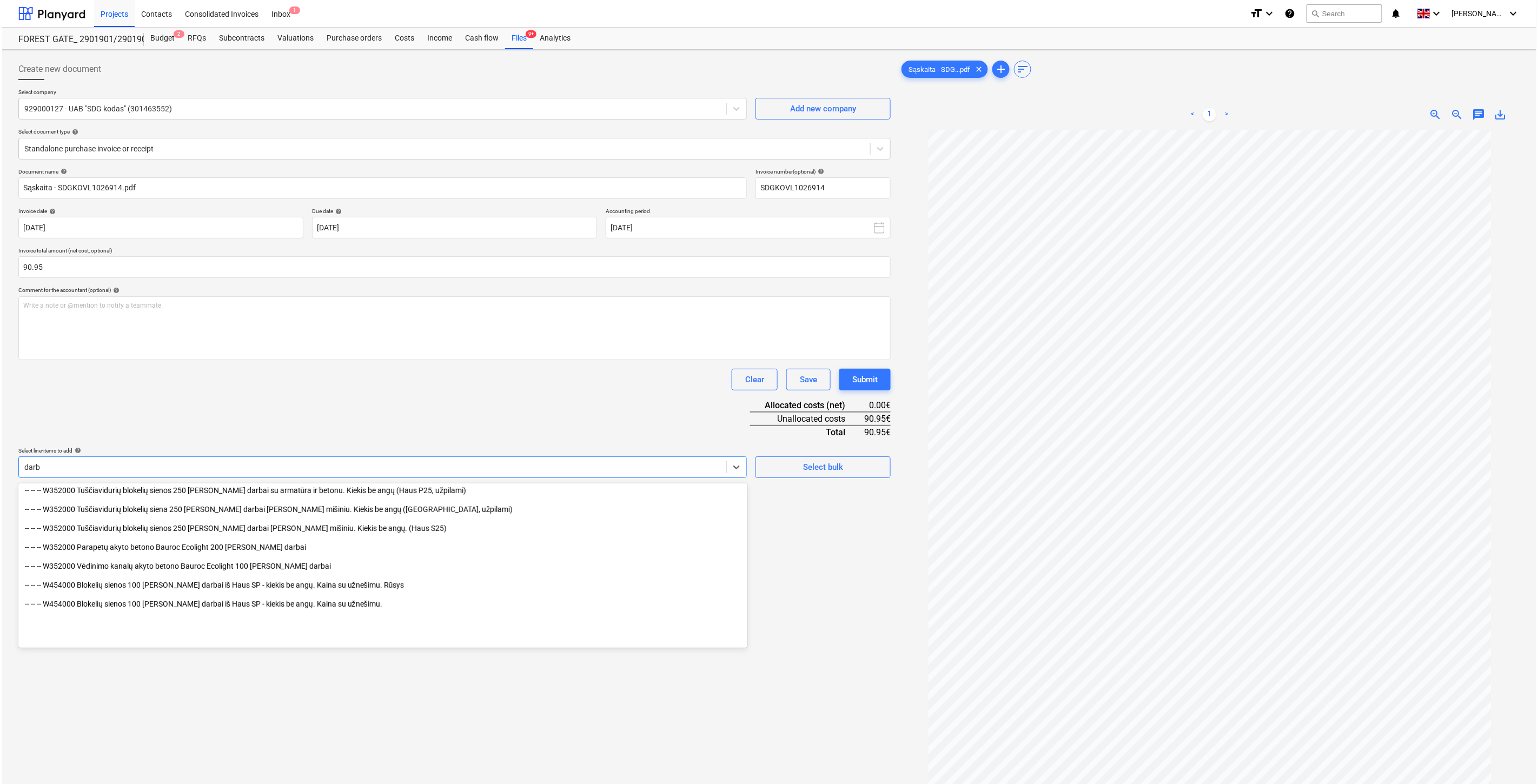
scroll to position [481, 0]
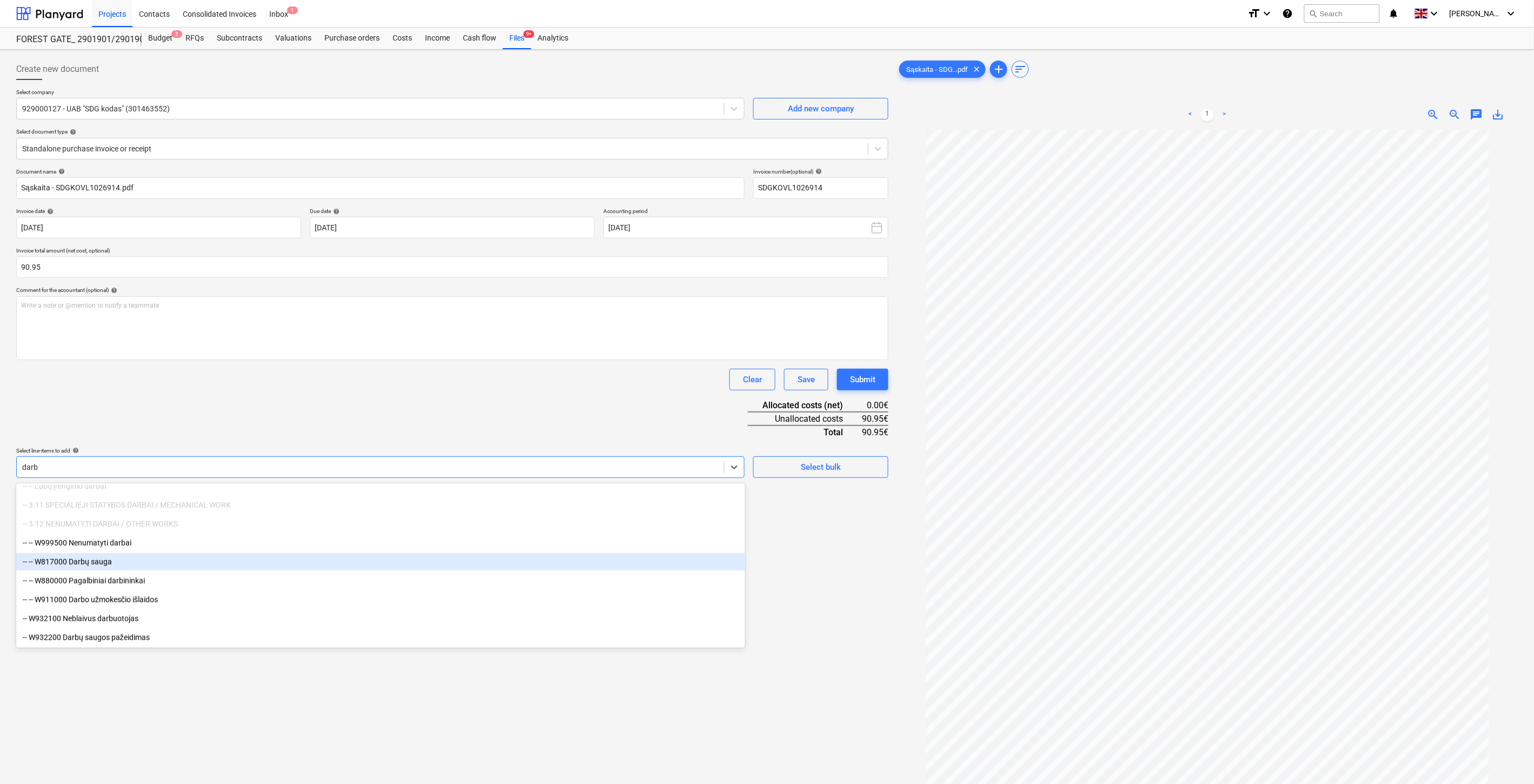
click at [152, 565] on div "-- -- W817000 Darbų sauga" at bounding box center [380, 562] width 729 height 17
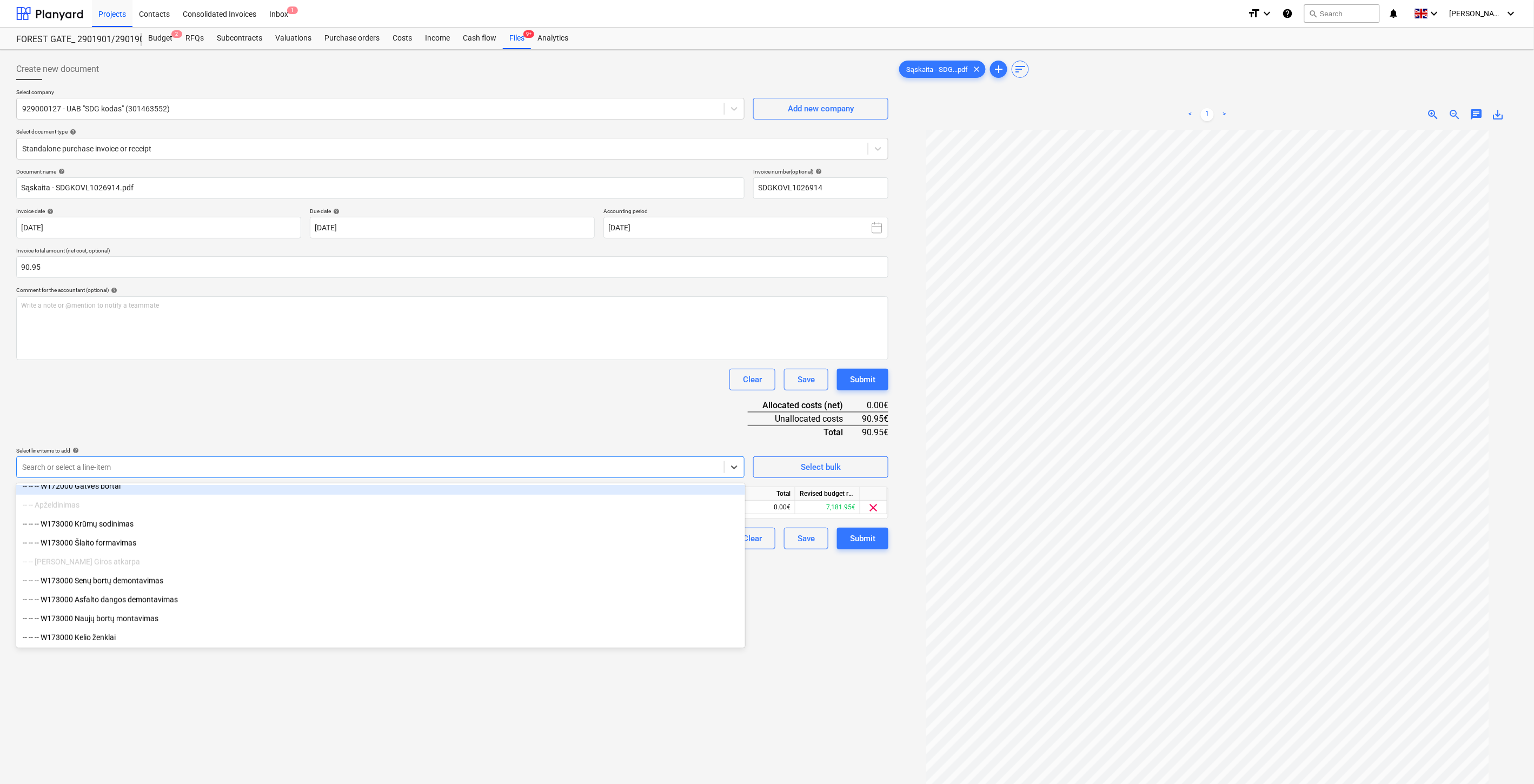
click at [467, 390] on div "Clear Save Submit" at bounding box center [452, 380] width 872 height 22
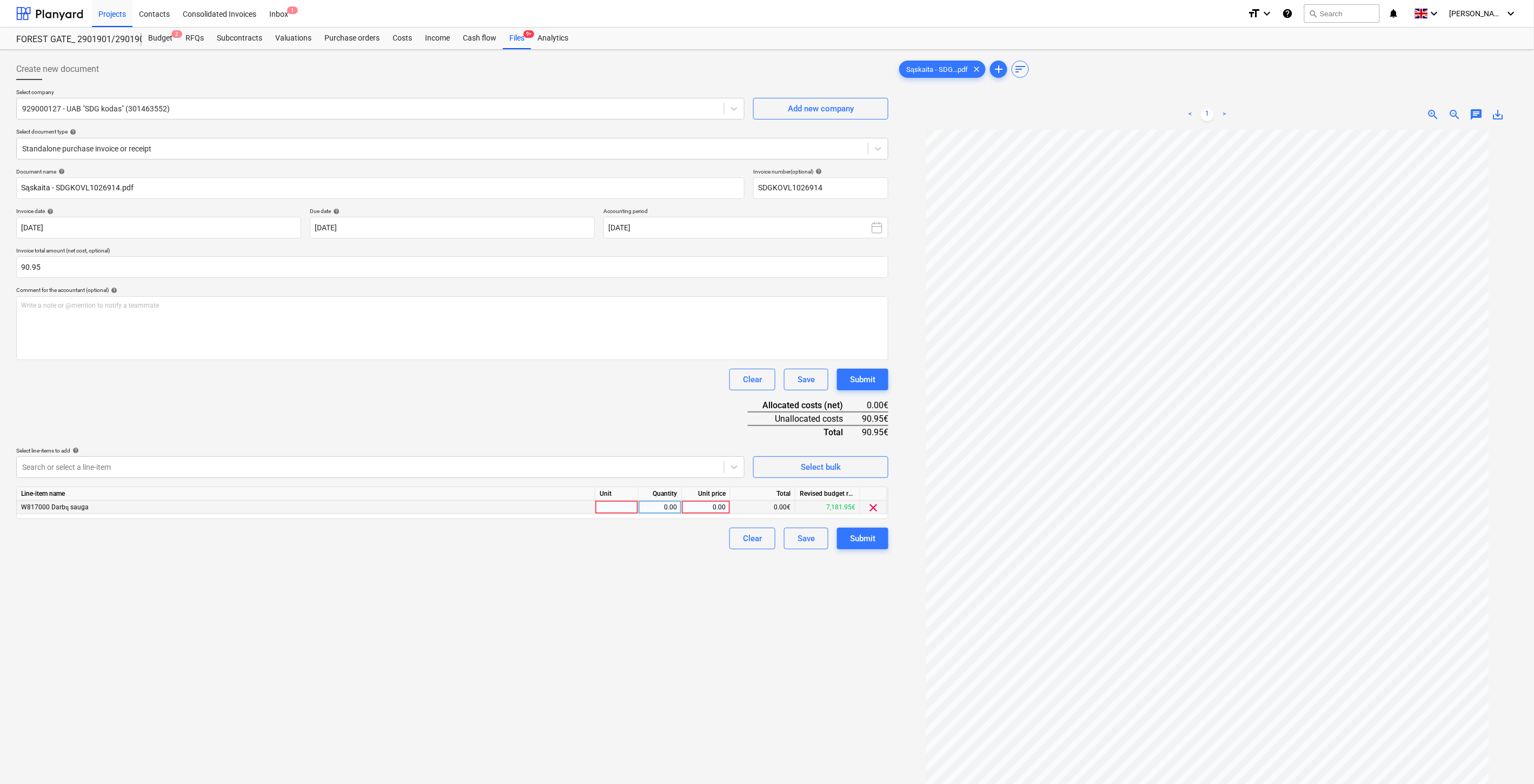
click at [626, 506] on div at bounding box center [617, 507] width 43 height 13
click at [666, 504] on div "0.00" at bounding box center [660, 507] width 34 height 13
click at [697, 504] on div "0.00" at bounding box center [706, 507] width 39 height 13
type input "90.95"
click at [701, 411] on div "Document name help Sąskaita - SDGKOVL1026914.pdf Invoice number (optional) help…" at bounding box center [452, 359] width 872 height 381
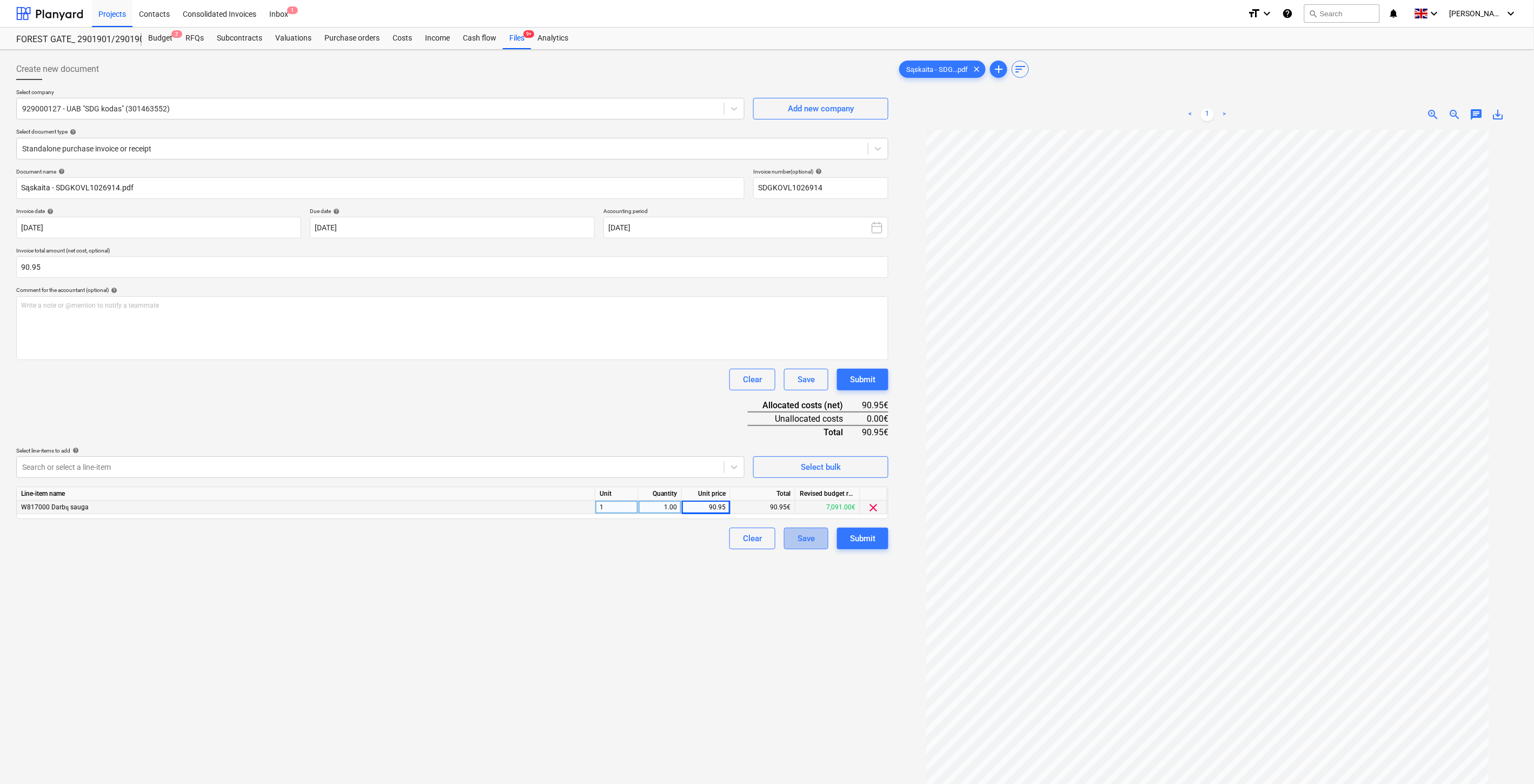
click at [796, 537] on button "Save" at bounding box center [806, 539] width 44 height 22
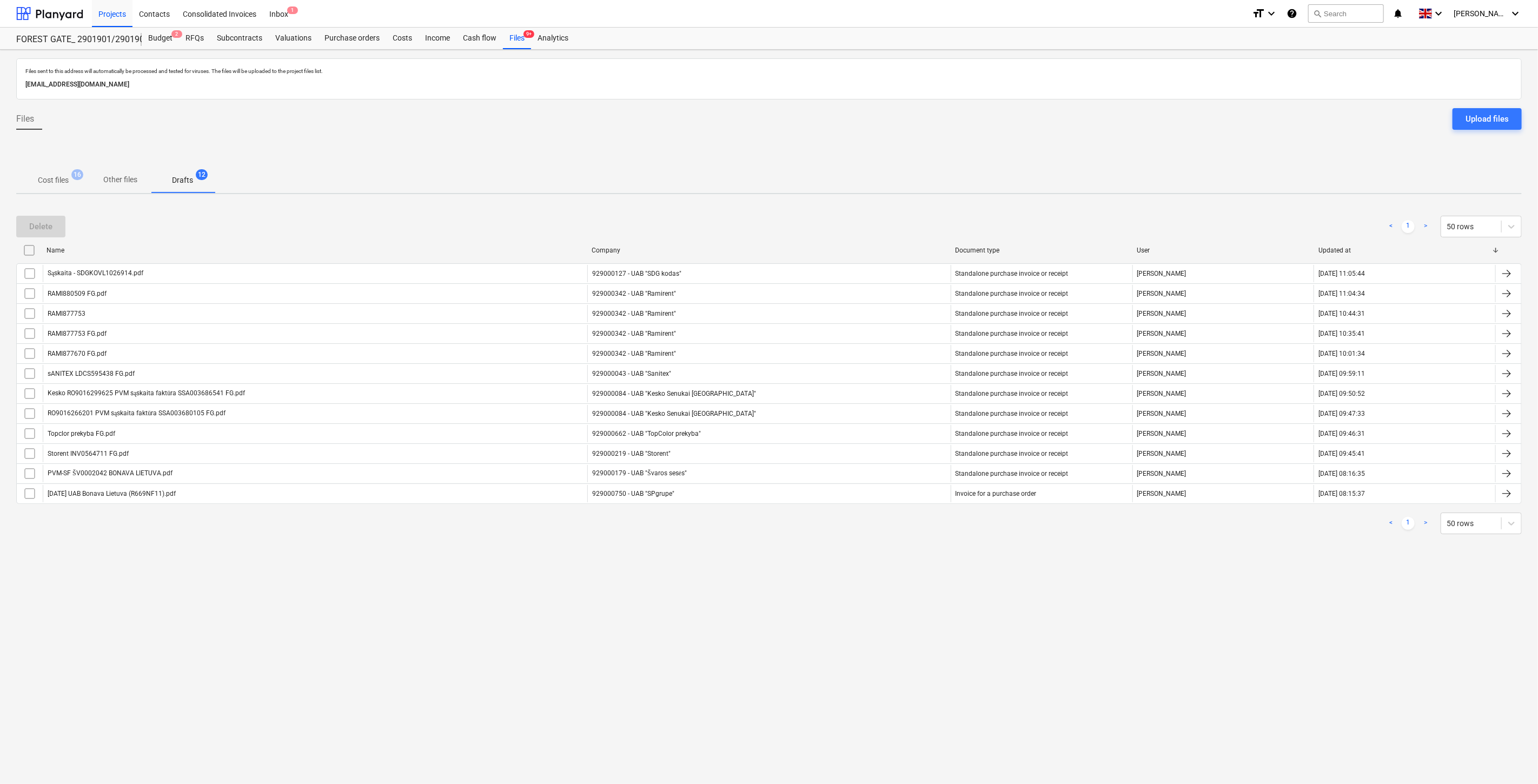
click at [57, 175] on p "Cost files" at bounding box center [53, 180] width 31 height 12
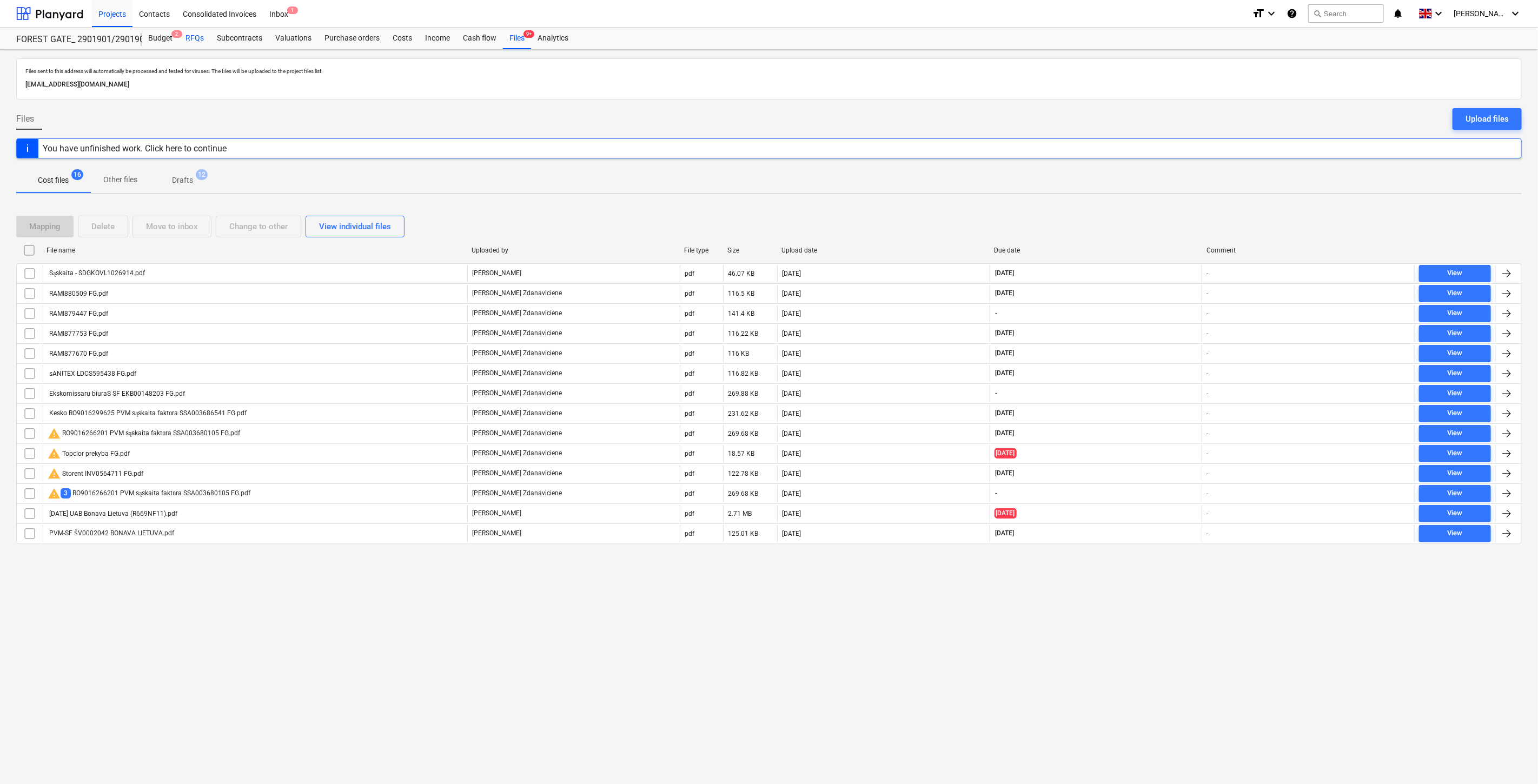
click at [159, 40] on div "Budget 2" at bounding box center [160, 39] width 37 height 22
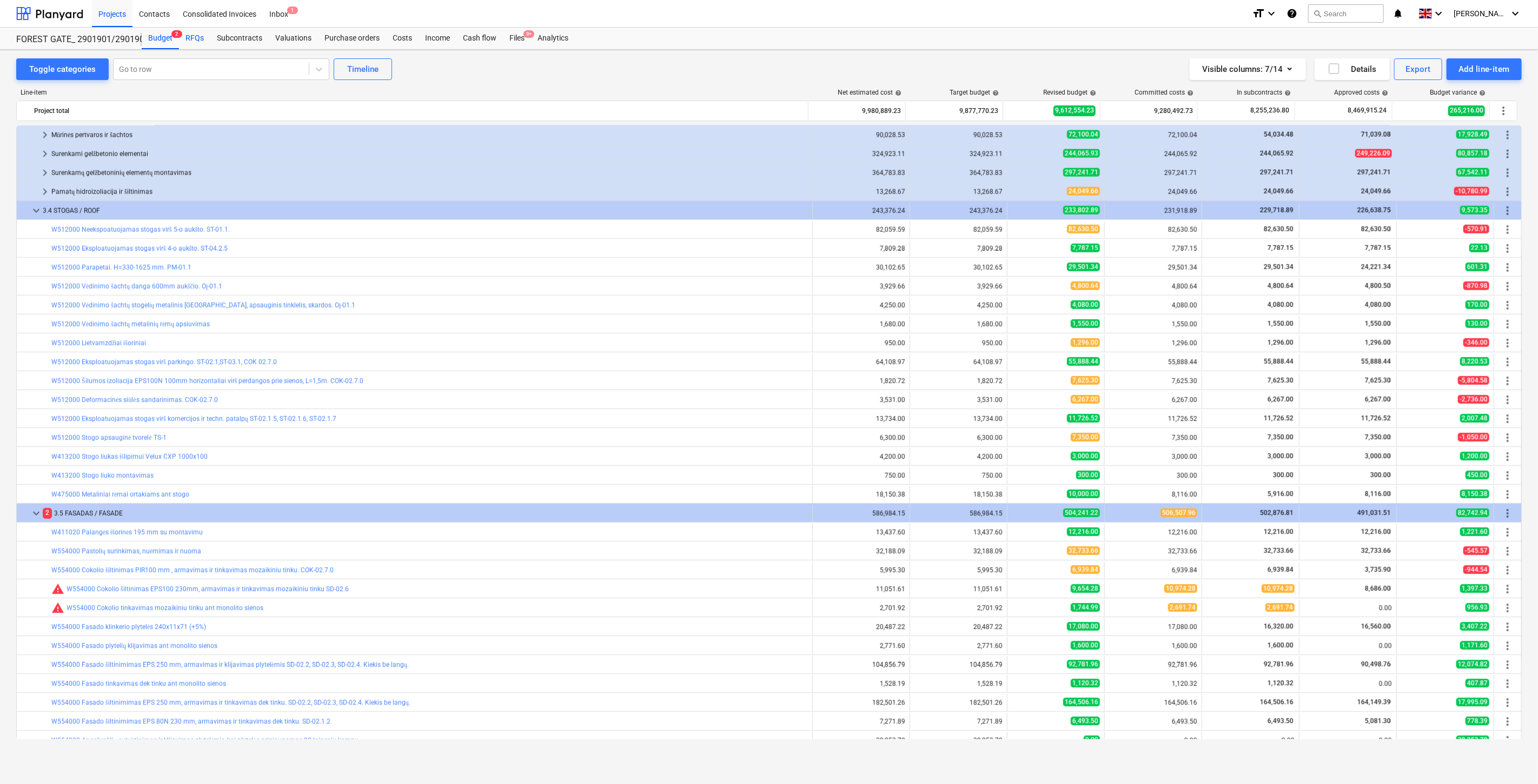
scroll to position [1437, 0]
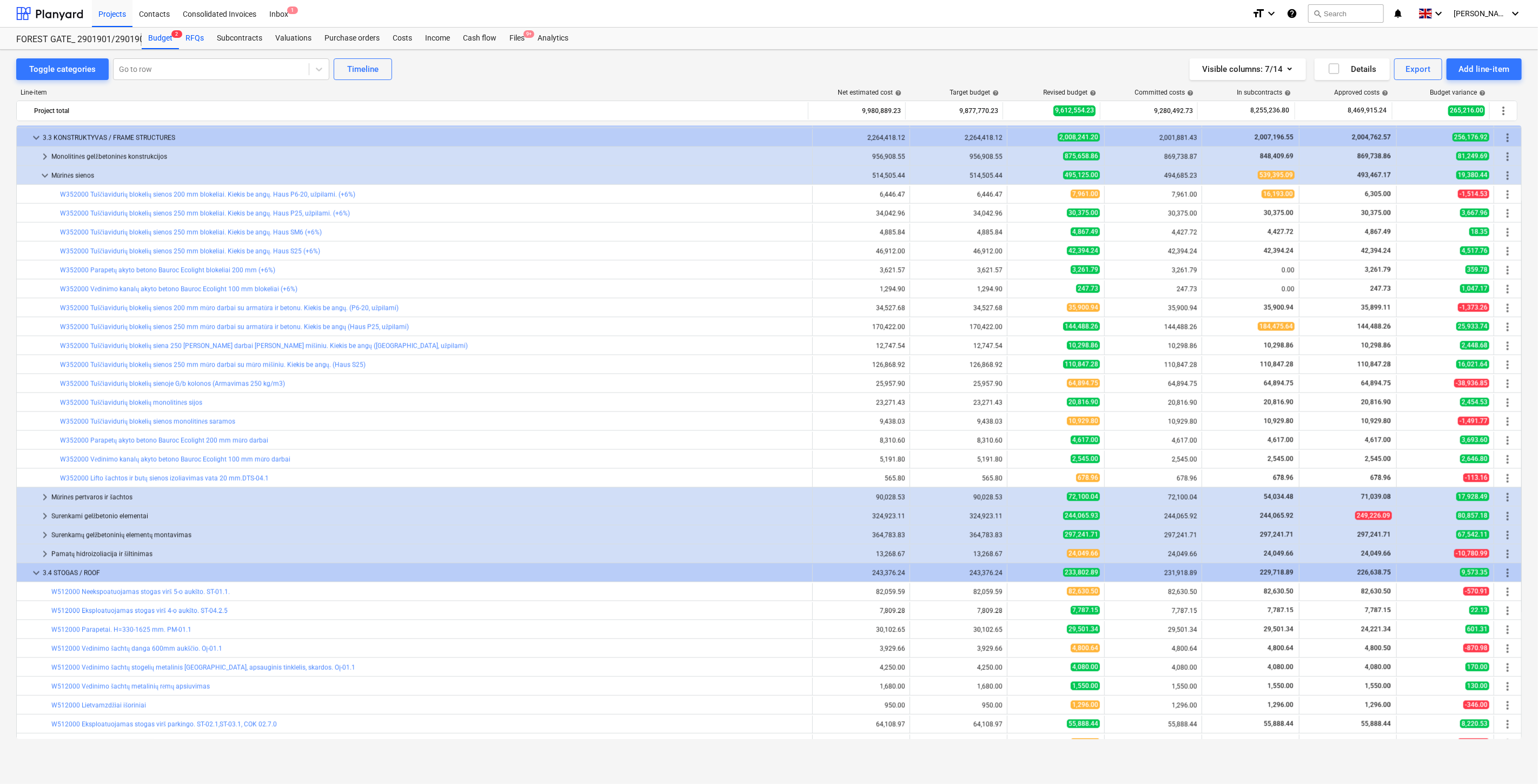
click at [195, 39] on div "RFQs" at bounding box center [195, 39] width 32 height 22
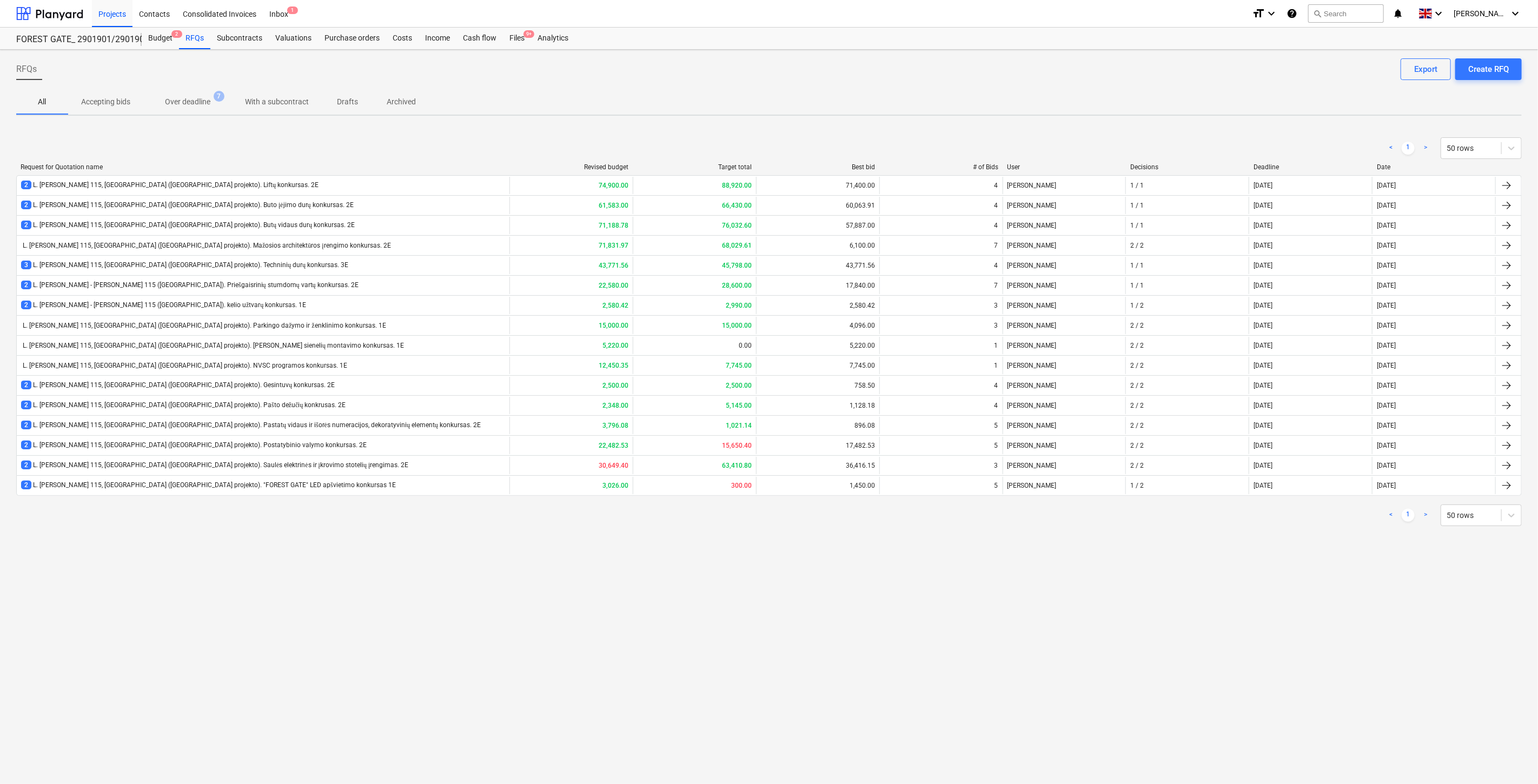
click at [107, 108] on span "Accepting bids" at bounding box center [105, 101] width 75 height 18
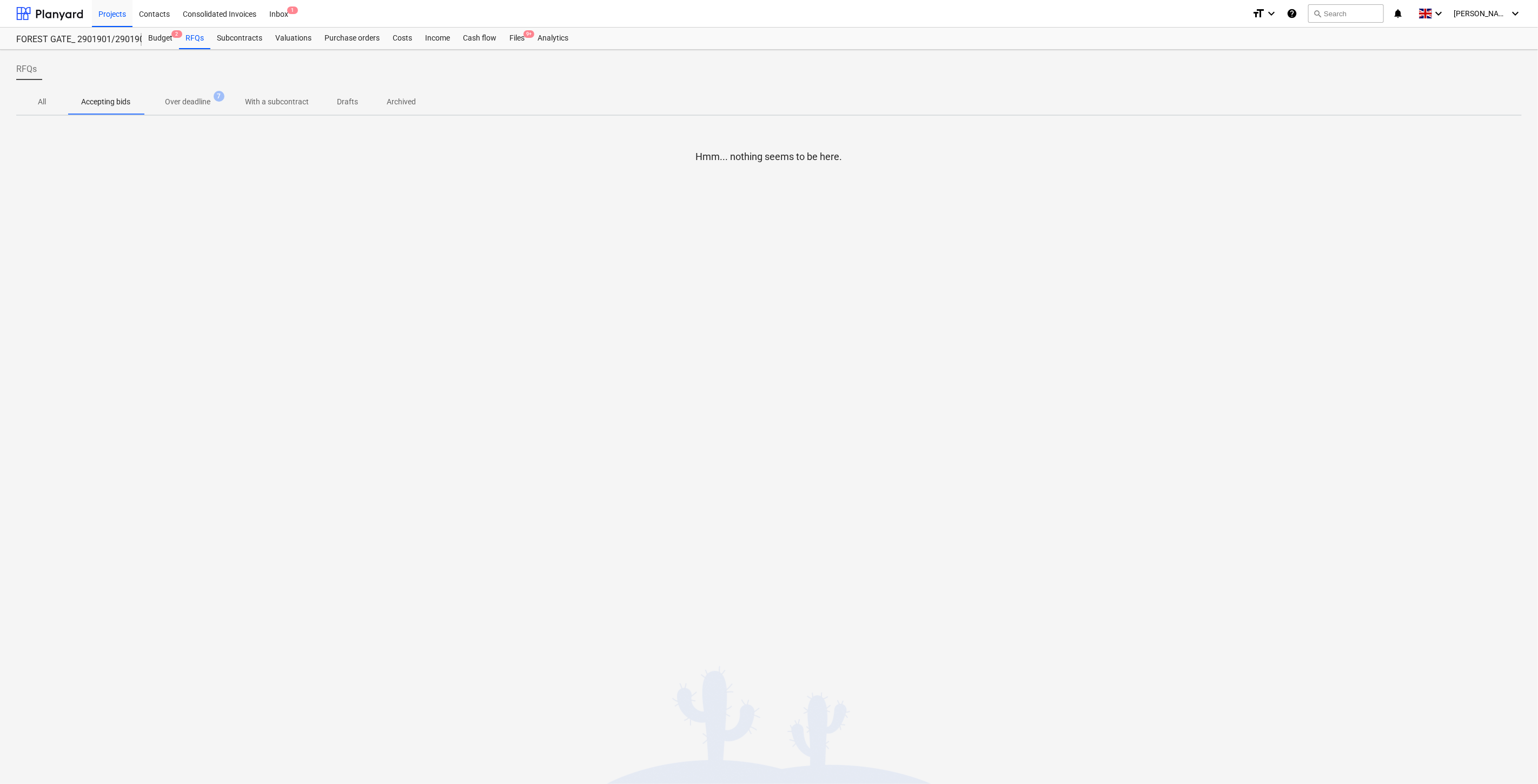
click at [40, 105] on p "All" at bounding box center [43, 101] width 26 height 12
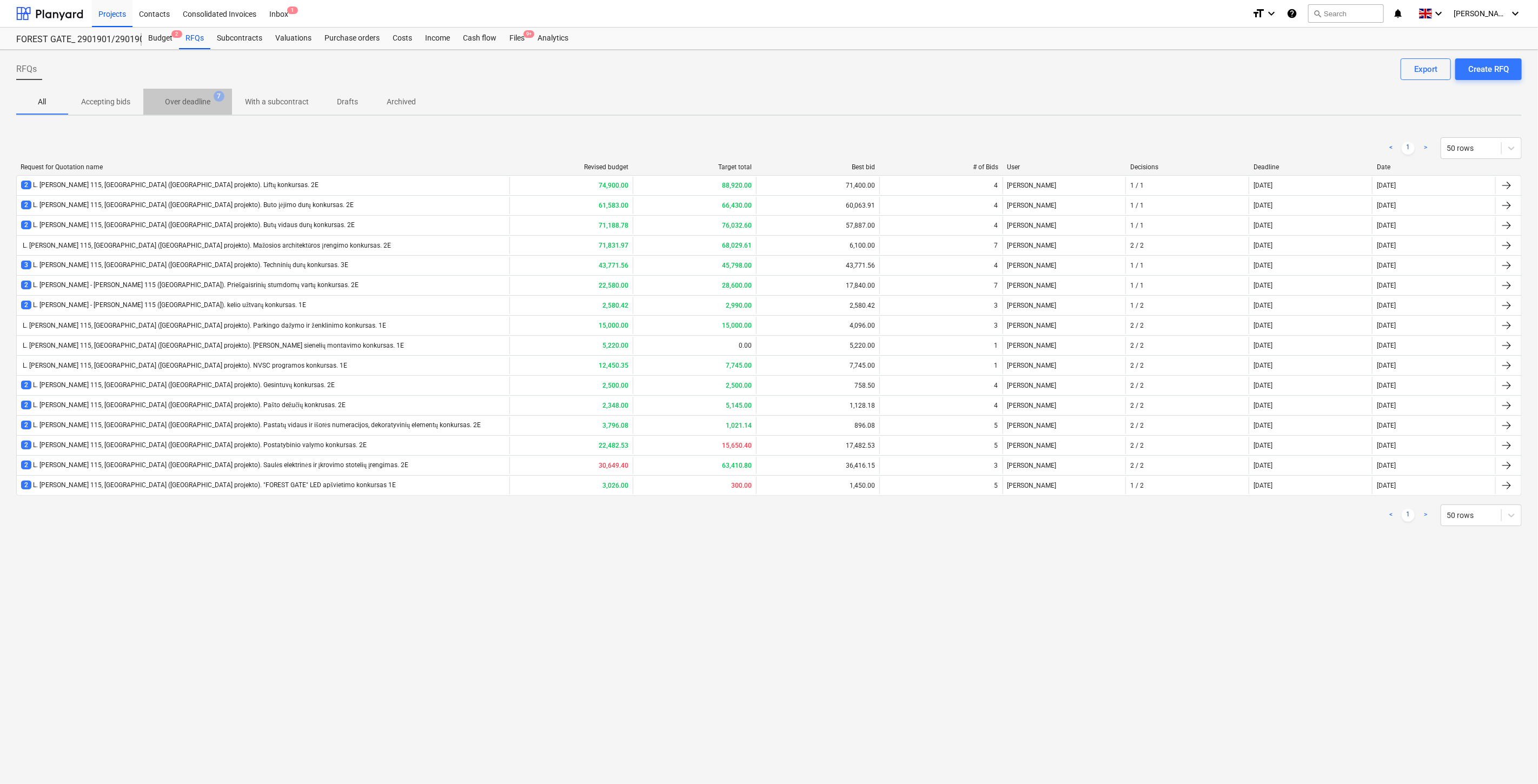
click at [189, 101] on p "Over deadline" at bounding box center [187, 101] width 46 height 12
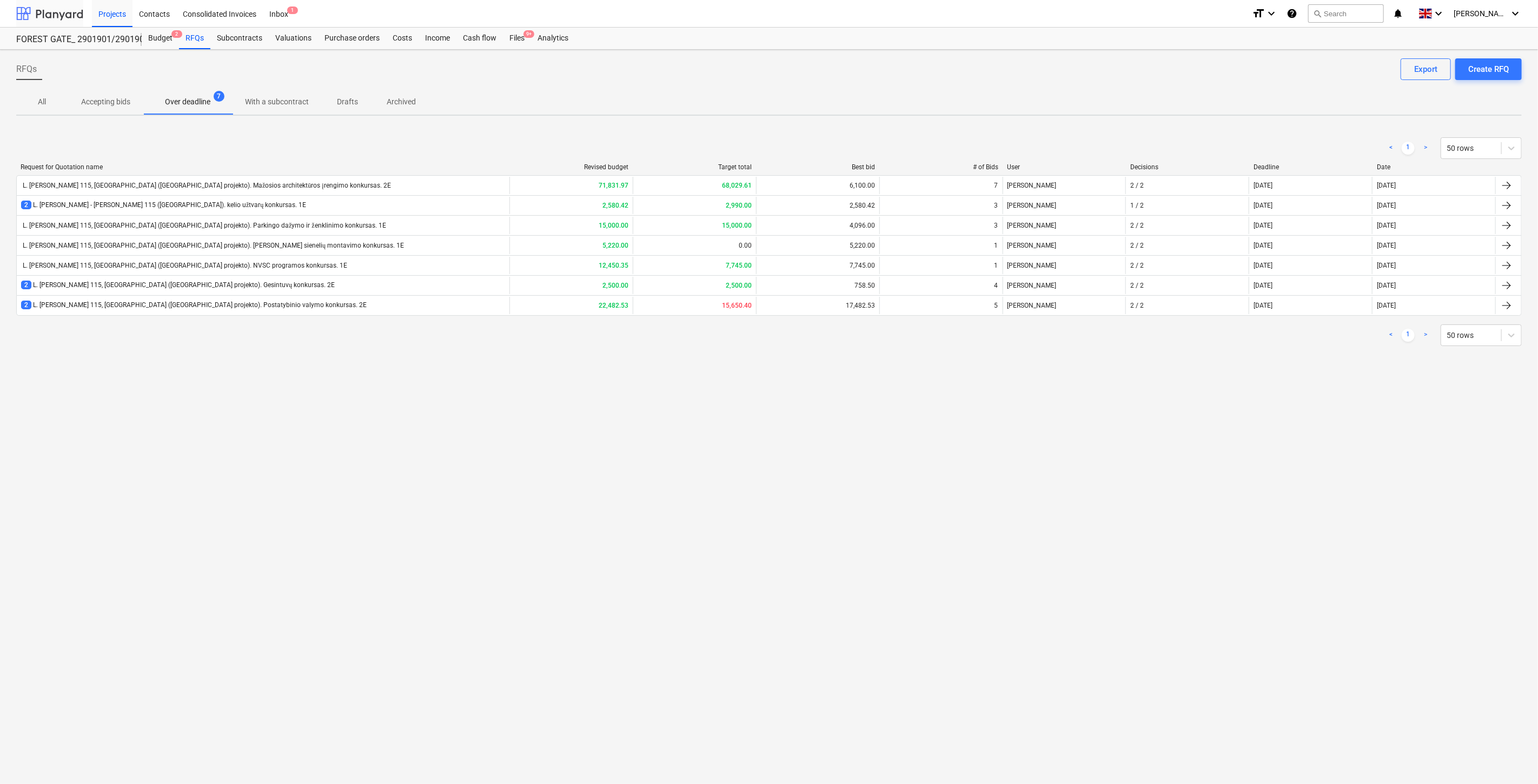
click at [49, 8] on div at bounding box center [49, 13] width 67 height 27
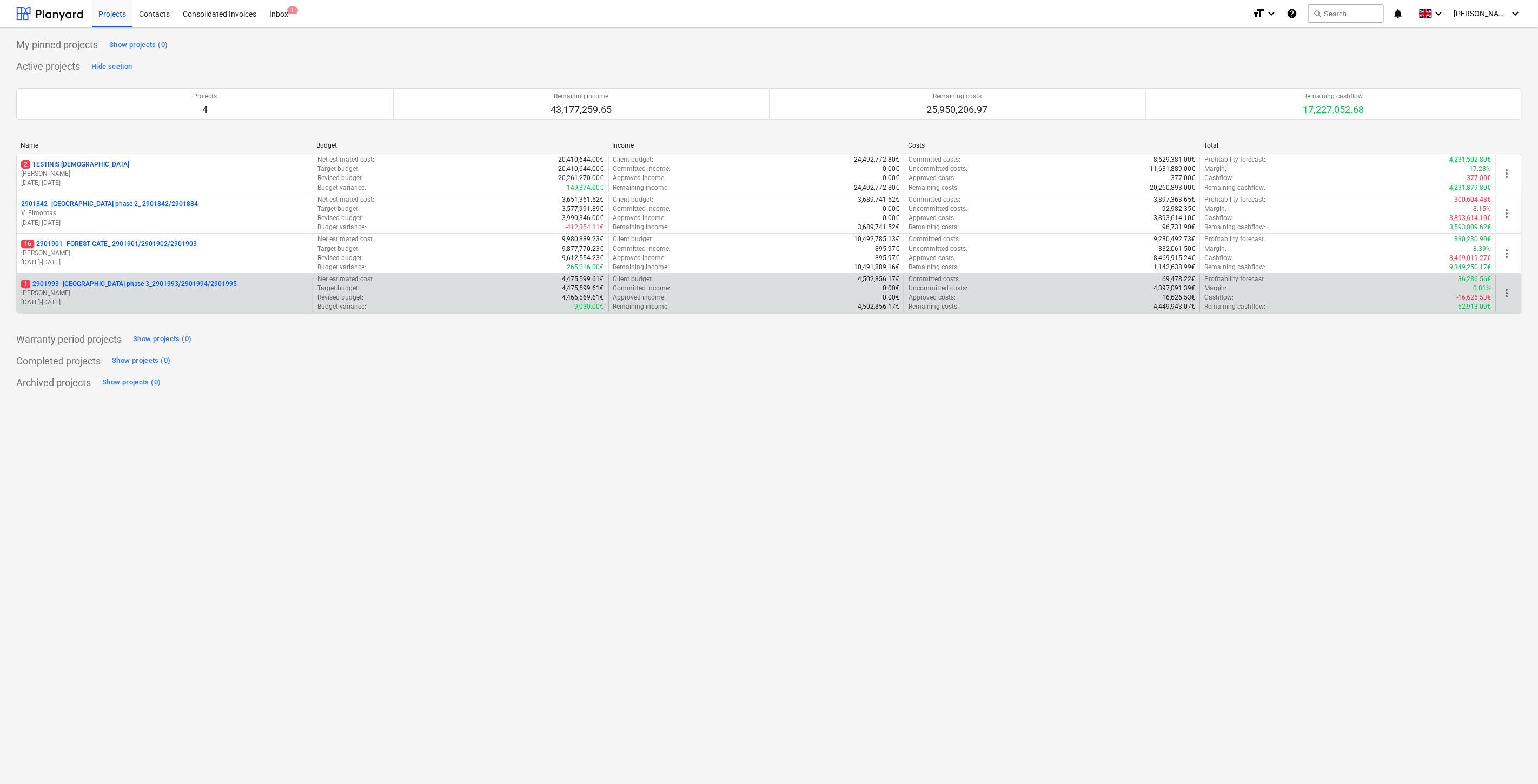
click at [109, 289] on p "[PERSON_NAME]" at bounding box center [164, 293] width 287 height 9
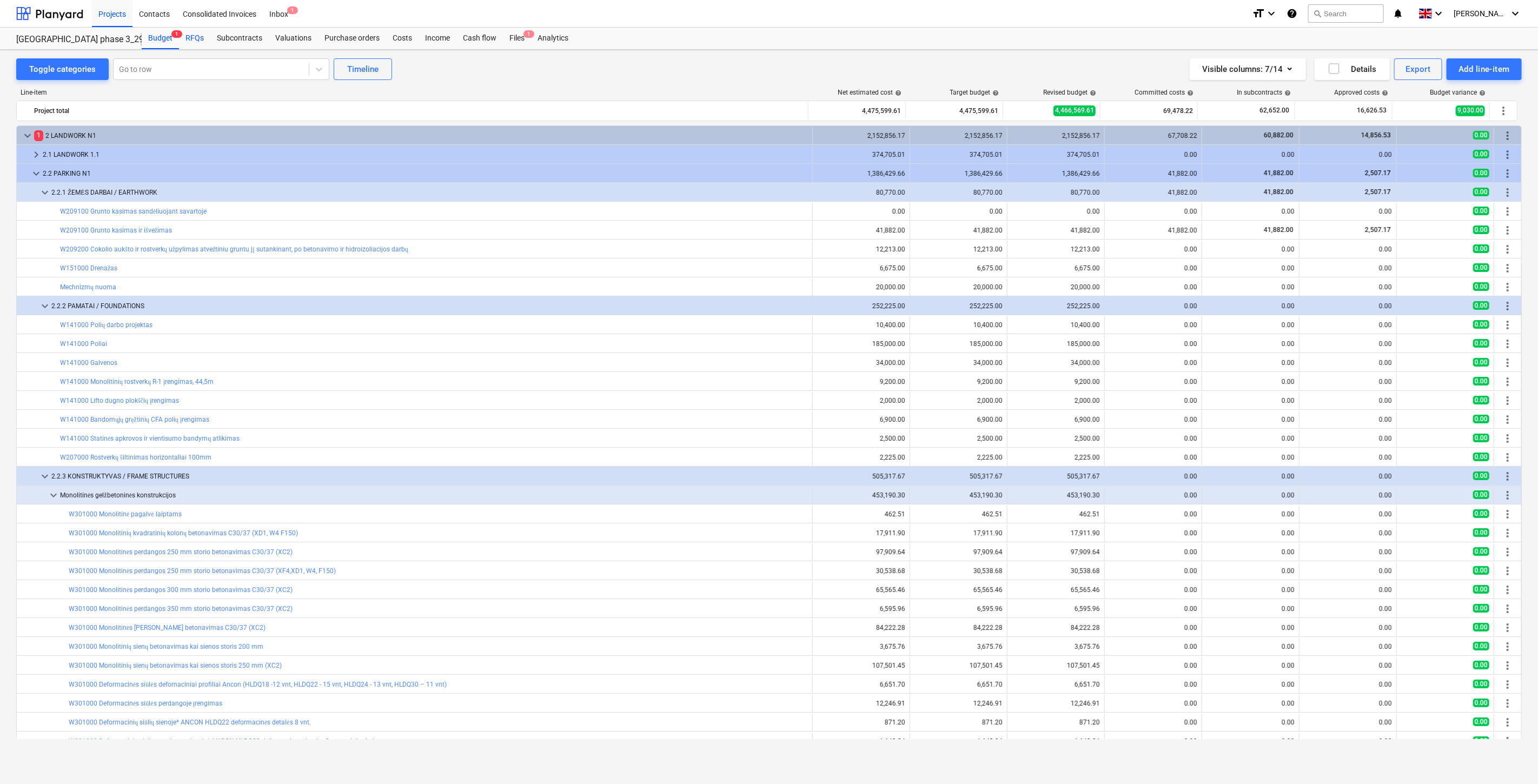
click at [188, 38] on div "RFQs" at bounding box center [195, 39] width 32 height 22
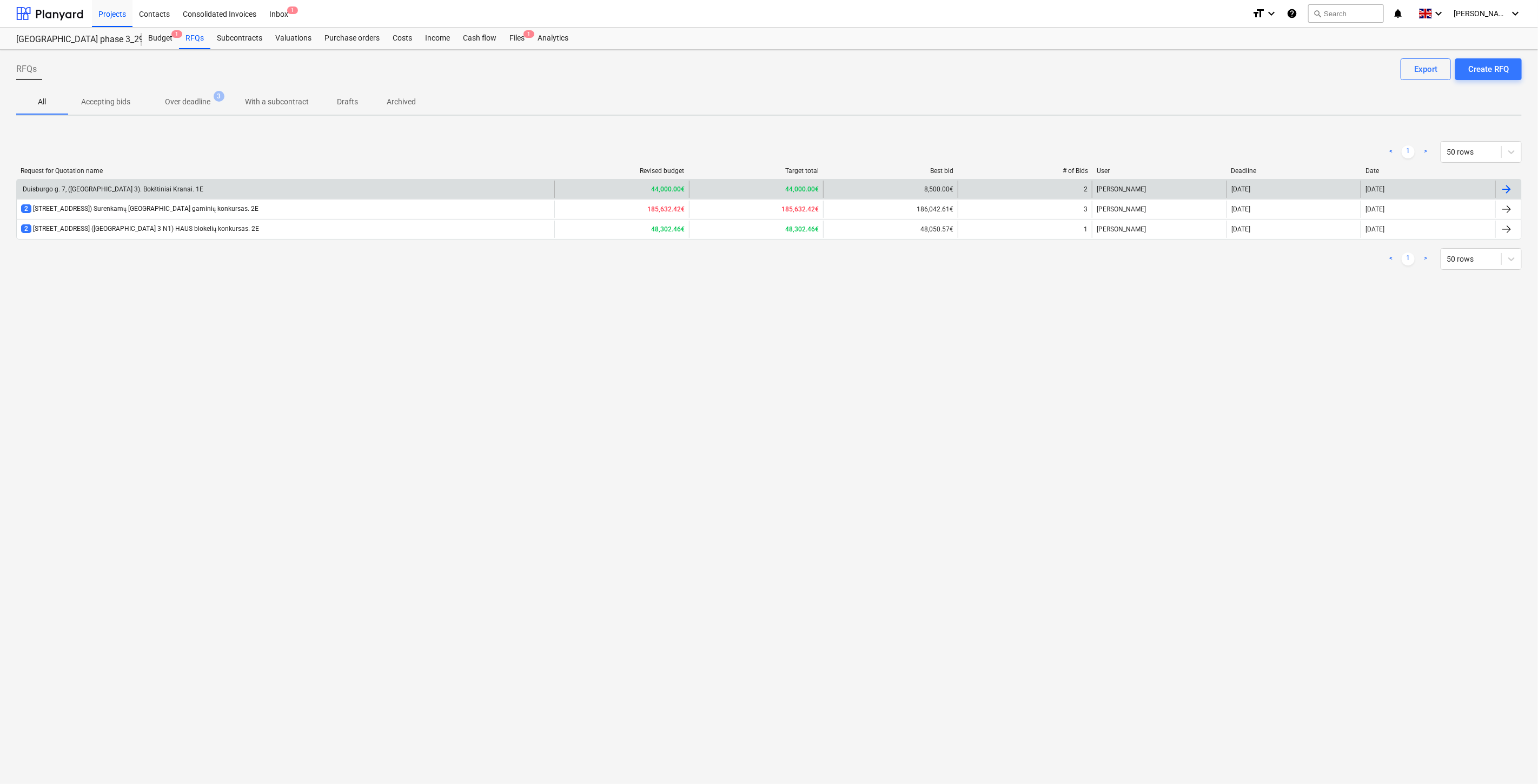
click at [247, 189] on div "Duisburgo g. 7, ([GEOGRAPHIC_DATA] 3). Bokštiniai Kranai. 1E" at bounding box center [285, 189] width 537 height 17
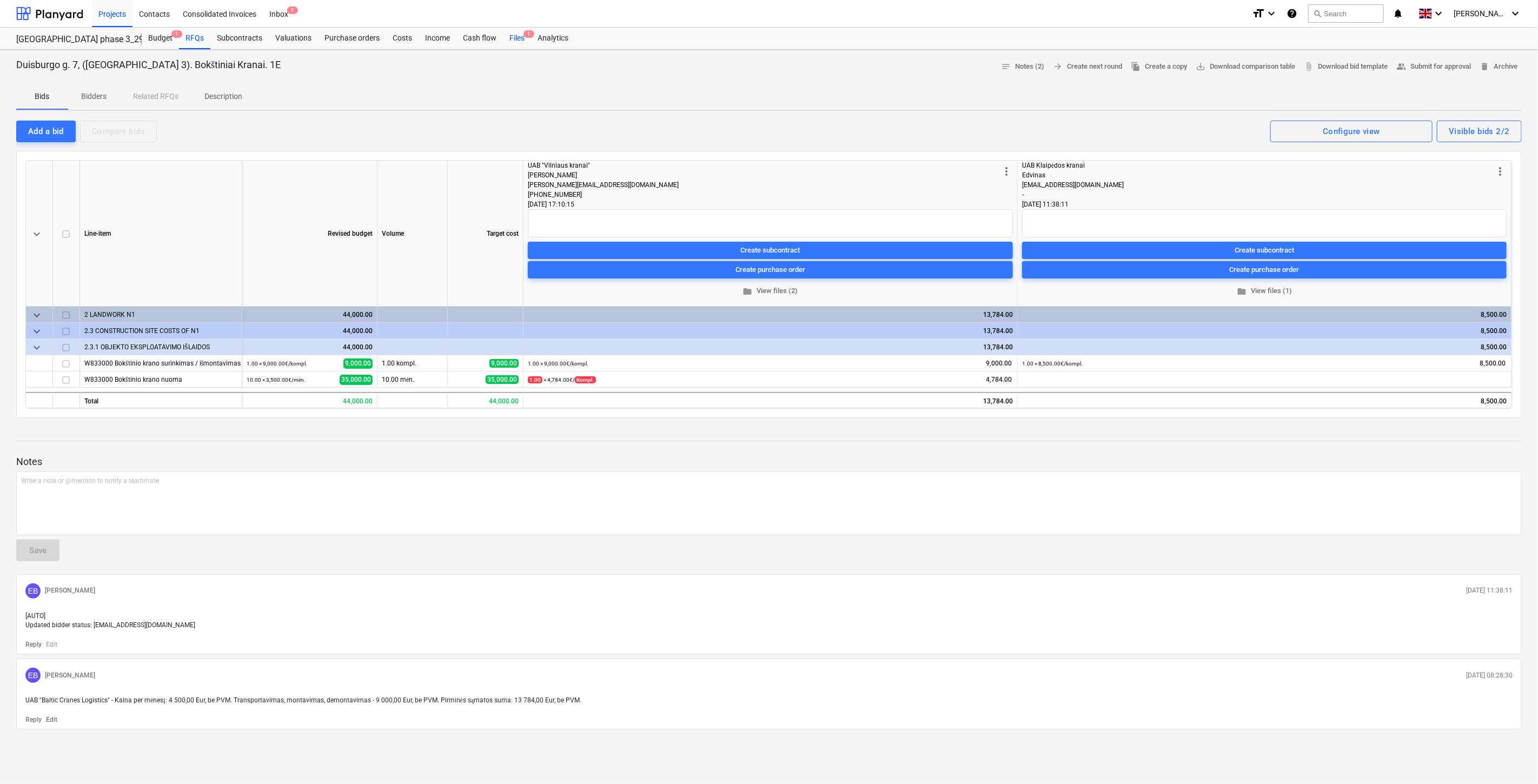
drag, startPoint x: 517, startPoint y: 29, endPoint x: 519, endPoint y: 40, distance: 11.2
click at [517, 29] on div "Files 1" at bounding box center [517, 39] width 28 height 22
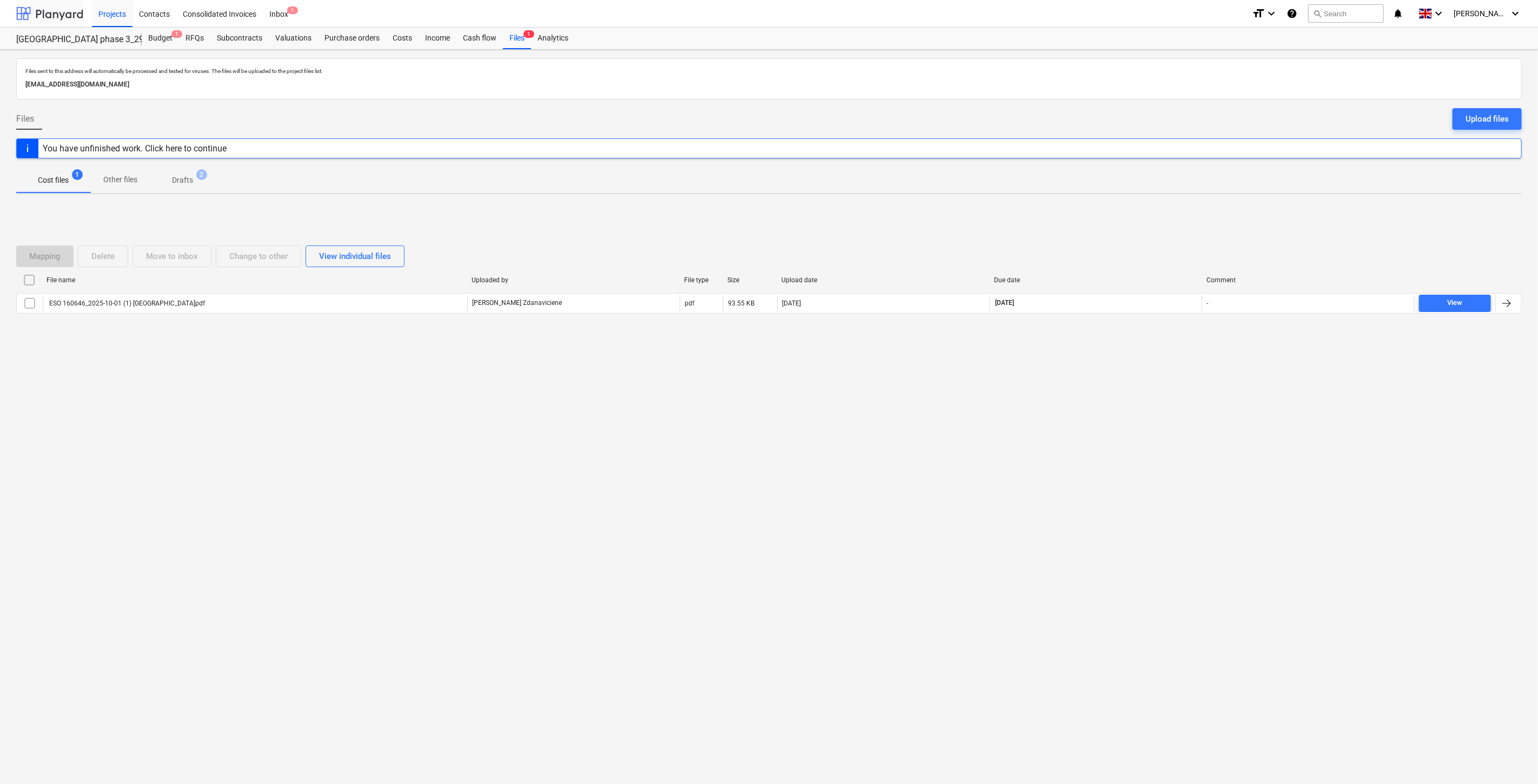
click at [60, 15] on div at bounding box center [49, 13] width 67 height 27
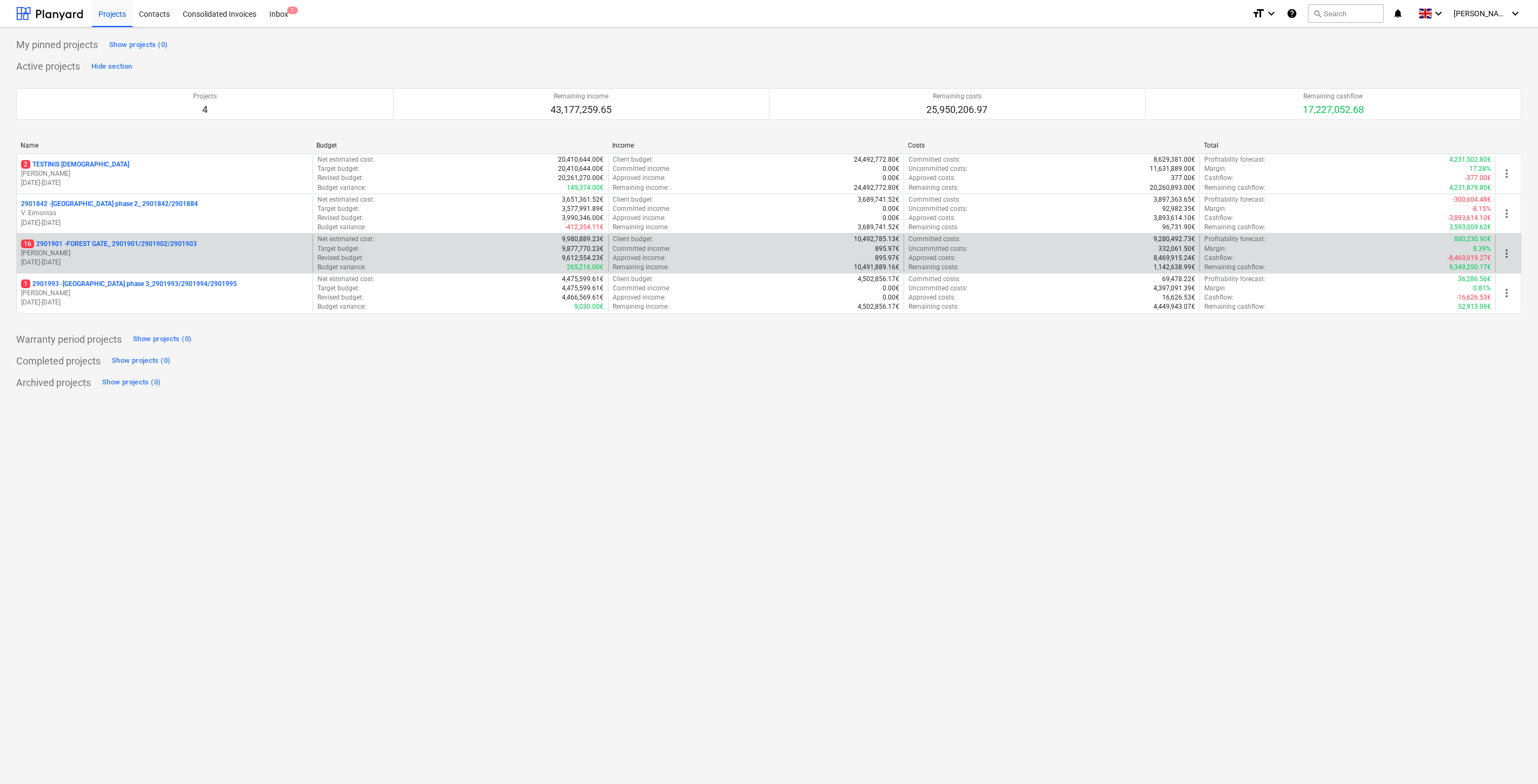
click at [109, 257] on p "[PERSON_NAME]" at bounding box center [164, 254] width 287 height 9
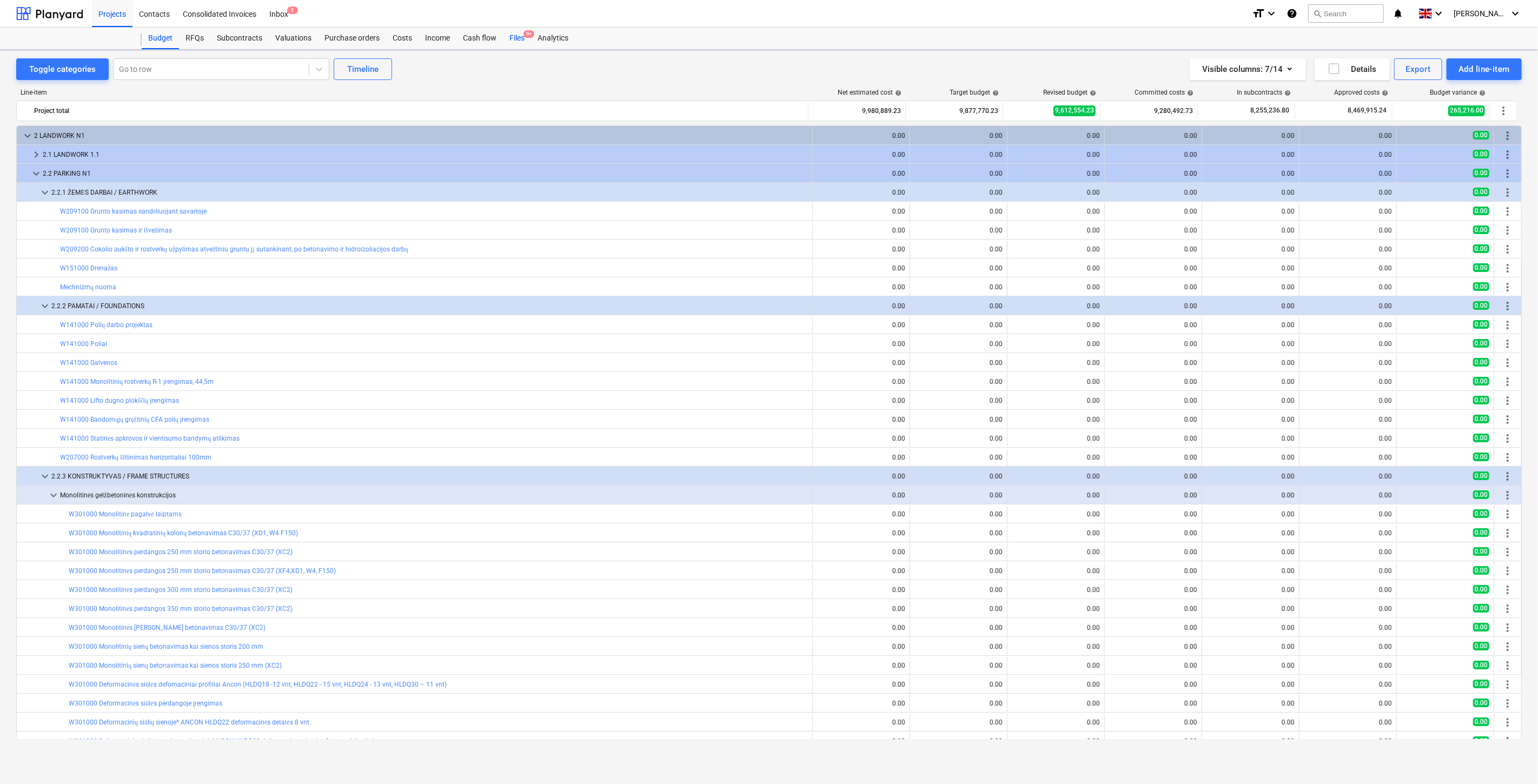
scroll to position [162, 0]
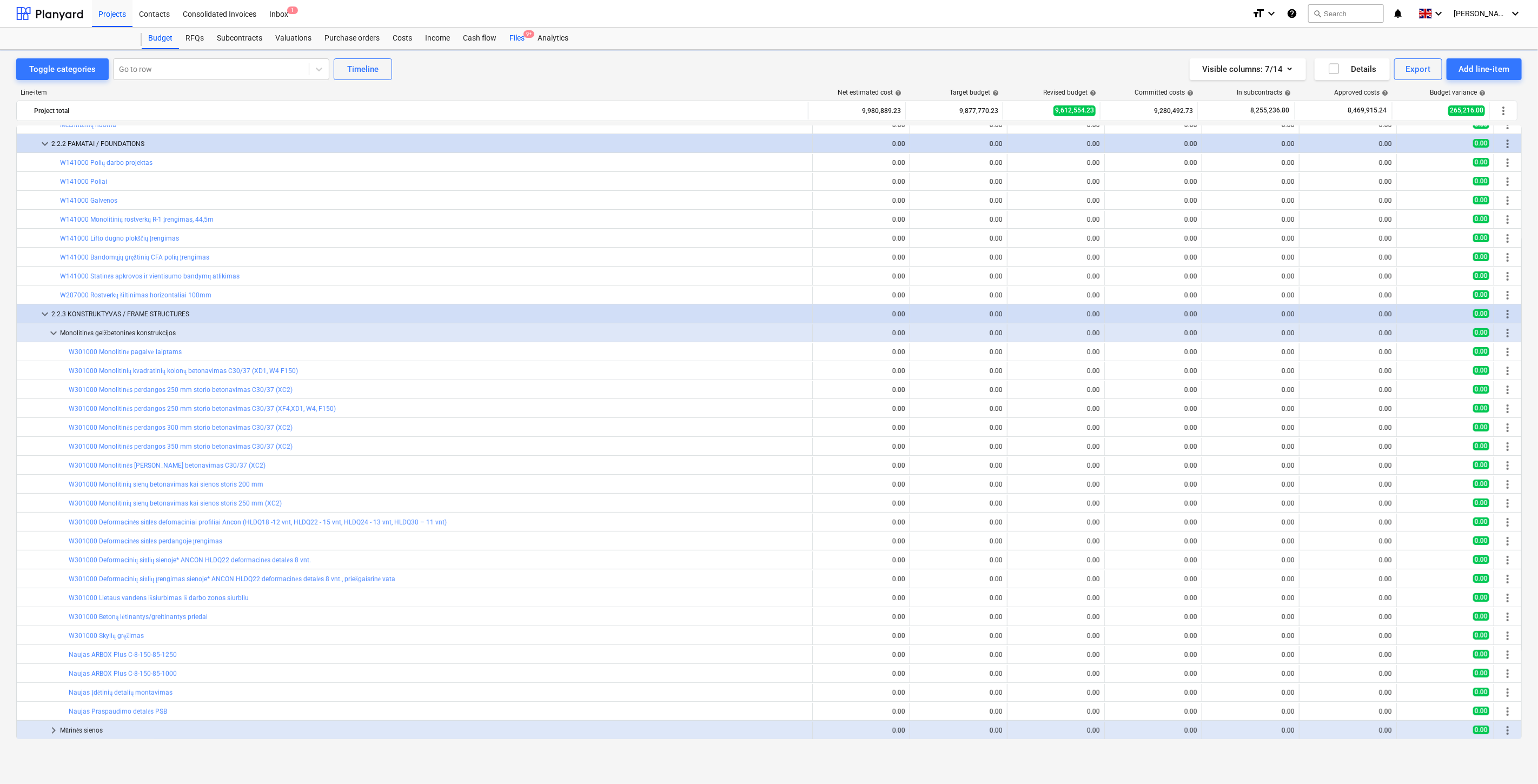
click at [511, 40] on div "Files 9+" at bounding box center [517, 39] width 28 height 22
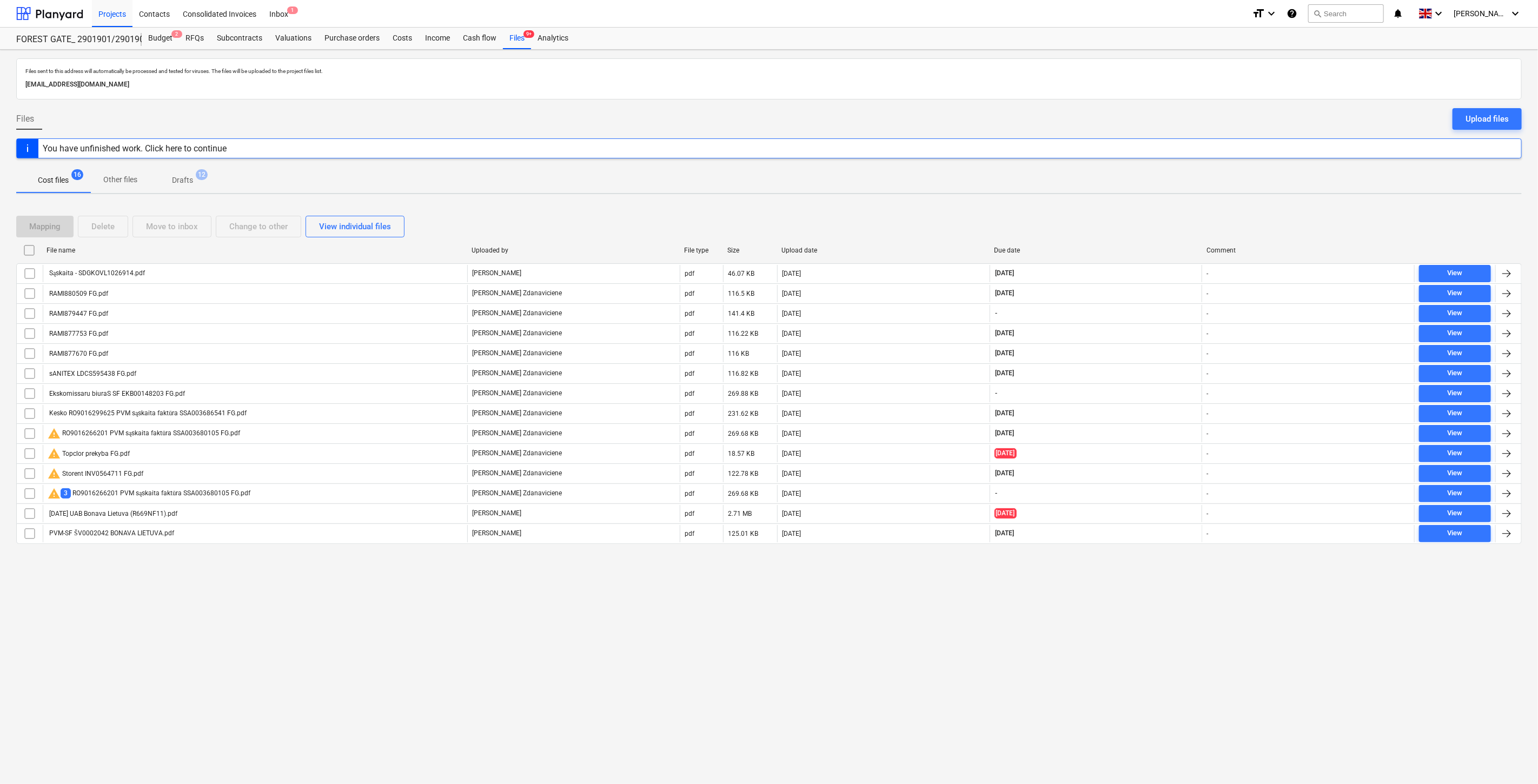
click at [1121, 226] on div "Mapping Delete Move to inbox Change to other View individual files" at bounding box center [769, 227] width 1506 height 22
click at [1138, 213] on div "Mapping Delete Move to inbox Change to other View individual files" at bounding box center [769, 226] width 1506 height 30
click at [1145, 218] on div "Mapping Delete Move to inbox Change to other View individual files" at bounding box center [769, 227] width 1506 height 22
click at [1160, 214] on div "Mapping Delete Move to inbox Change to other View individual files" at bounding box center [769, 226] width 1506 height 30
click at [1171, 206] on div "Mapping Delete Move to inbox Change to other View individual files File name Up…" at bounding box center [769, 383] width 1506 height 363
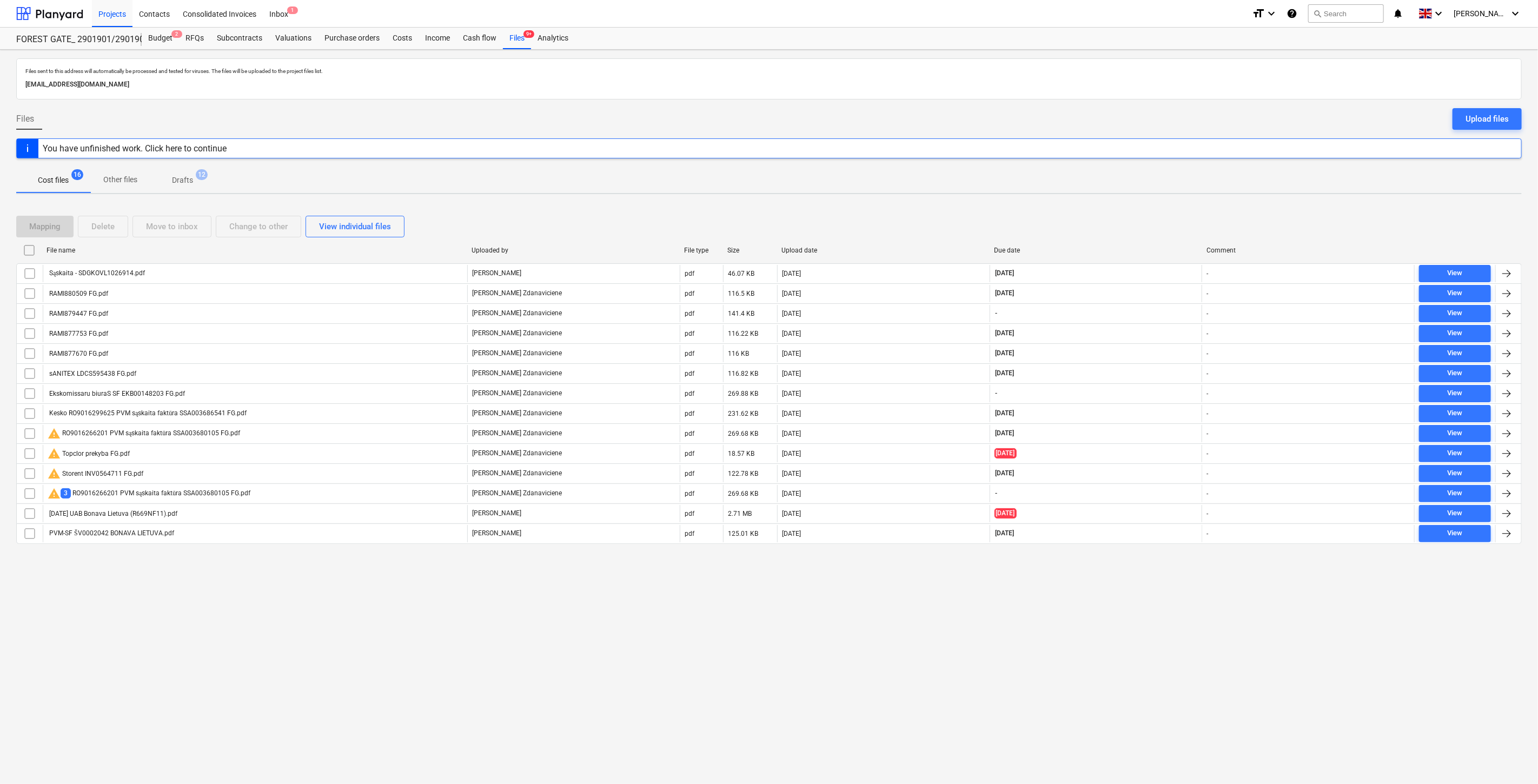
click at [1178, 199] on div "Files sent to this address will automatically be processed and tested for virus…" at bounding box center [769, 417] width 1538 height 735
drag, startPoint x: 1090, startPoint y: 236, endPoint x: 1099, endPoint y: 231, distance: 10.3
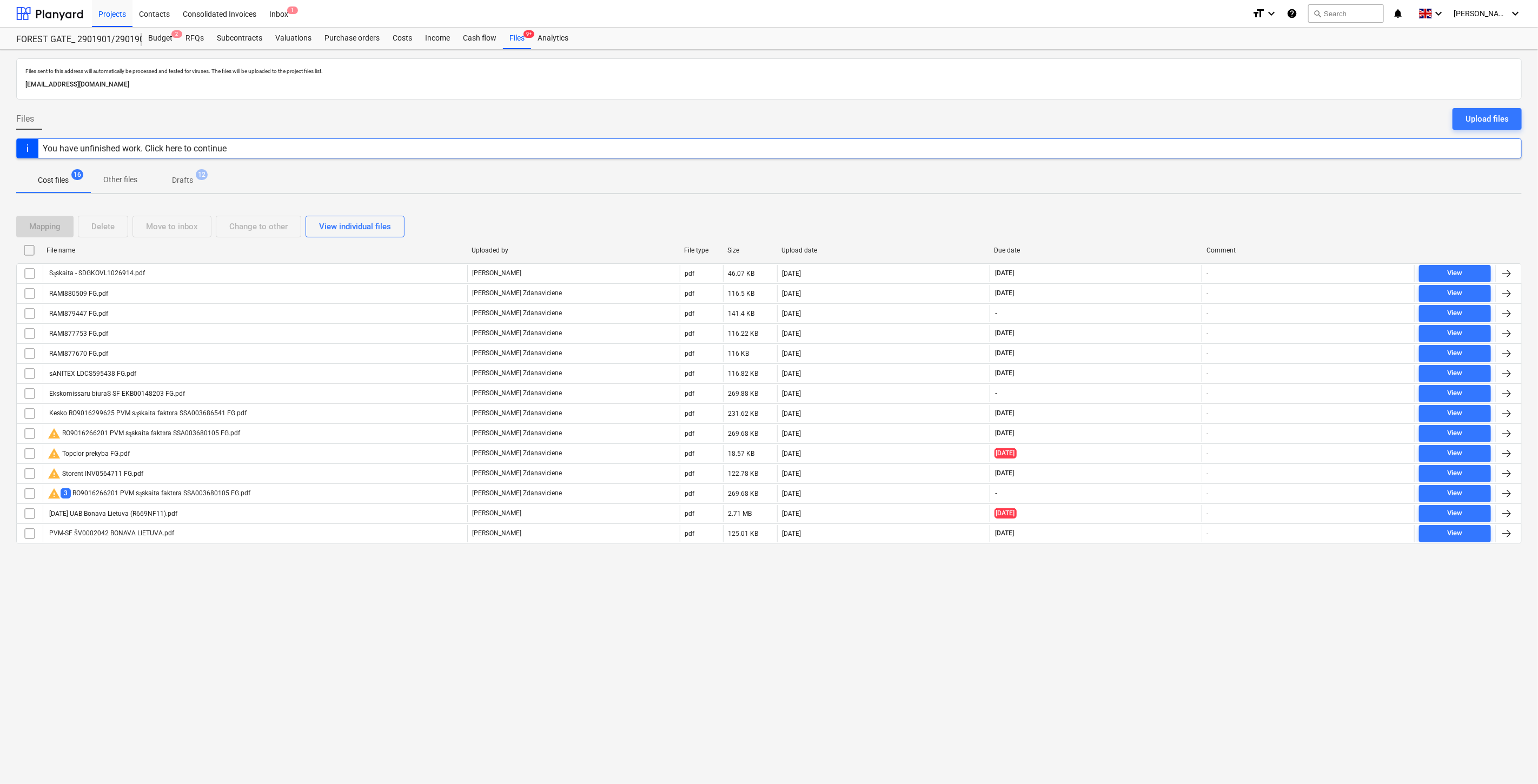
click at [1090, 236] on div "Mapping Delete Move to inbox Change to other View individual files" at bounding box center [769, 227] width 1506 height 22
click at [1102, 231] on div "Mapping Delete Move to inbox Change to other View individual files" at bounding box center [769, 227] width 1506 height 22
drag, startPoint x: 1136, startPoint y: 216, endPoint x: 1148, endPoint y: 211, distance: 13.0
click at [1136, 216] on div "Mapping Delete Move to inbox Change to other View individual files" at bounding box center [769, 227] width 1506 height 22
click at [1148, 211] on div "Mapping Delete Move to inbox Change to other View individual files File name Up…" at bounding box center [769, 383] width 1506 height 363
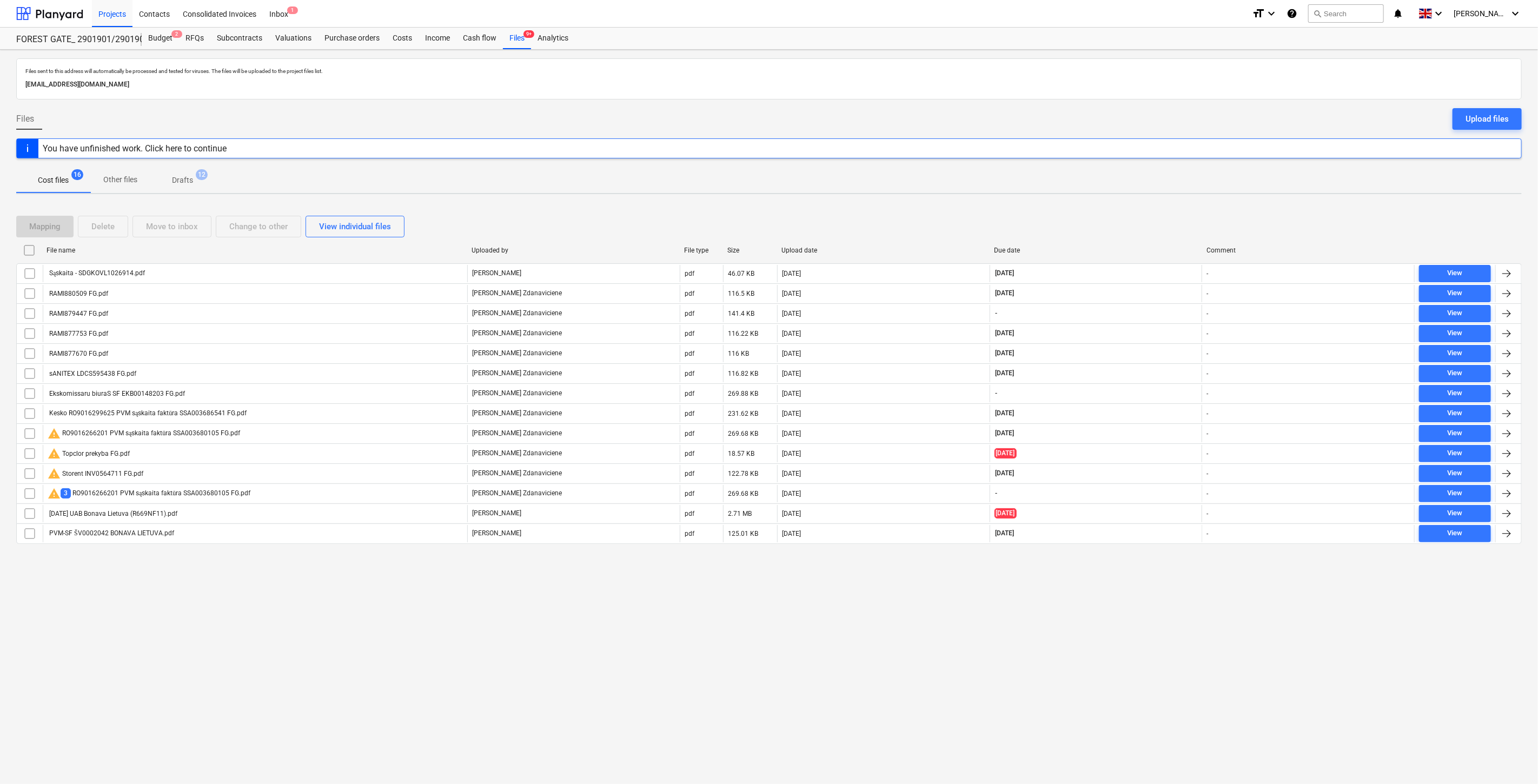
click at [1165, 218] on div "Mapping Delete Move to inbox Change to other View individual files" at bounding box center [769, 227] width 1506 height 22
click at [1182, 207] on div "Mapping Delete Move to inbox Change to other View individual files File name Up…" at bounding box center [769, 383] width 1506 height 363
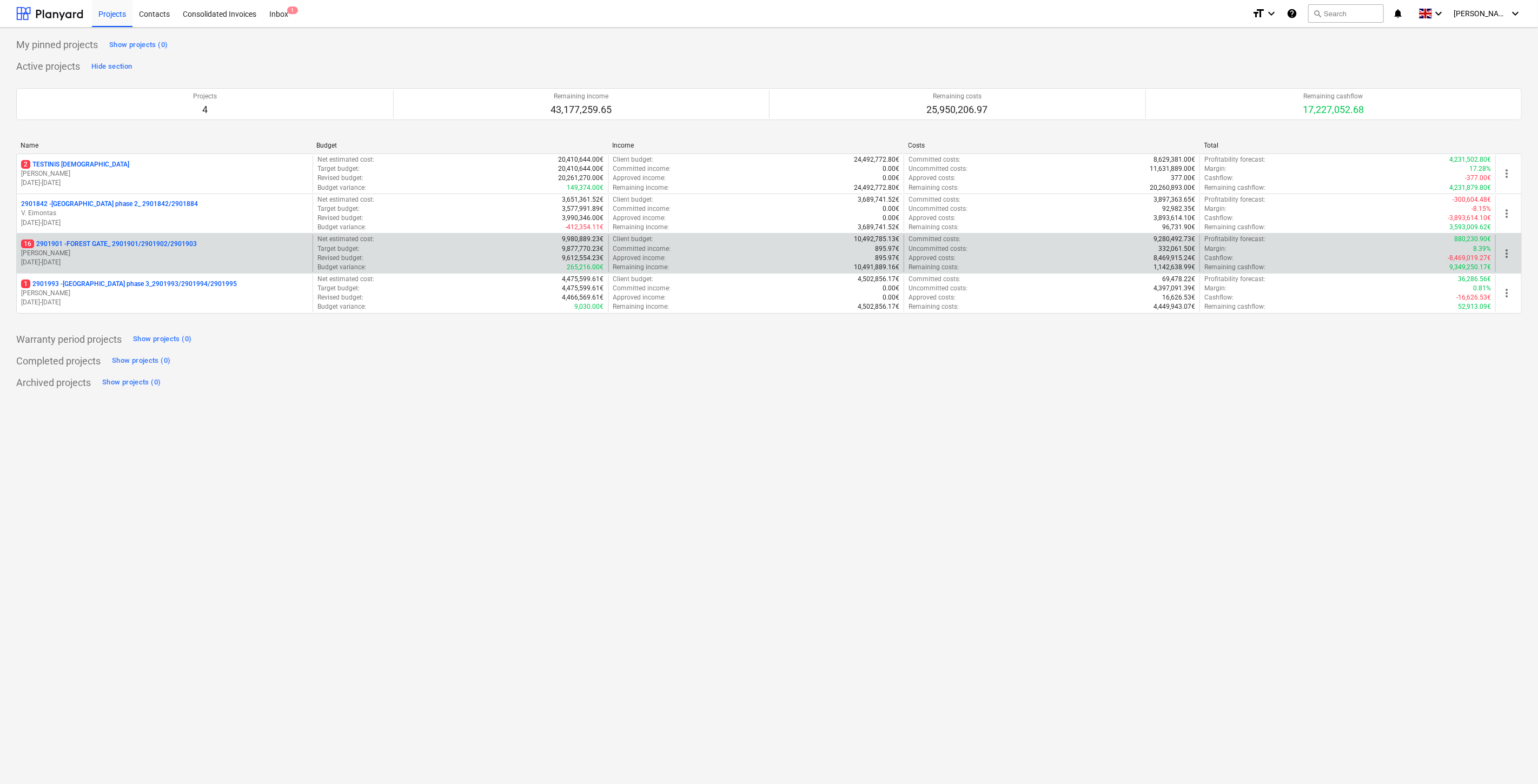
click at [154, 241] on p "16 2901901 - FOREST GATE_ 2901901/2901902/2901903" at bounding box center [108, 244] width 176 height 9
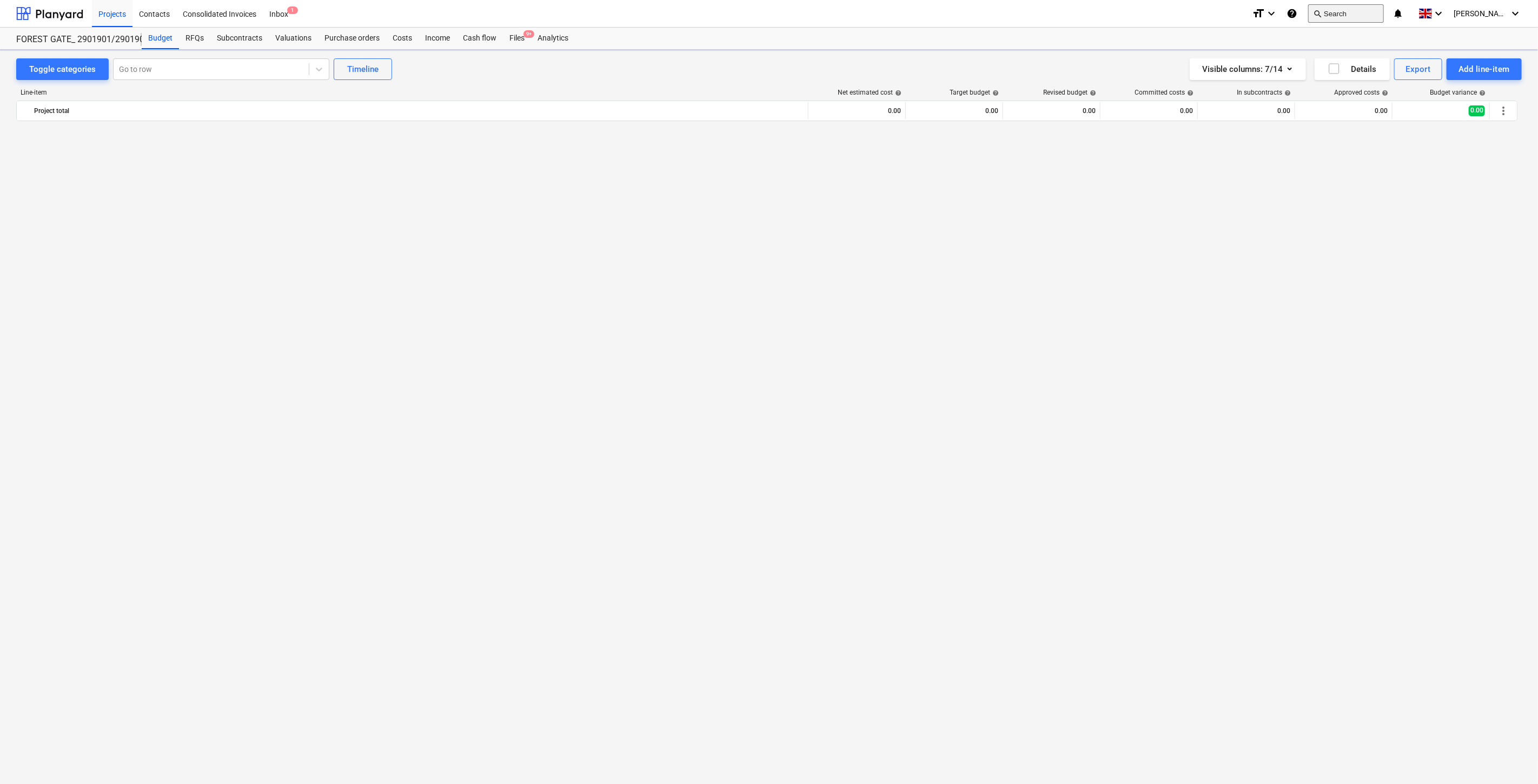
click at [1356, 18] on button "search Search" at bounding box center [1346, 14] width 76 height 19
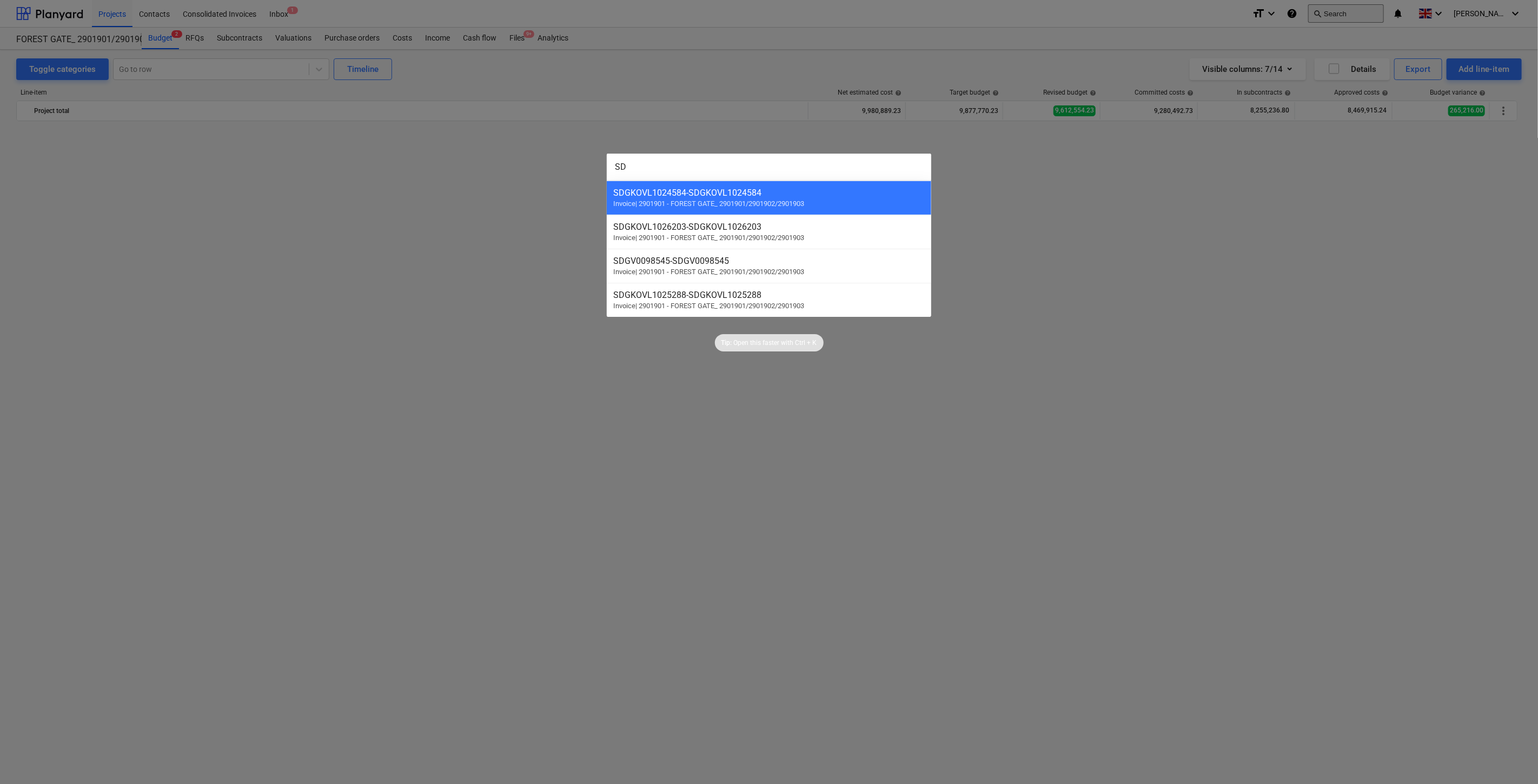
scroll to position [3900, 0]
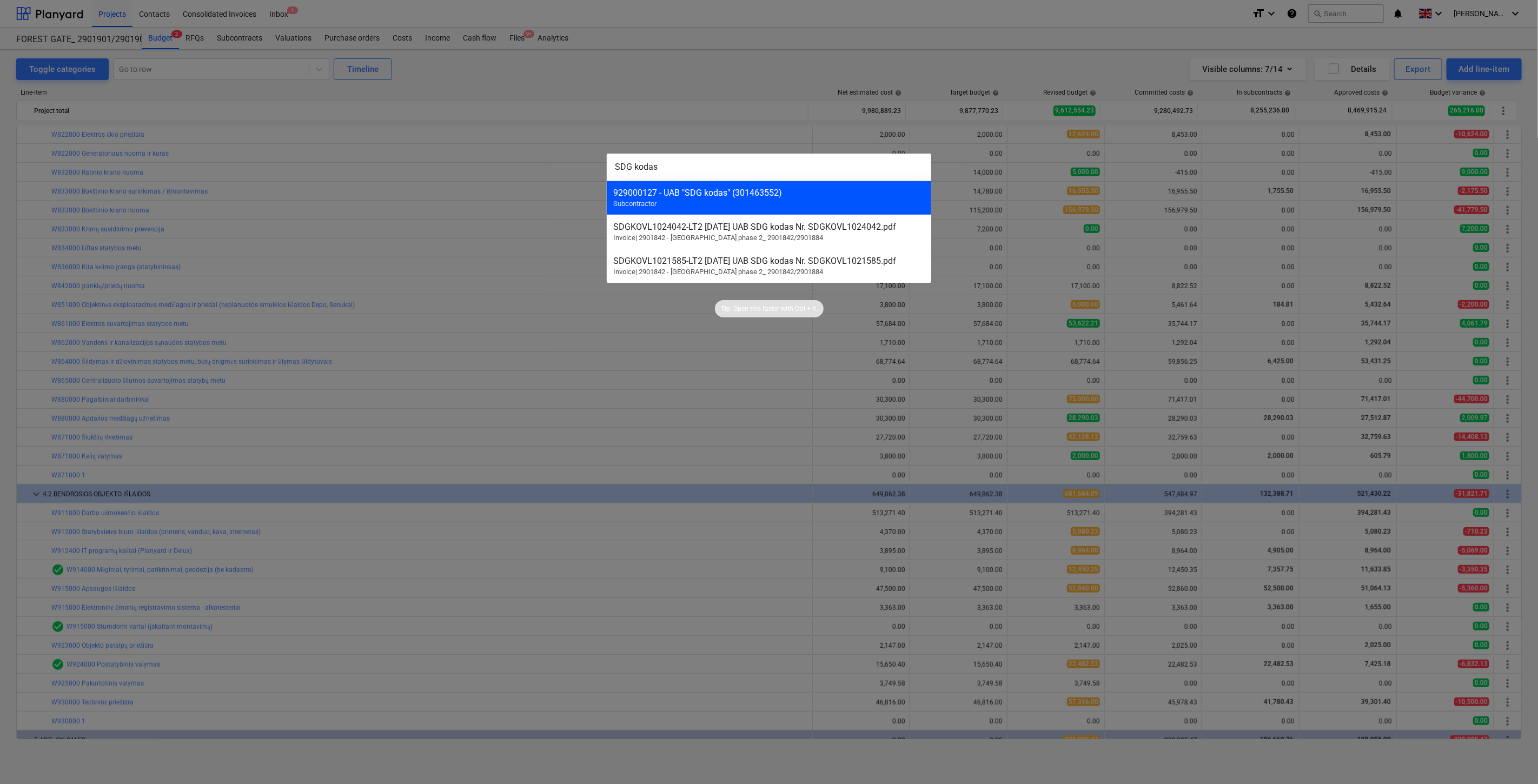
type input "SDG kodas"
click at [834, 202] on div "929000127 - UAB "SDG kodas" (301463552) Subcontractor" at bounding box center [769, 198] width 325 height 34
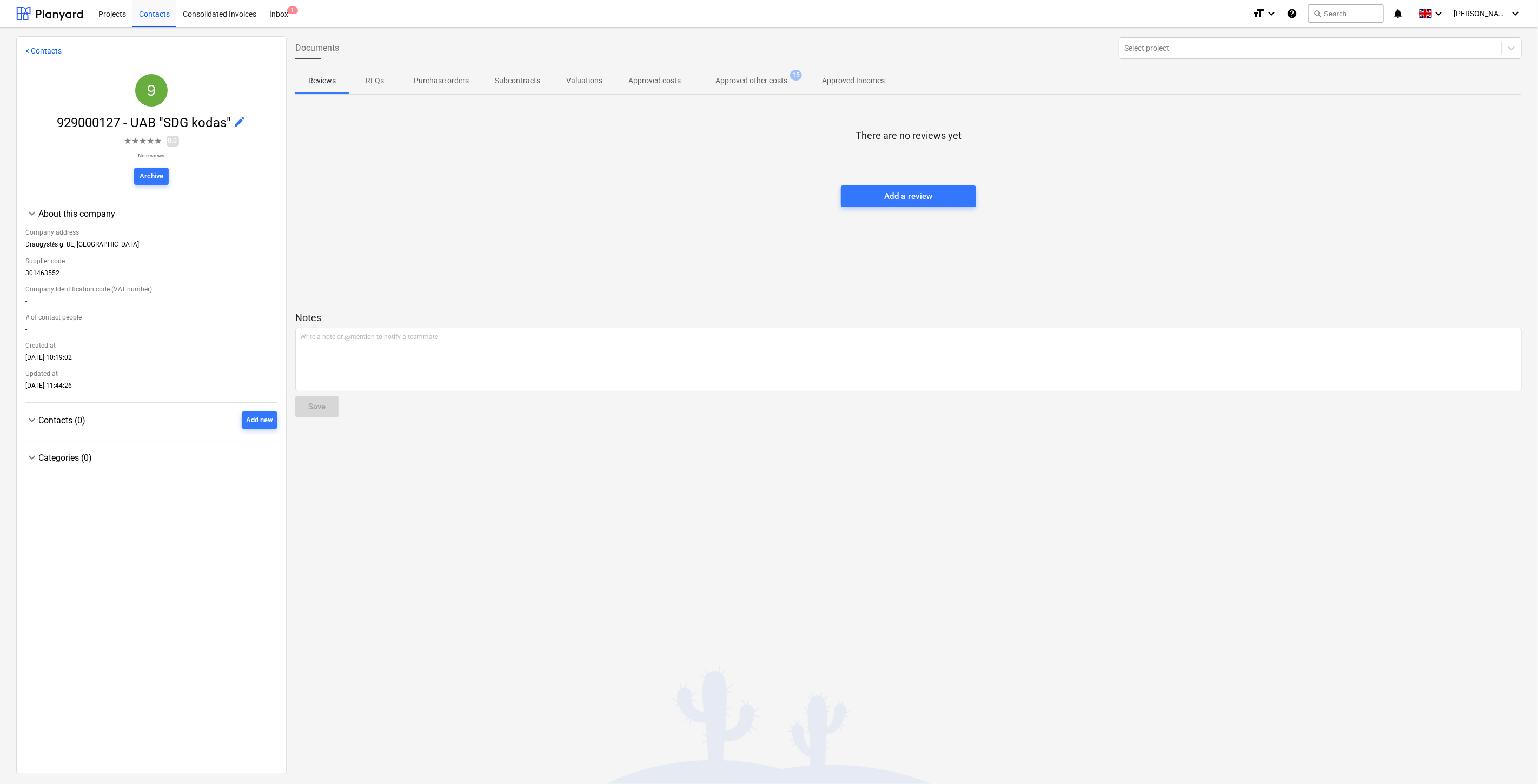
click at [766, 82] on p "Approved other costs" at bounding box center [751, 80] width 72 height 12
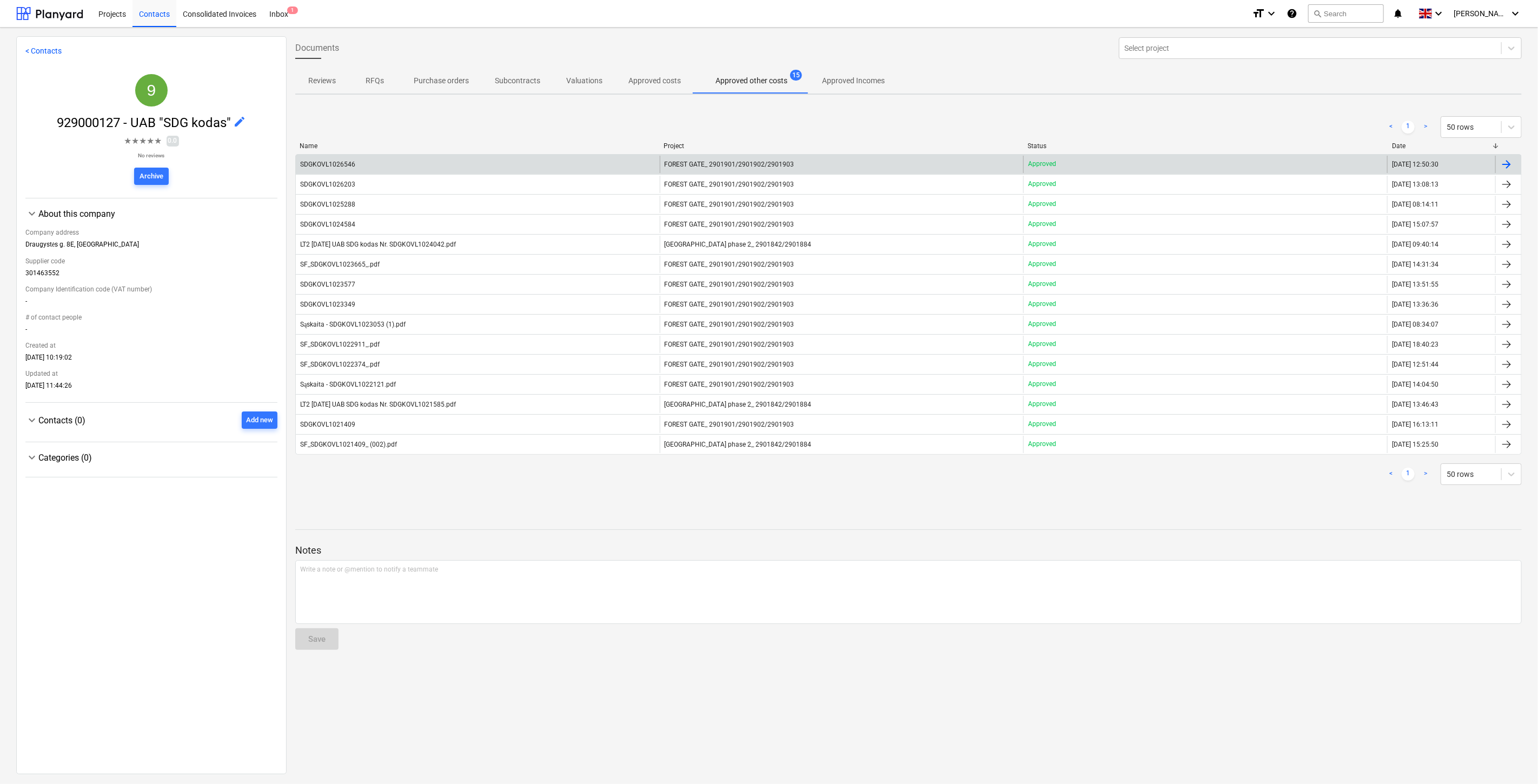
click at [547, 161] on div "SDGKOVL1026546" at bounding box center [478, 164] width 364 height 17
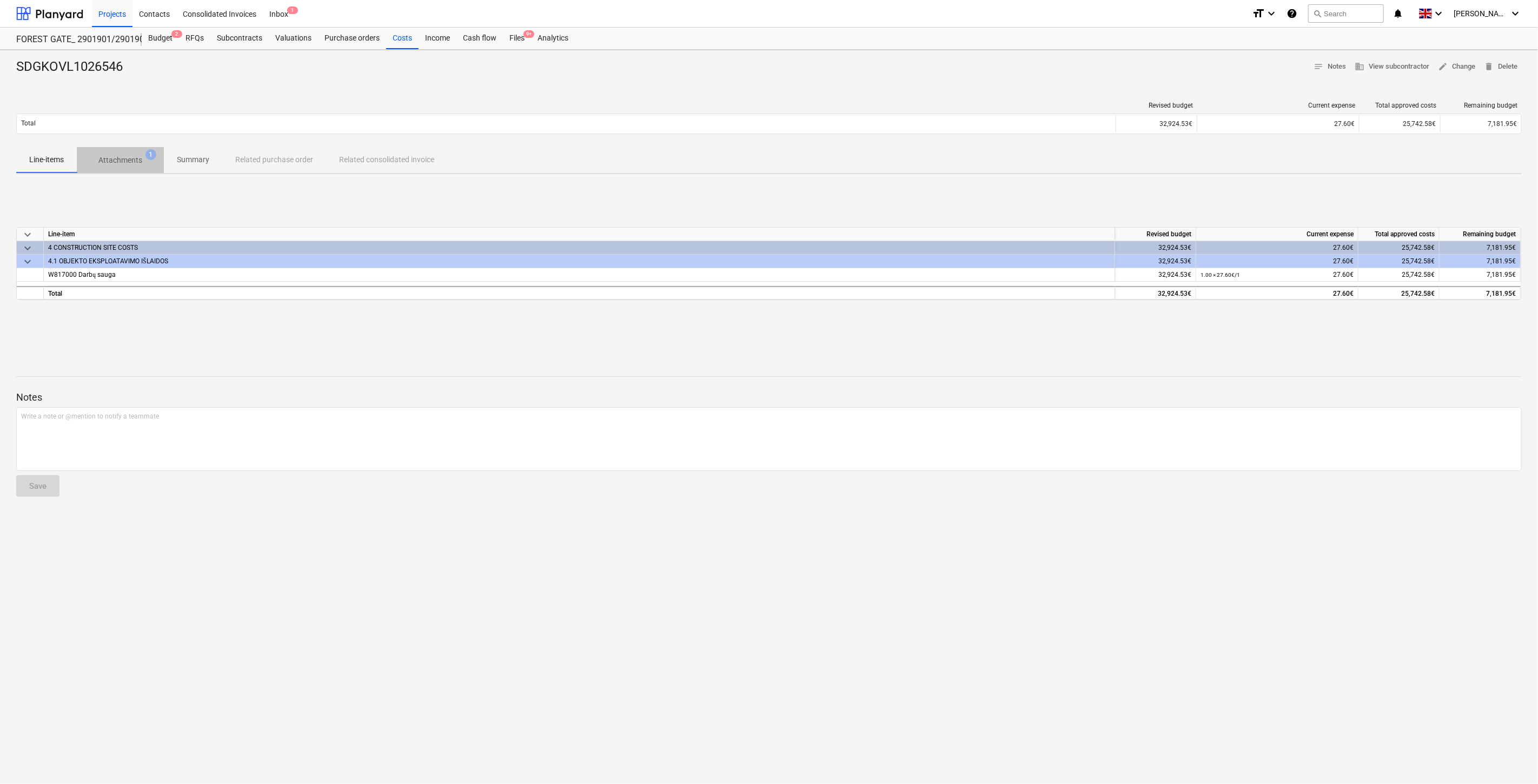
click at [131, 159] on p "Attachments" at bounding box center [120, 160] width 44 height 12
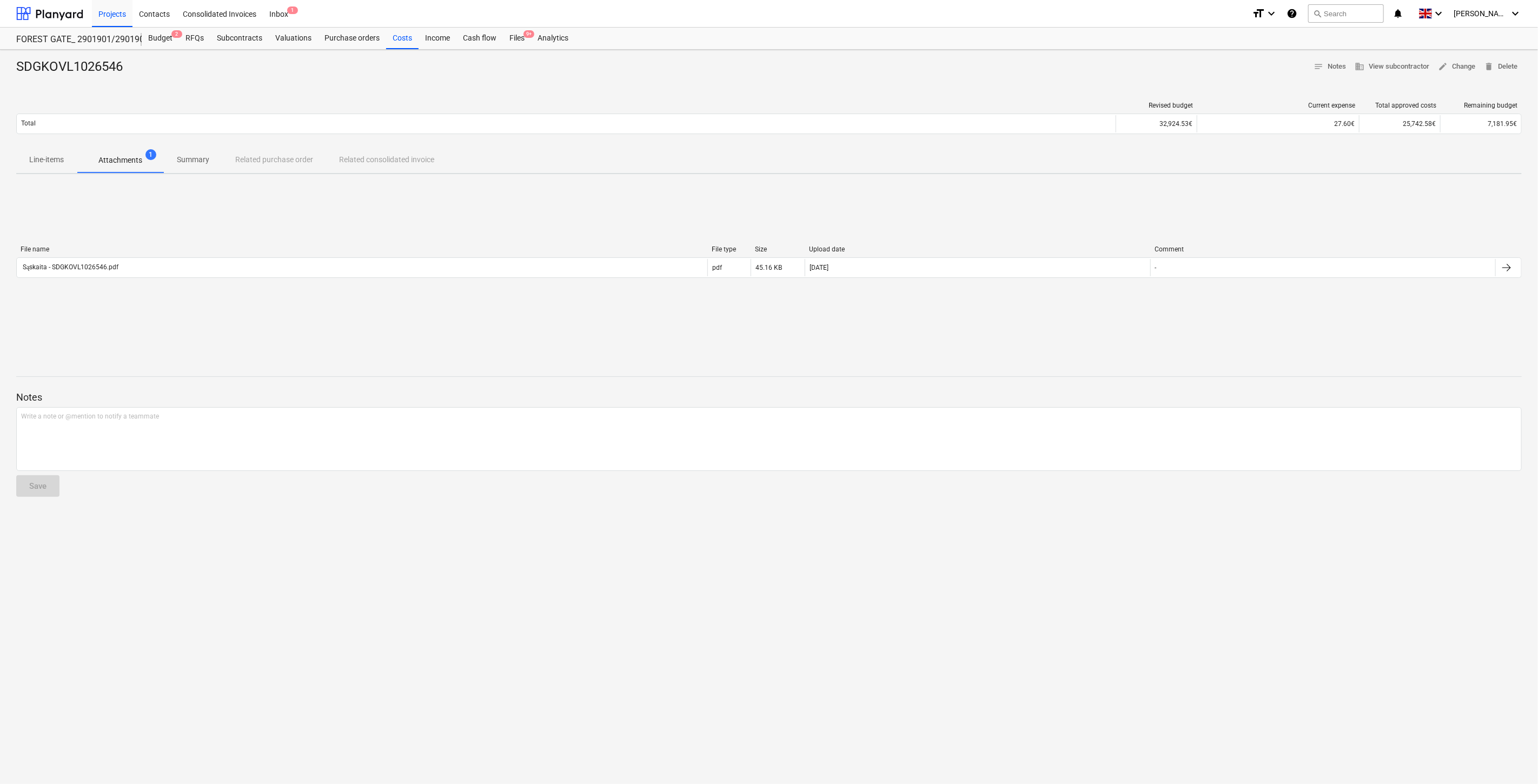
click at [144, 278] on div "File name File type Size Upload date Comment Sąskaita - SDGKOVL1026546.pdf pdf …" at bounding box center [769, 264] width 1506 height 37
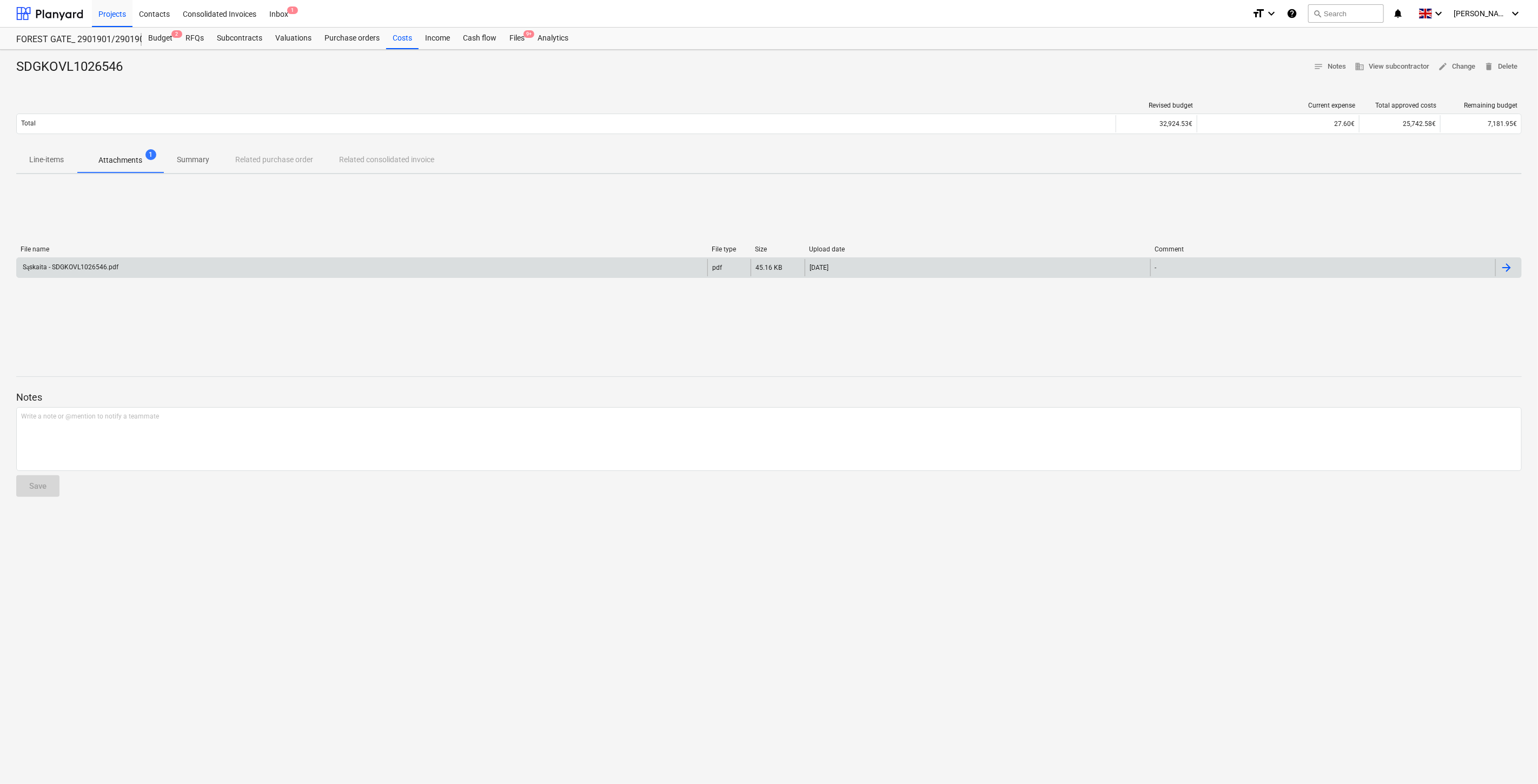
click at [152, 264] on div "Sąskaita - SDGKOVL1026546.pdf" at bounding box center [362, 268] width 691 height 17
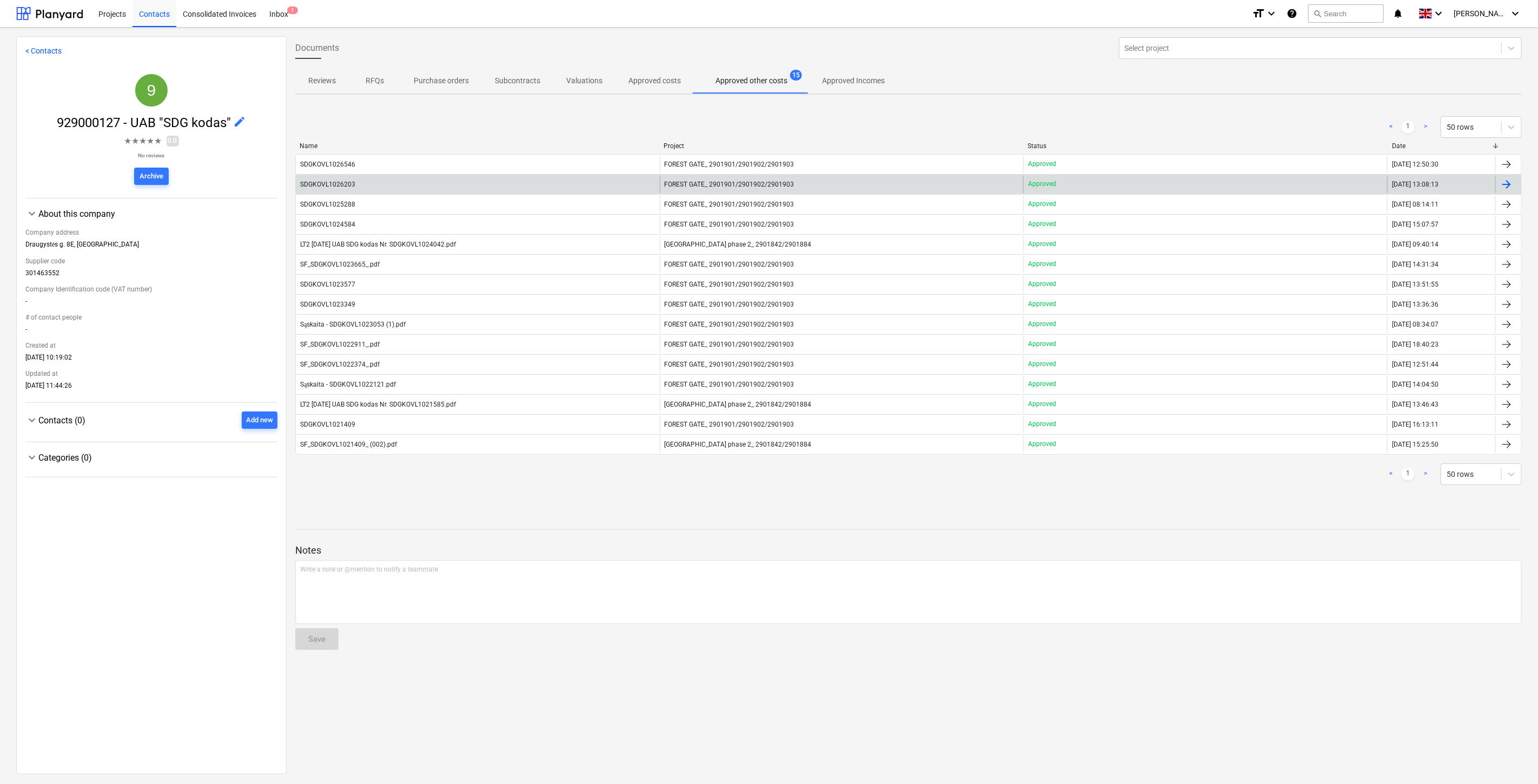
click at [380, 185] on div "SDGKOVL1026203" at bounding box center [478, 184] width 364 height 17
